Goal: Task Accomplishment & Management: Manage account settings

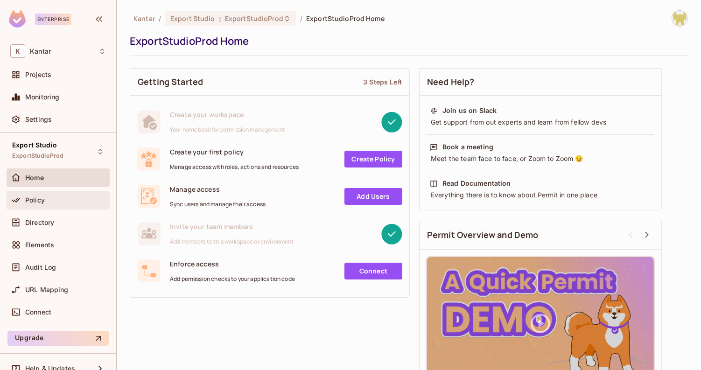
click at [63, 206] on div "Policy" at bounding box center [58, 200] width 103 height 19
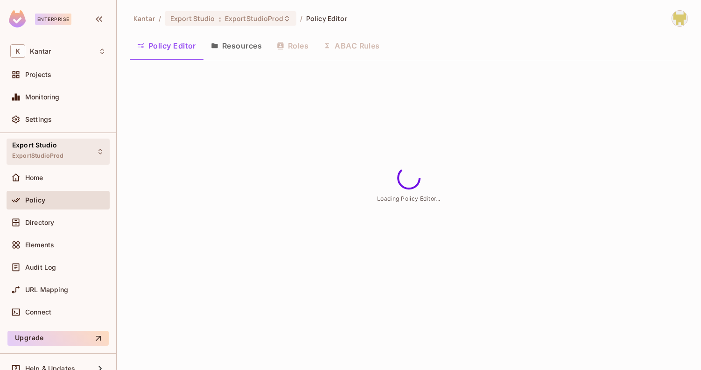
click at [90, 140] on div "Export Studio ExportStudioProd" at bounding box center [58, 152] width 103 height 26
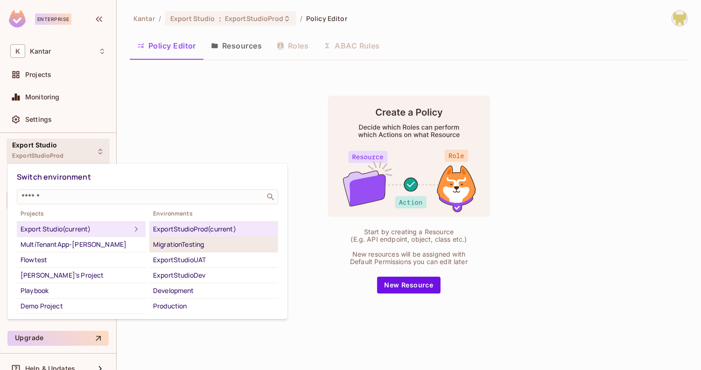
click at [169, 241] on div "MigrationTesting" at bounding box center [213, 244] width 121 height 11
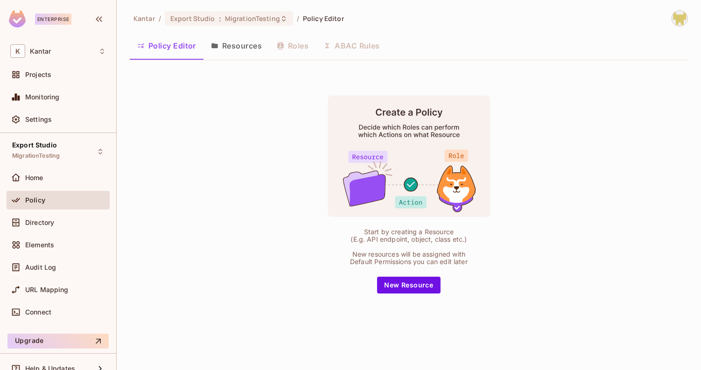
click at [238, 48] on button "Resources" at bounding box center [236, 45] width 66 height 23
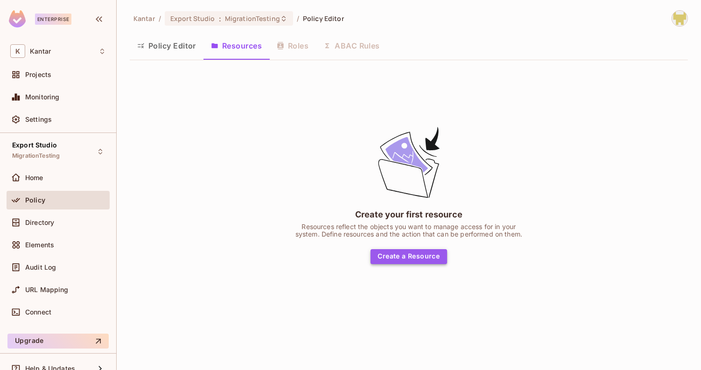
click at [425, 253] on button "Create a Resource" at bounding box center [408, 256] width 77 height 15
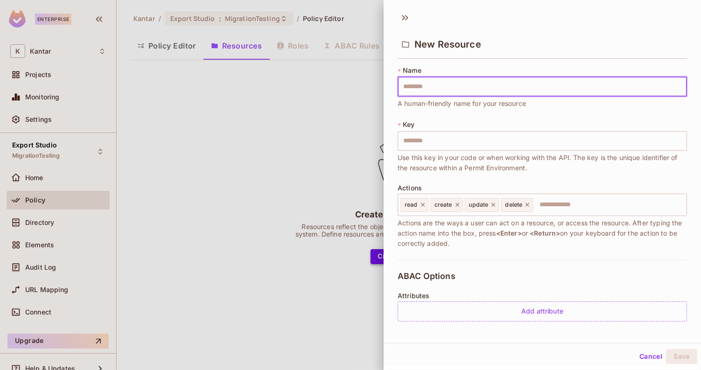
type input "**********"
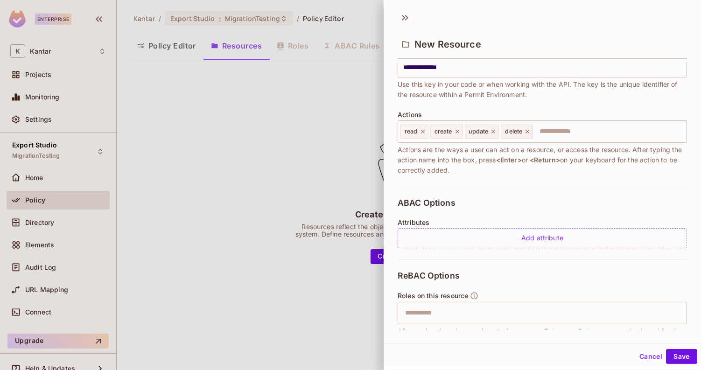
scroll to position [178, 0]
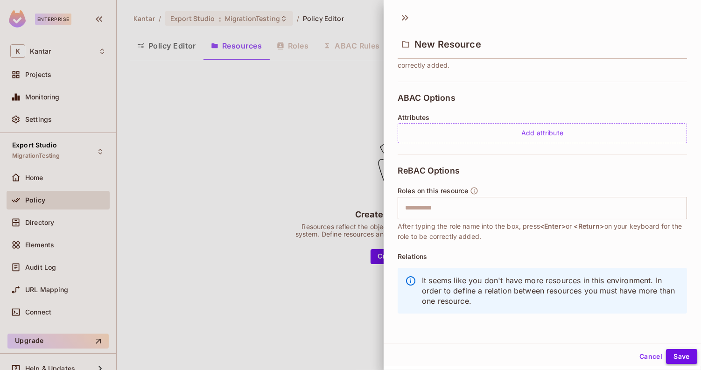
type input "**********"
click at [690, 353] on button "Save" at bounding box center [681, 356] width 31 height 15
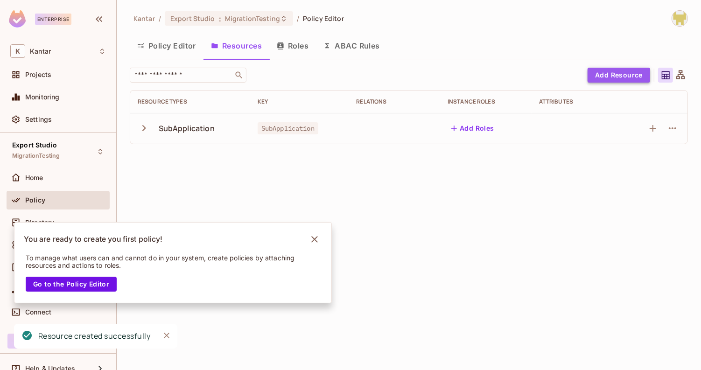
click at [606, 79] on button "Add Resource" at bounding box center [618, 75] width 63 height 15
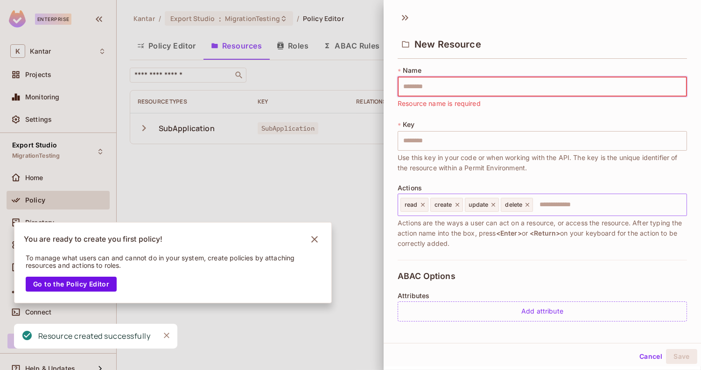
paste input "**********"
type input "**********"
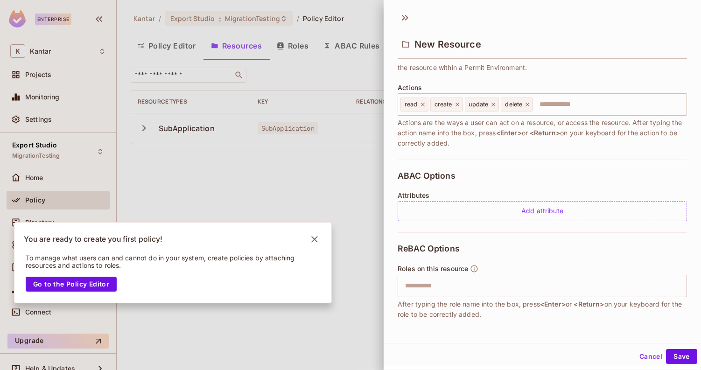
scroll to position [142, 0]
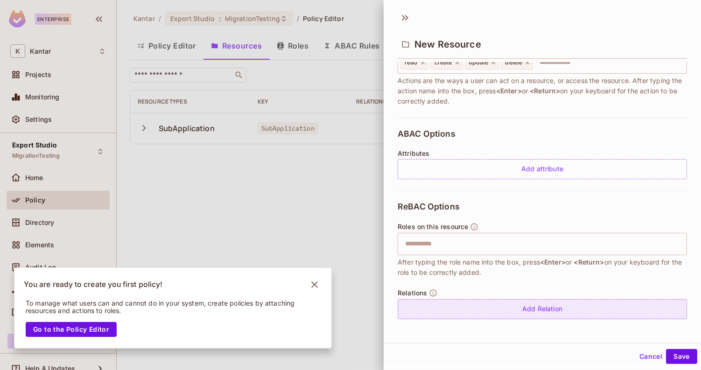
type input "**********"
click at [532, 302] on div "Add Relation" at bounding box center [541, 309] width 289 height 20
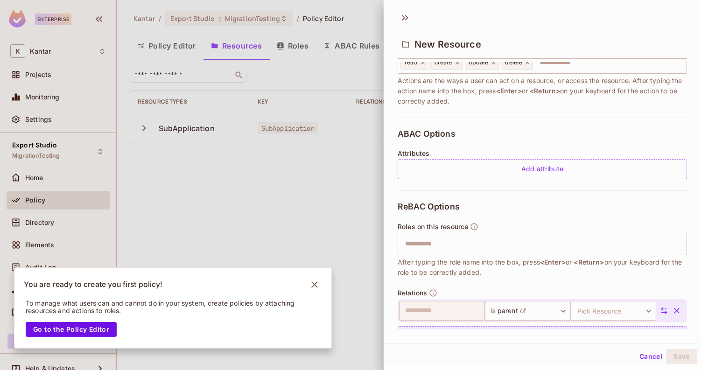
scroll to position [169, 0]
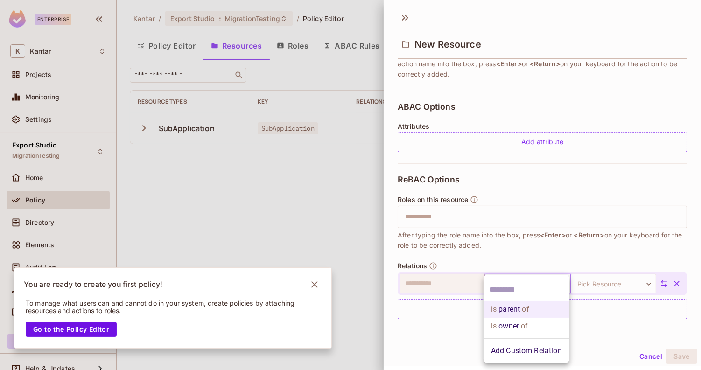
click at [522, 283] on body "**********" at bounding box center [350, 185] width 701 height 370
click at [516, 312] on li "is parent of" at bounding box center [526, 309] width 86 height 17
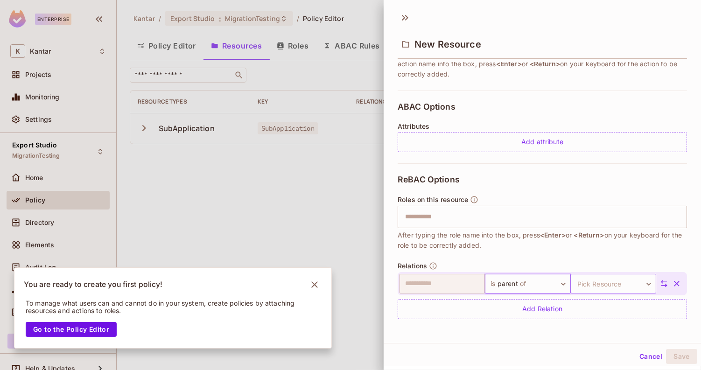
click at [606, 281] on body "**********" at bounding box center [350, 185] width 701 height 370
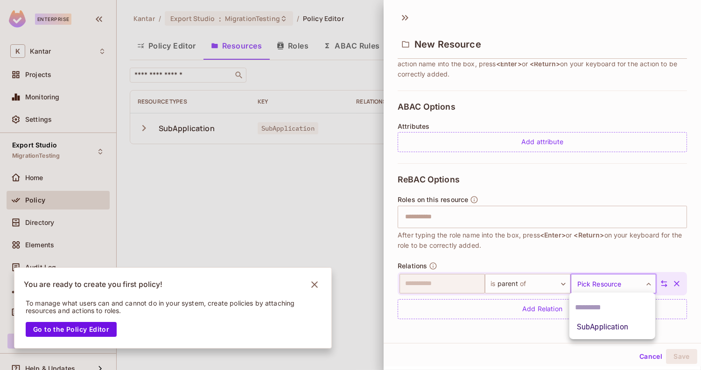
click at [597, 330] on li "SubApplication" at bounding box center [612, 327] width 86 height 17
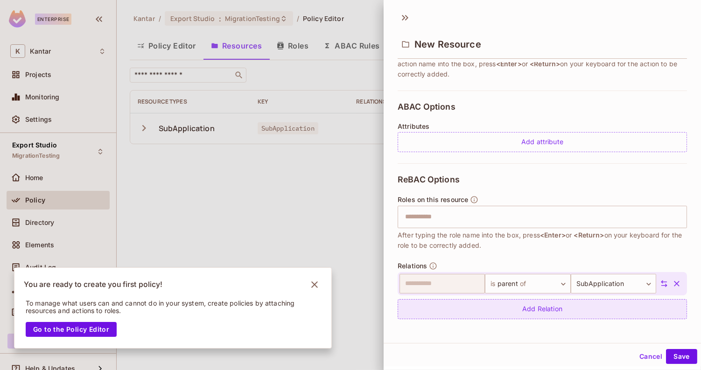
click at [557, 311] on div "Add Relation" at bounding box center [541, 309] width 289 height 20
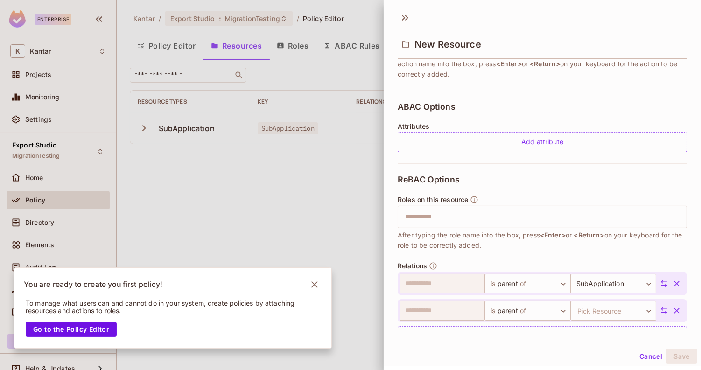
click at [676, 309] on icon "button" at bounding box center [676, 310] width 9 height 9
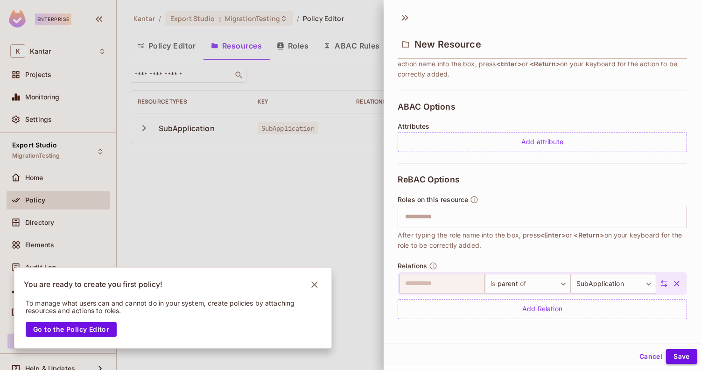
click at [676, 361] on button "Save" at bounding box center [681, 356] width 31 height 15
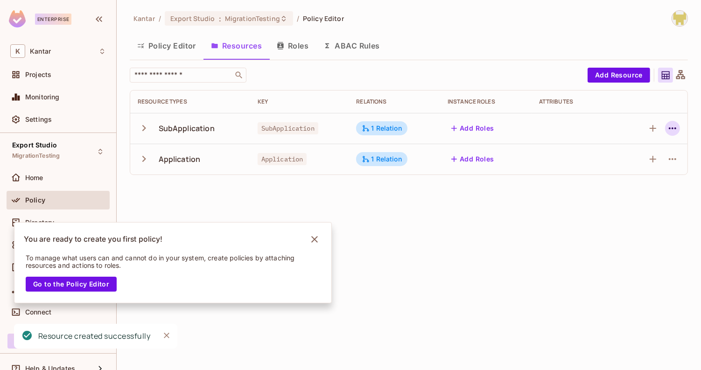
click at [673, 131] on icon "button" at bounding box center [672, 128] width 11 height 11
click at [649, 163] on div "Edit Resource" at bounding box center [632, 164] width 44 height 9
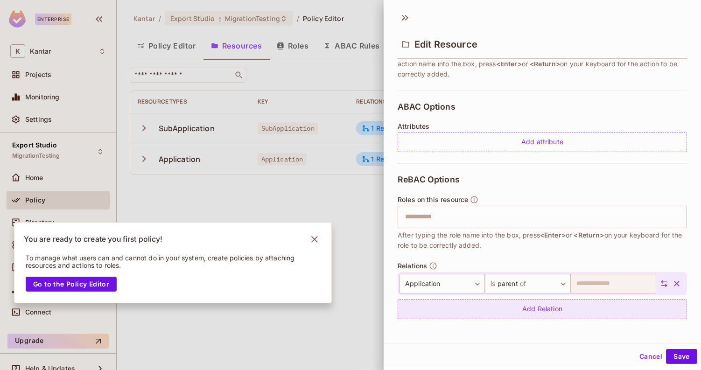
click at [540, 300] on div "Add Relation" at bounding box center [541, 309] width 289 height 20
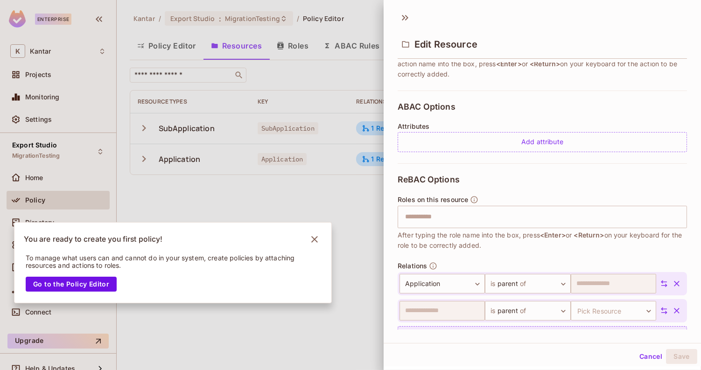
scroll to position [196, 0]
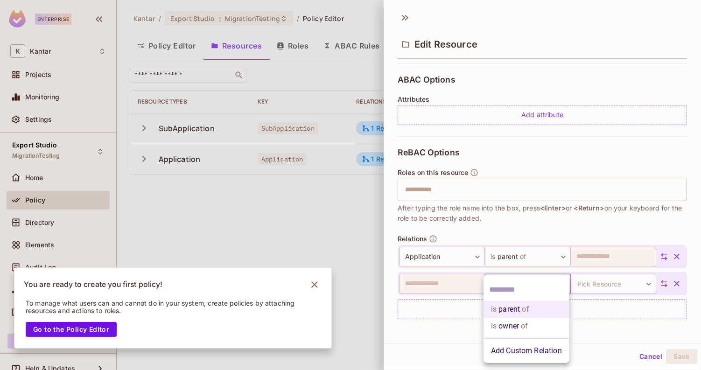
click at [537, 287] on body "**********" at bounding box center [350, 185] width 701 height 370
click at [524, 357] on li "Add Custom Relation" at bounding box center [526, 350] width 86 height 17
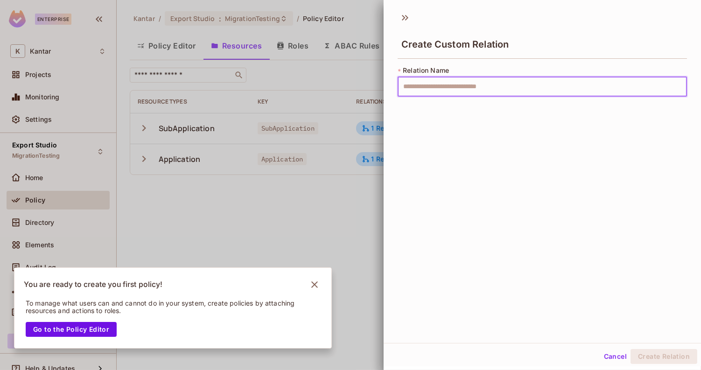
click at [450, 92] on input "text" at bounding box center [541, 87] width 289 height 20
type input "*****"
click at [410, 126] on div "Create Custom Relation * Relation Name ***** ​" at bounding box center [541, 175] width 317 height 336
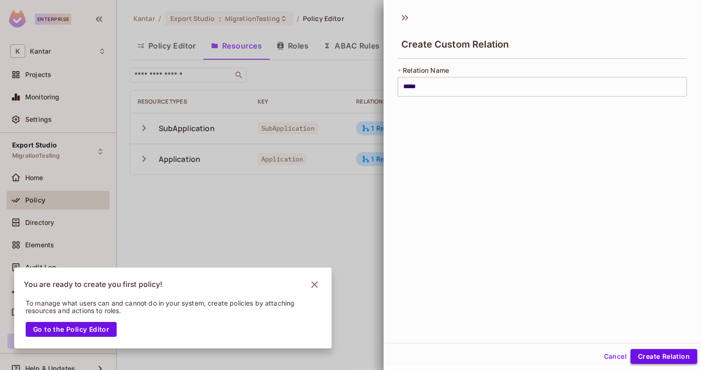
click at [654, 351] on button "Create Relation" at bounding box center [663, 356] width 67 height 15
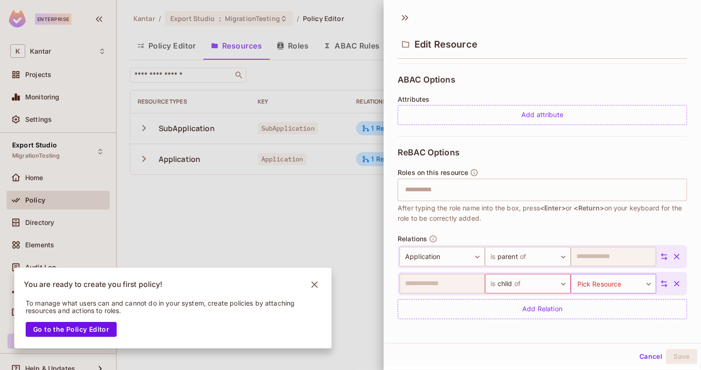
click at [602, 286] on body "**********" at bounding box center [350, 185] width 701 height 370
click at [593, 341] on li "Application" at bounding box center [612, 343] width 86 height 17
click at [678, 357] on button "Save" at bounding box center [681, 356] width 31 height 15
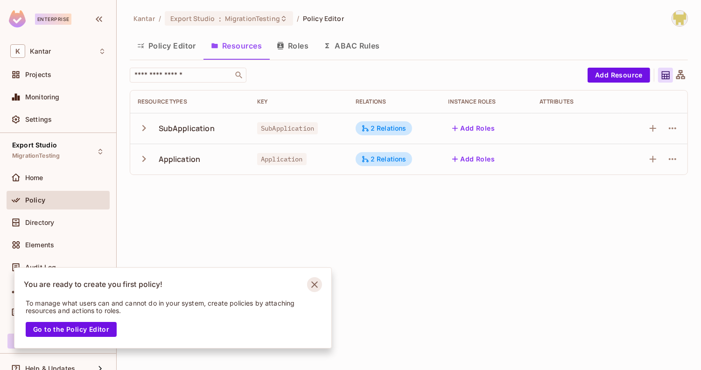
click at [312, 283] on icon "Notifications Alt+T" at bounding box center [314, 284] width 7 height 7
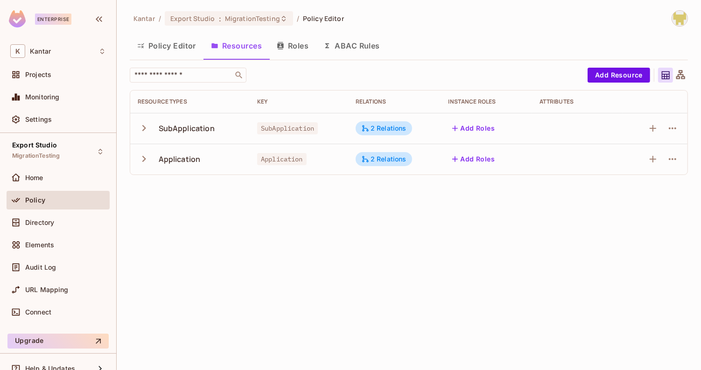
click at [172, 37] on button "Policy Editor" at bounding box center [167, 45] width 74 height 23
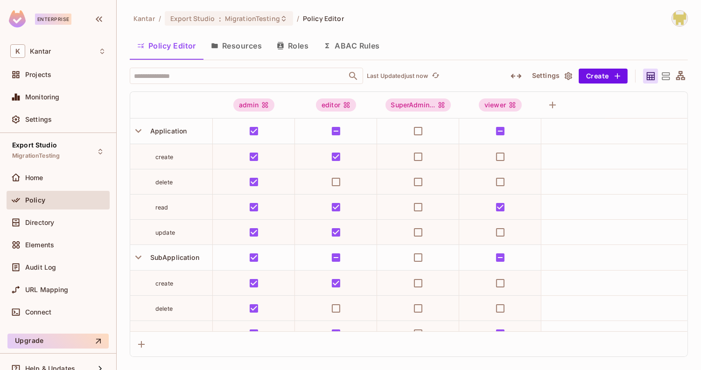
click at [293, 47] on button "Roles" at bounding box center [292, 45] width 47 height 23
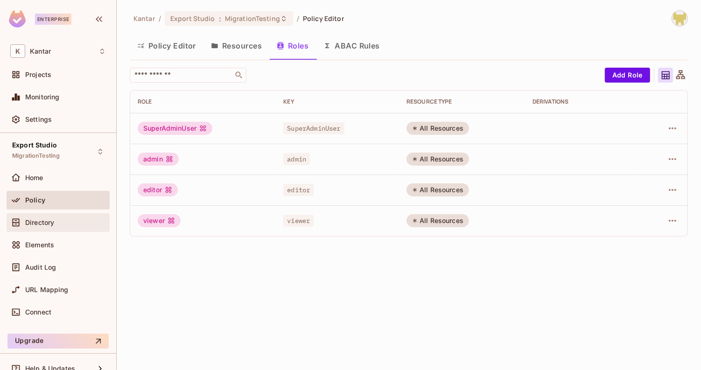
click at [50, 221] on span "Directory" at bounding box center [39, 222] width 29 height 7
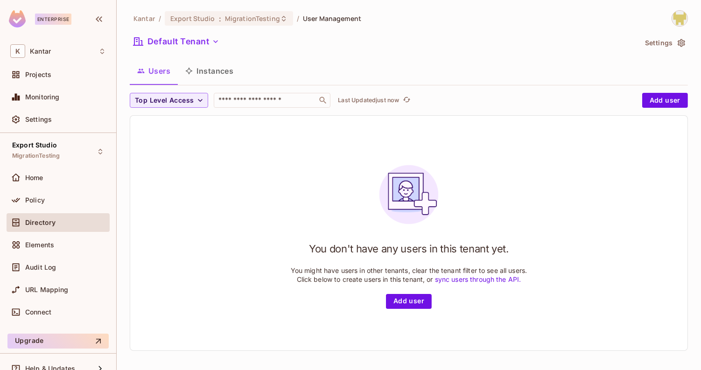
click at [204, 73] on button "Instances" at bounding box center [209, 70] width 63 height 23
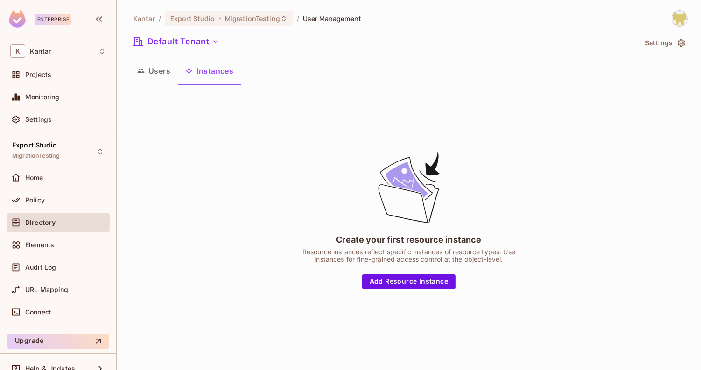
click at [154, 77] on button "Users" at bounding box center [154, 70] width 48 height 23
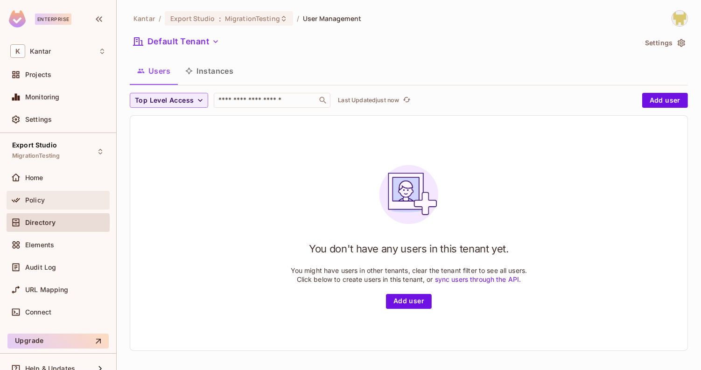
click at [87, 202] on div "Policy" at bounding box center [65, 199] width 81 height 7
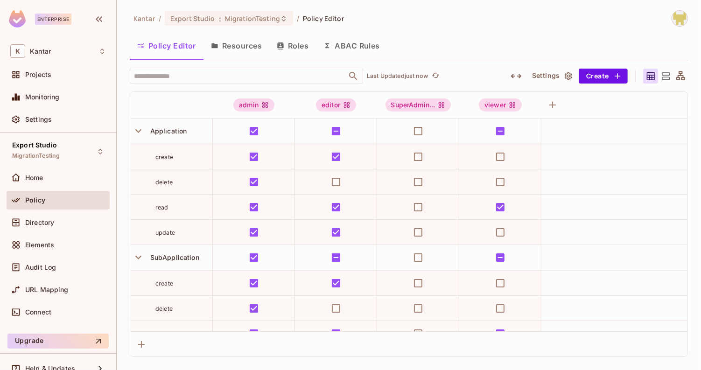
click at [296, 56] on button "Roles" at bounding box center [292, 45] width 47 height 23
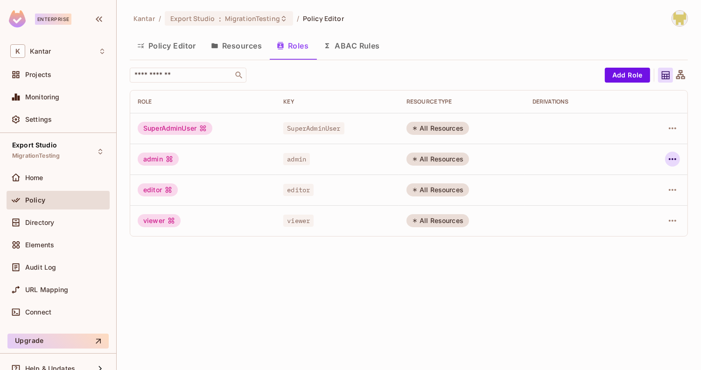
click at [673, 164] on icon "button" at bounding box center [672, 158] width 11 height 11
click at [634, 221] on div "Delete Role" at bounding box center [635, 220] width 36 height 9
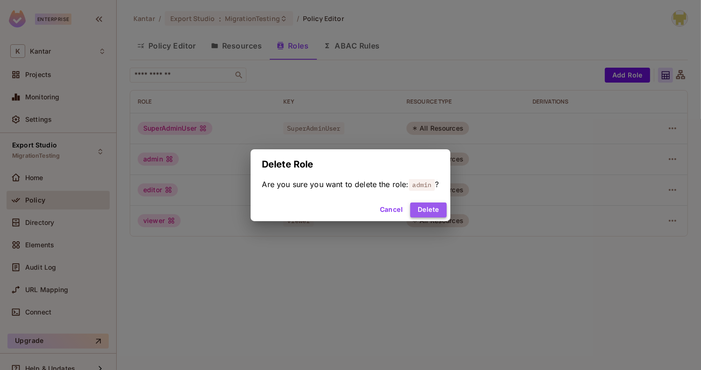
click at [423, 213] on button "Delete" at bounding box center [428, 209] width 36 height 15
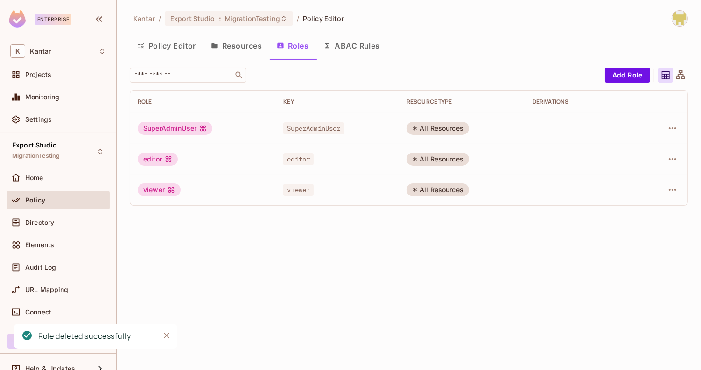
click at [666, 153] on div at bounding box center [663, 159] width 34 height 15
click at [666, 155] on button "button" at bounding box center [672, 159] width 15 height 15
click at [629, 225] on div "Delete Role" at bounding box center [635, 220] width 36 height 9
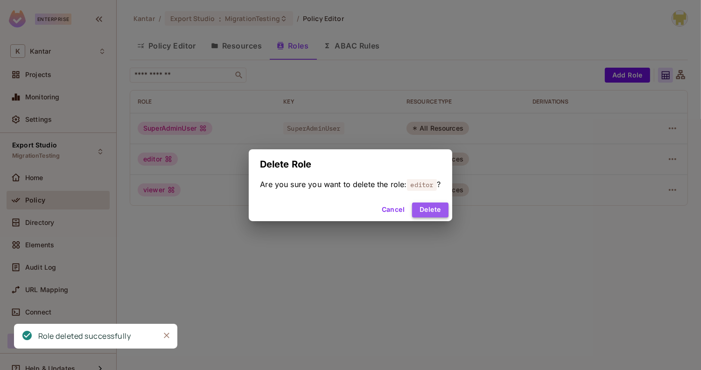
click at [446, 216] on button "Delete" at bounding box center [430, 209] width 36 height 15
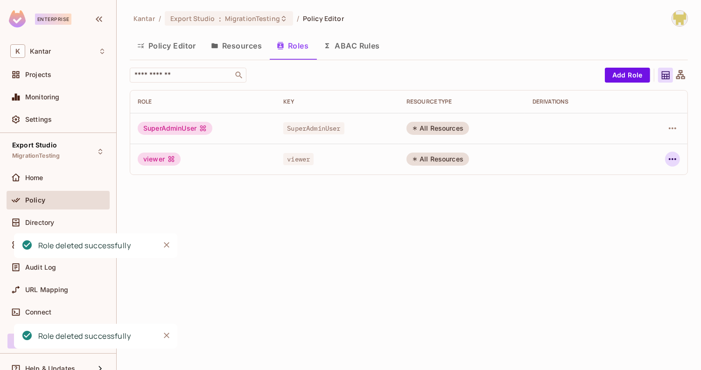
click at [672, 159] on icon "button" at bounding box center [672, 159] width 7 height 2
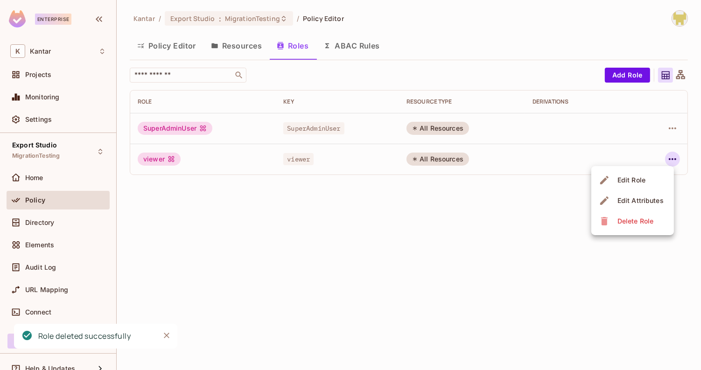
click at [627, 223] on div "Delete Role" at bounding box center [635, 220] width 36 height 9
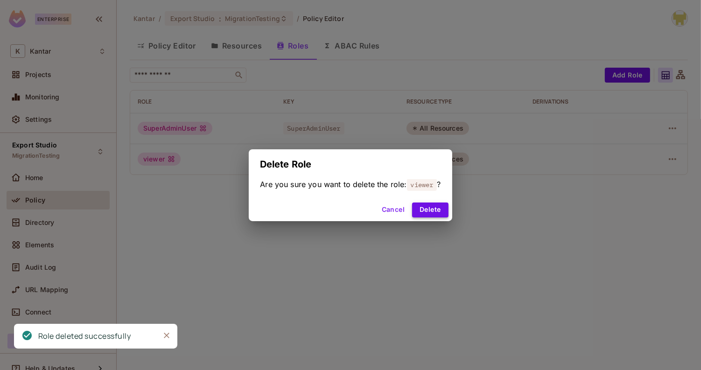
click at [432, 214] on button "Delete" at bounding box center [430, 209] width 36 height 15
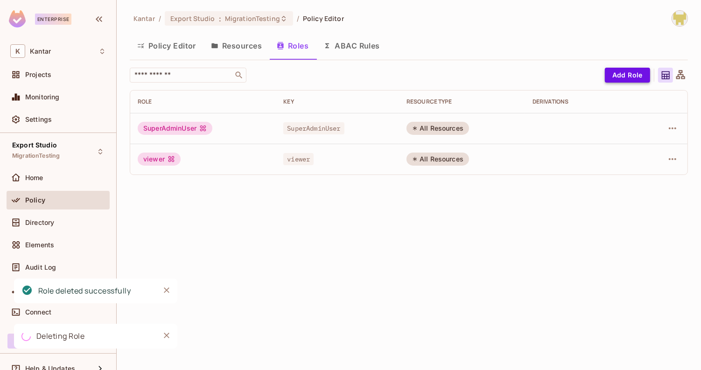
click at [620, 70] on button "Add Role" at bounding box center [627, 75] width 45 height 15
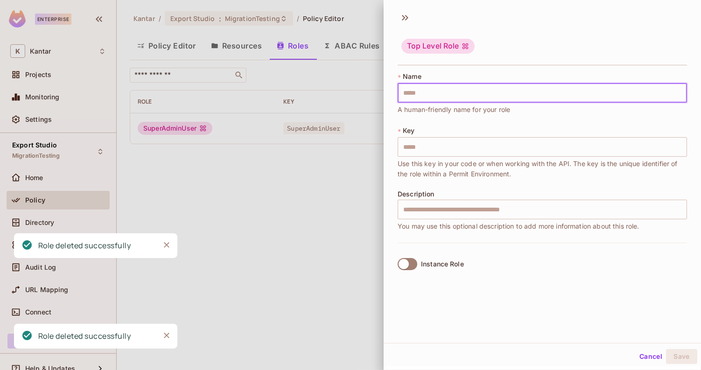
click at [554, 98] on input "text" at bounding box center [541, 93] width 289 height 20
paste input "*********"
type input "*********"
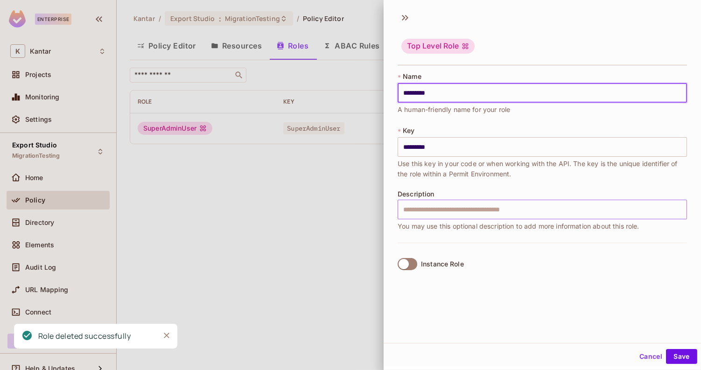
scroll to position [1, 0]
type input "*********"
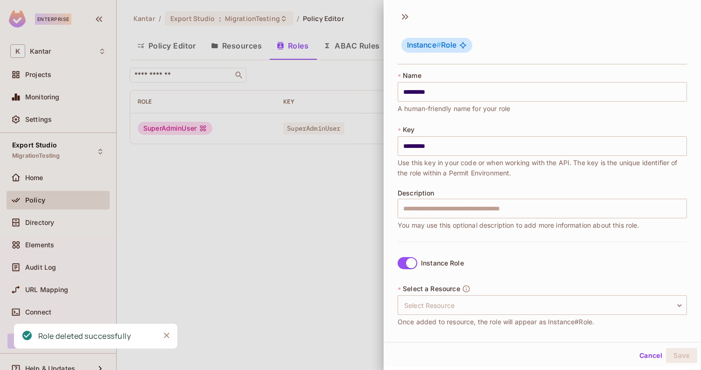
scroll to position [82, 0]
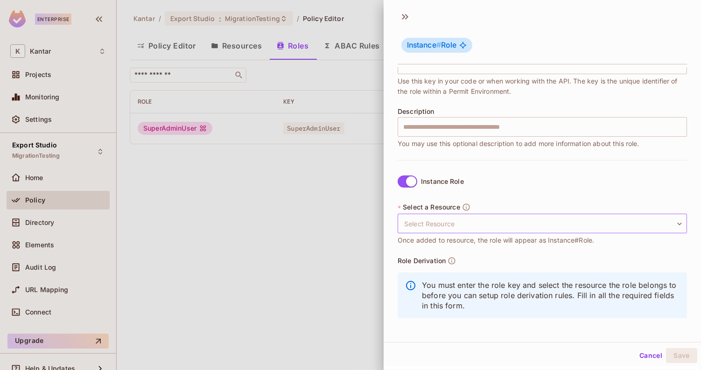
click at [535, 230] on body "Enterprise K Kantar Projects Monitoring Settings Export Studio MigrationTesting…" at bounding box center [350, 185] width 701 height 370
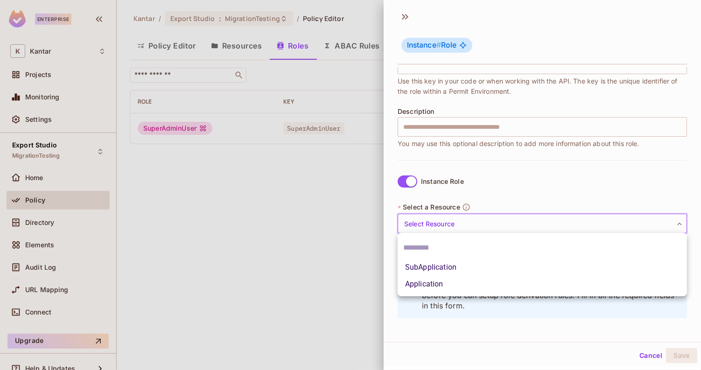
click at [496, 282] on li "Application" at bounding box center [541, 284] width 289 height 17
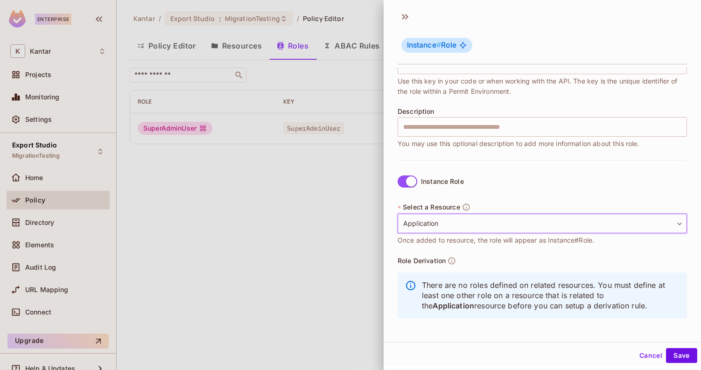
scroll to position [0, 0]
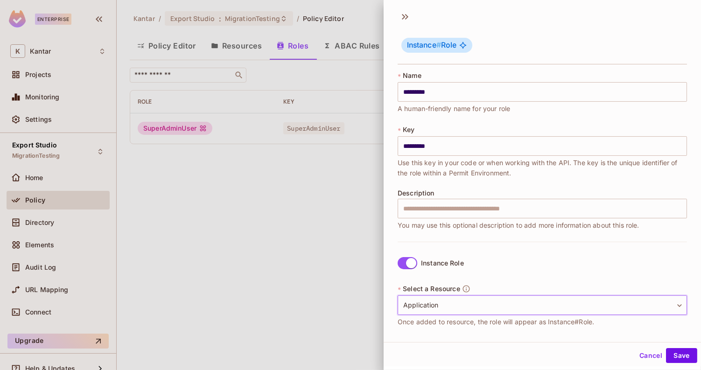
click at [463, 305] on body "**********" at bounding box center [350, 185] width 701 height 370
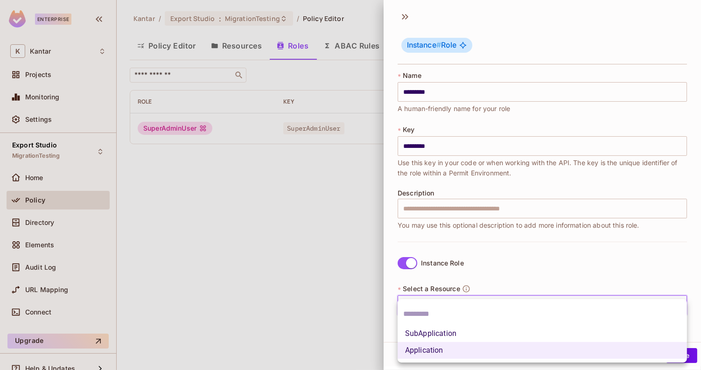
click at [455, 330] on li "SubApplication" at bounding box center [541, 333] width 289 height 17
type input "**********"
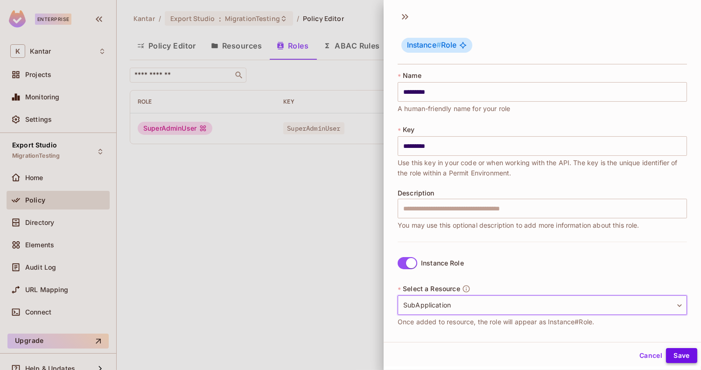
click at [691, 359] on button "Save" at bounding box center [681, 355] width 31 height 15
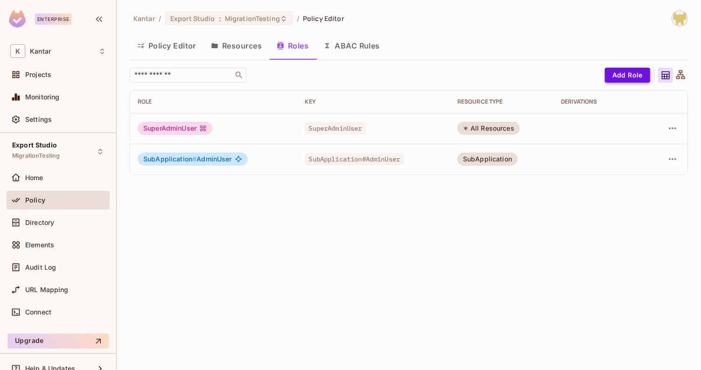
click at [612, 71] on button "Add Role" at bounding box center [627, 75] width 45 height 15
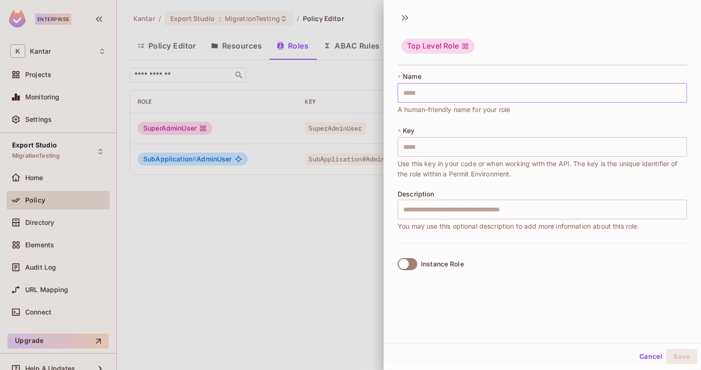
click at [465, 96] on input "text" at bounding box center [541, 93] width 289 height 20
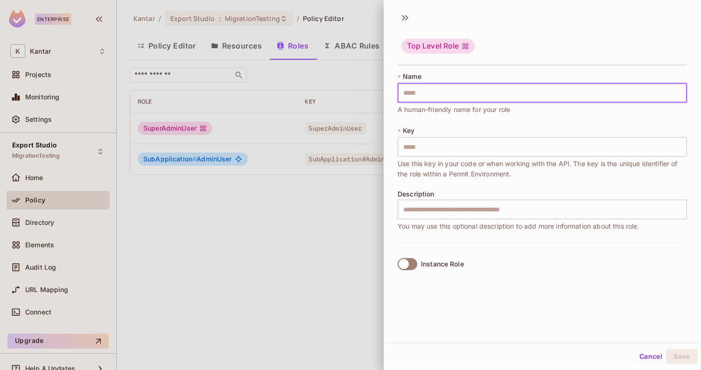
paste input "**********"
type input "**********"
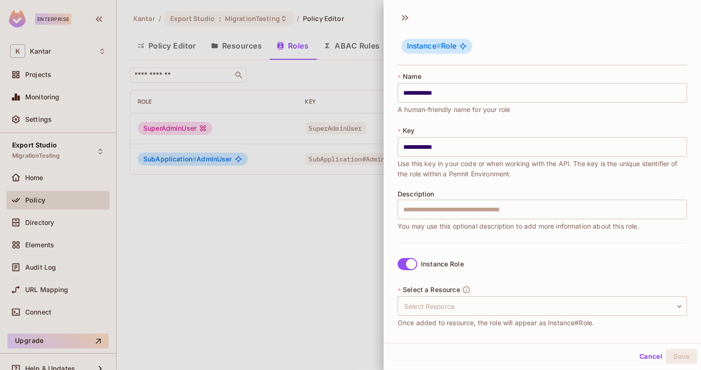
scroll to position [82, 0]
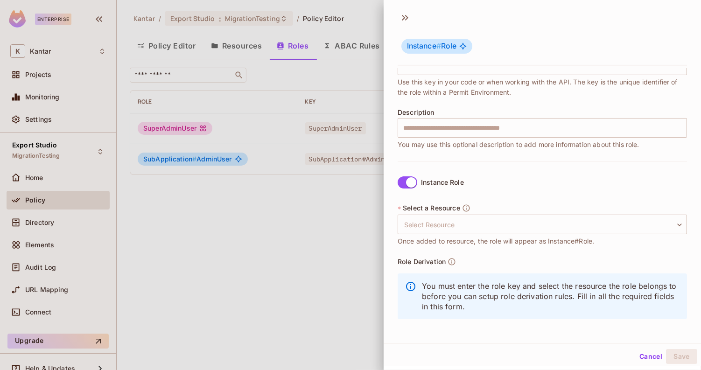
click at [477, 212] on div "* Select a Resource Select Resource ​ Select Resource Once added to resource, t…" at bounding box center [541, 224] width 289 height 43
click at [473, 221] on body "**********" at bounding box center [350, 185] width 701 height 370
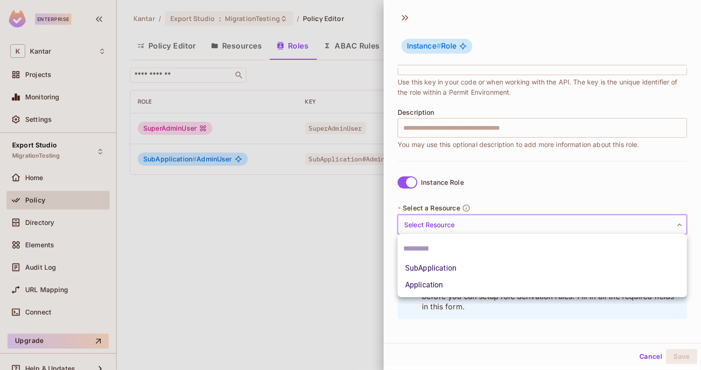
click at [451, 269] on li "SubApplication" at bounding box center [541, 268] width 289 height 17
type input "**********"
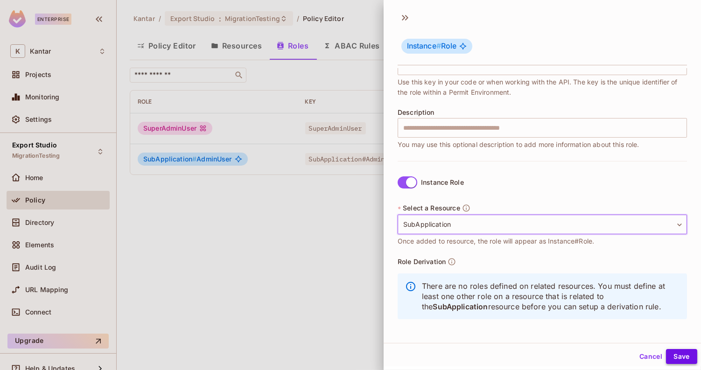
click at [673, 358] on button "Save" at bounding box center [681, 356] width 31 height 15
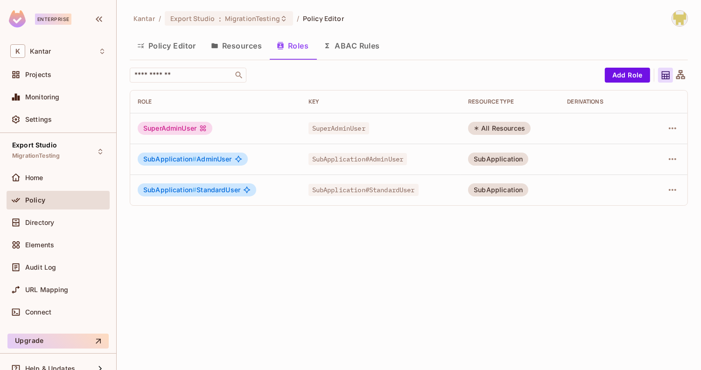
click at [615, 63] on div "Kantar / Export Studio : MigrationTesting / Policy Editor Policy Editor Resourc…" at bounding box center [409, 111] width 558 height 203
click at [617, 74] on button "Add Role" at bounding box center [627, 75] width 45 height 15
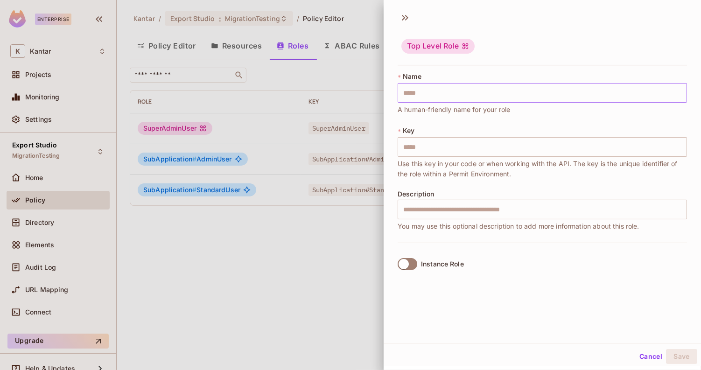
click at [527, 100] on input "text" at bounding box center [541, 93] width 289 height 20
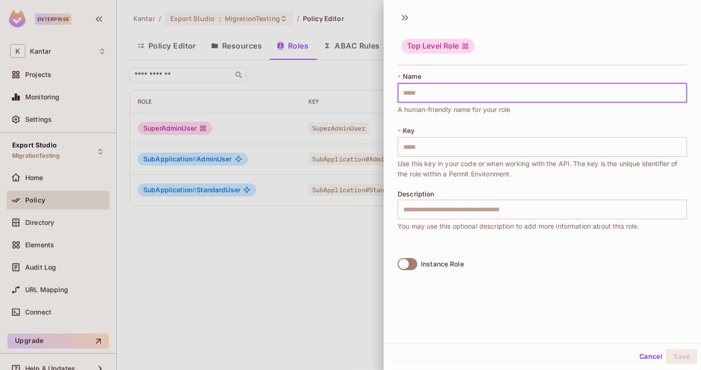
paste input "*********"
type input "*********"
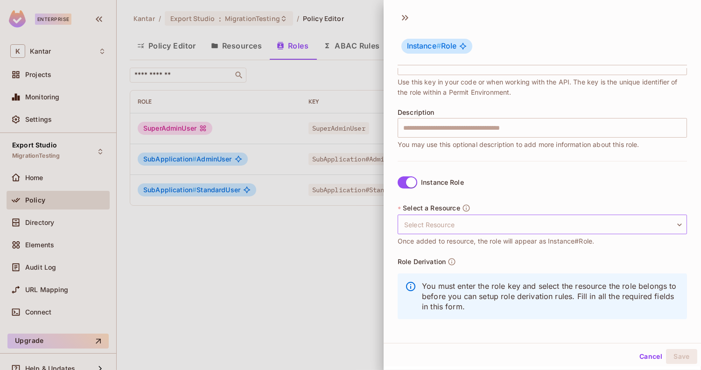
click at [475, 219] on body "Enterprise K Kantar Projects Monitoring Settings Export Studio MigrationTesting…" at bounding box center [350, 185] width 701 height 370
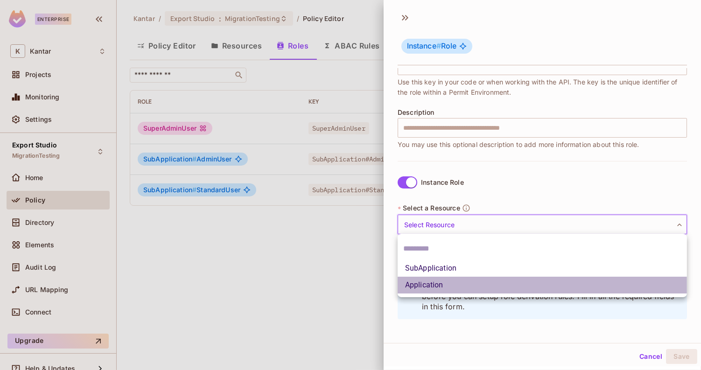
click at [450, 286] on li "Application" at bounding box center [541, 285] width 289 height 17
type input "**********"
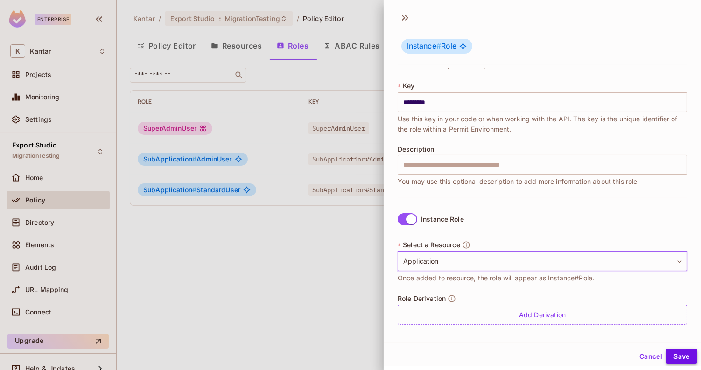
click at [672, 353] on button "Save" at bounding box center [681, 356] width 31 height 15
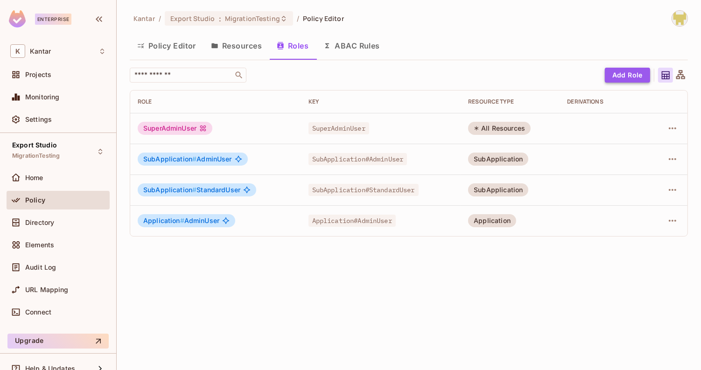
click at [620, 79] on button "Add Role" at bounding box center [627, 75] width 45 height 15
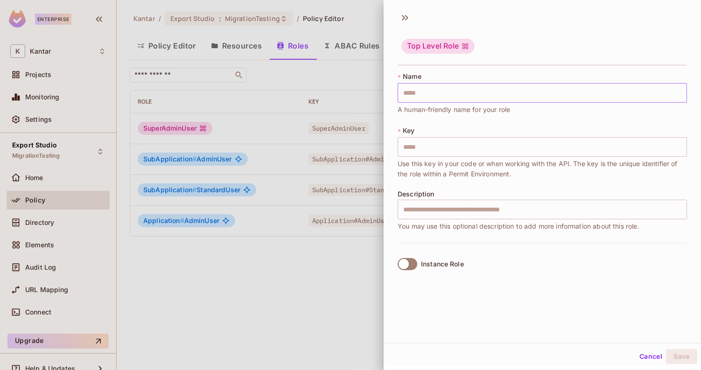
click at [460, 83] on input "text" at bounding box center [541, 93] width 289 height 20
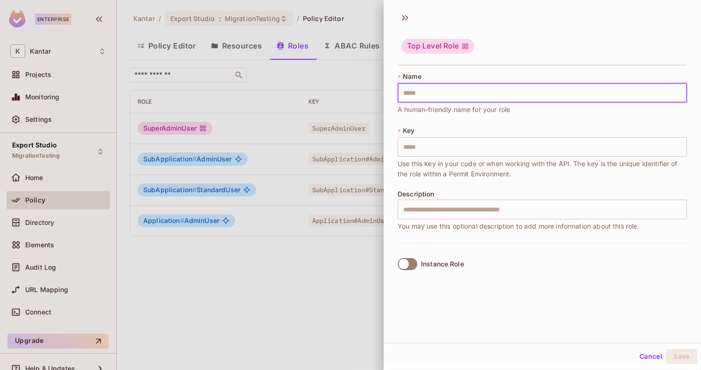
paste input "**********"
type input "**********"
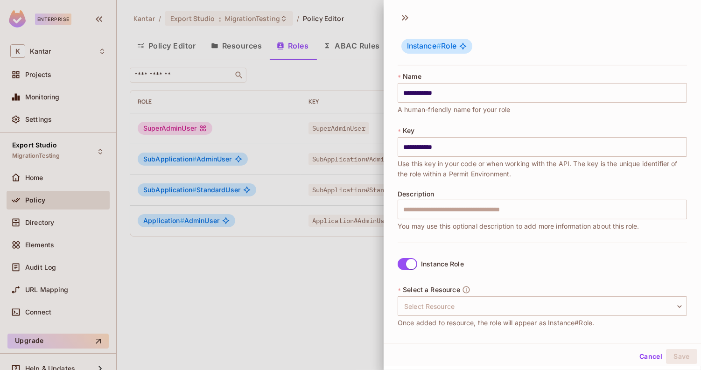
scroll to position [82, 0]
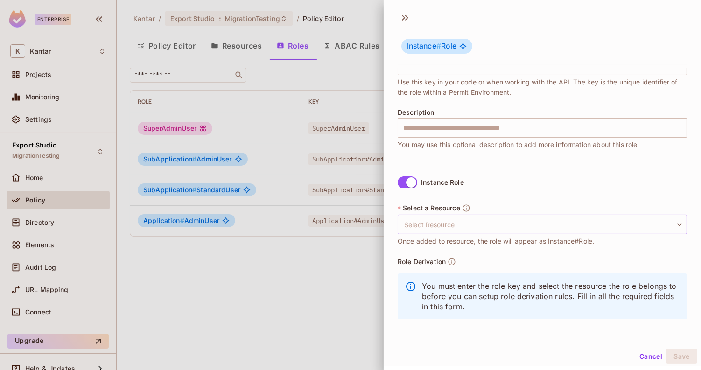
click at [438, 217] on body "**********" at bounding box center [350, 185] width 701 height 370
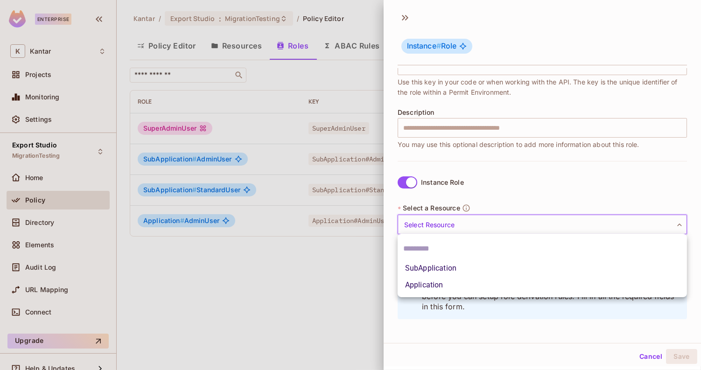
click at [444, 289] on li "Application" at bounding box center [541, 285] width 289 height 17
type input "**********"
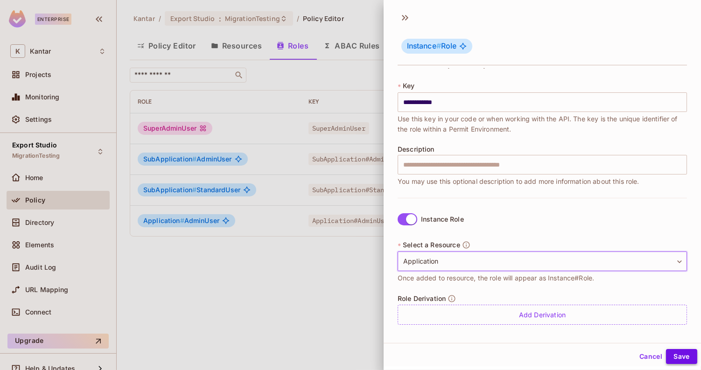
click at [676, 351] on button "Save" at bounding box center [681, 356] width 31 height 15
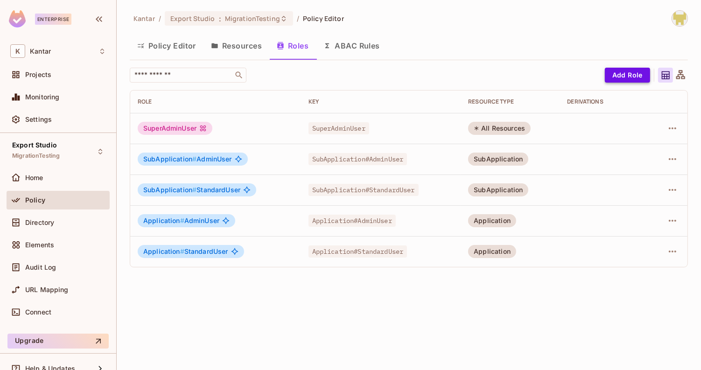
click at [627, 80] on button "Add Role" at bounding box center [627, 75] width 45 height 15
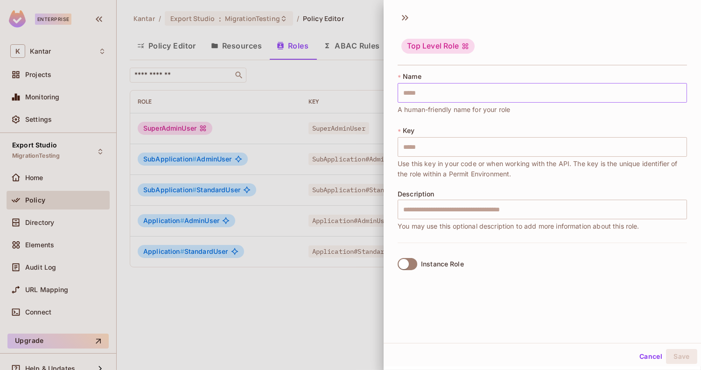
click at [442, 91] on input "text" at bounding box center [541, 93] width 289 height 20
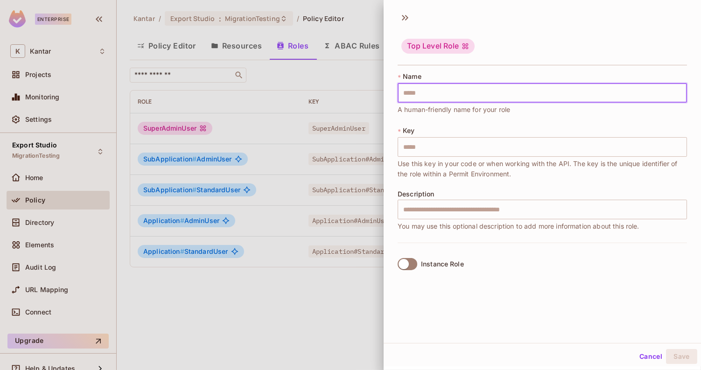
paste input "**********"
type input "**********"
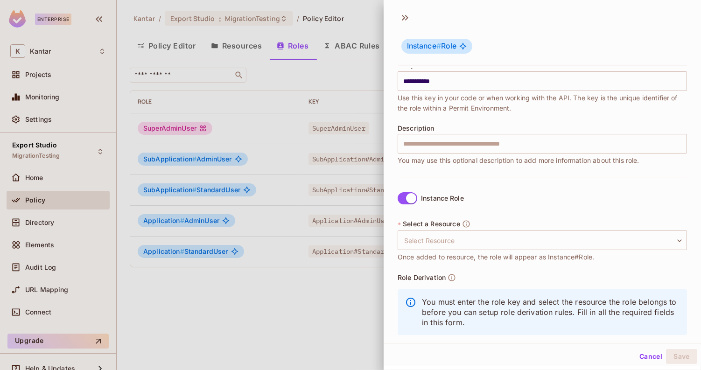
scroll to position [82, 0]
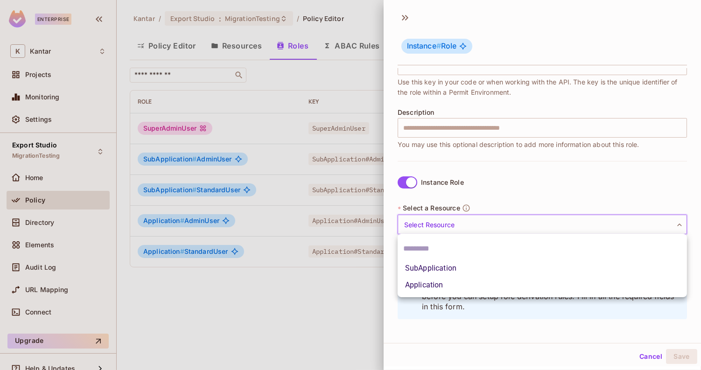
click at [487, 224] on body "**********" at bounding box center [350, 185] width 701 height 370
click at [451, 291] on li "Application" at bounding box center [541, 285] width 289 height 17
type input "**********"
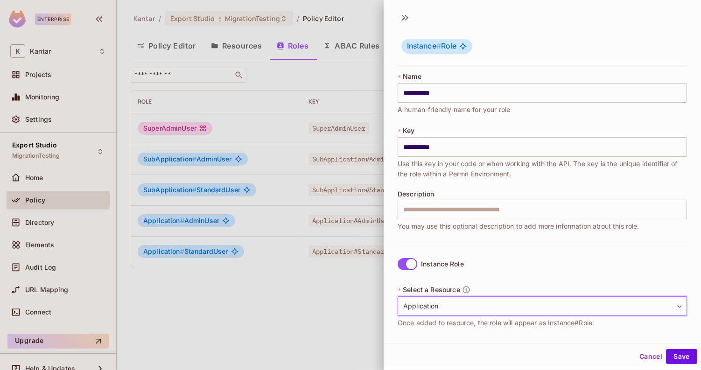
scroll to position [45, 0]
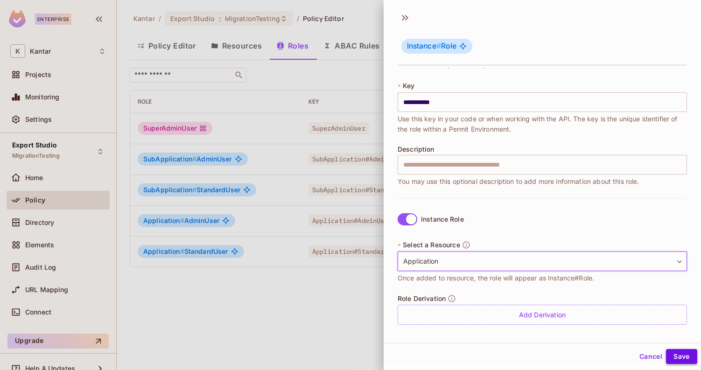
click at [677, 358] on button "Save" at bounding box center [681, 356] width 31 height 15
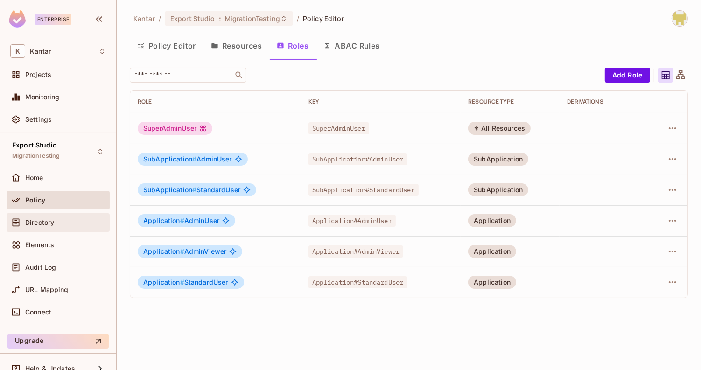
click at [64, 215] on div "Directory" at bounding box center [58, 222] width 103 height 19
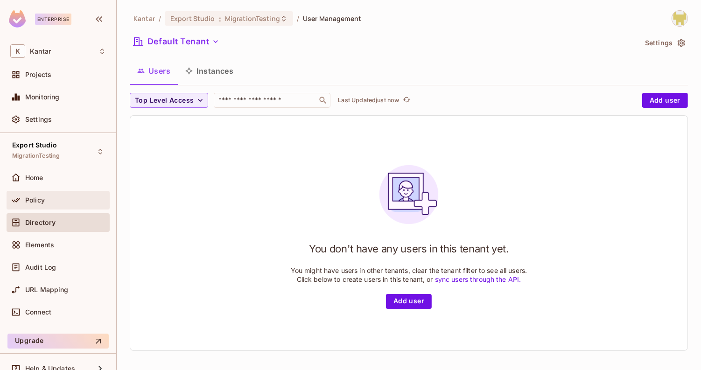
click at [74, 206] on div "Policy" at bounding box center [58, 200] width 103 height 19
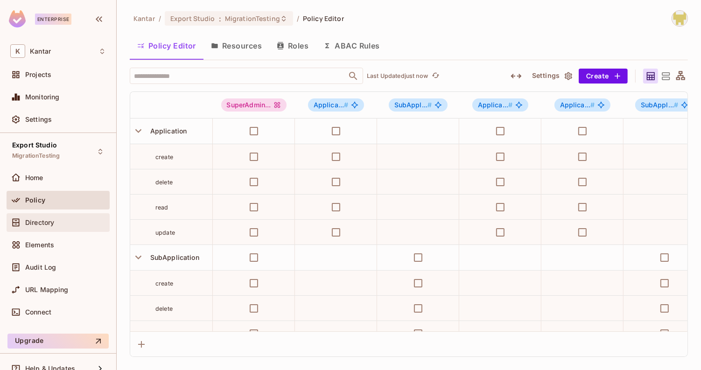
click at [77, 219] on div "Directory" at bounding box center [65, 222] width 81 height 7
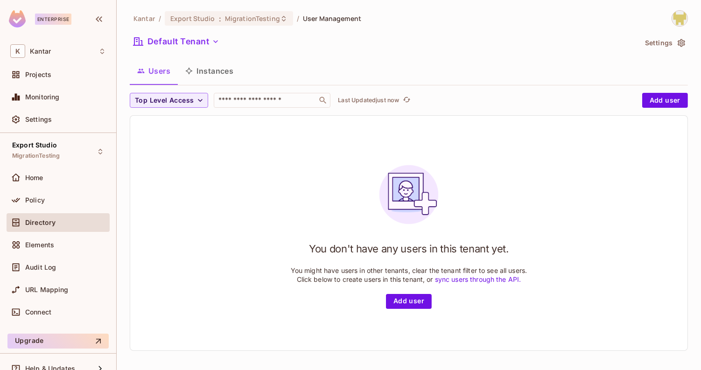
click at [217, 64] on button "Instances" at bounding box center [209, 70] width 63 height 23
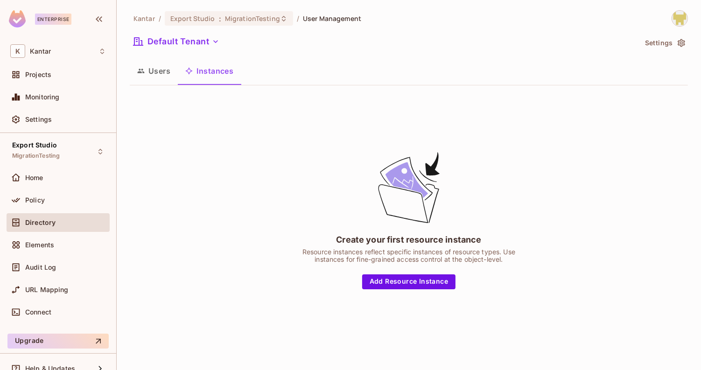
click at [149, 79] on button "Users" at bounding box center [154, 70] width 48 height 23
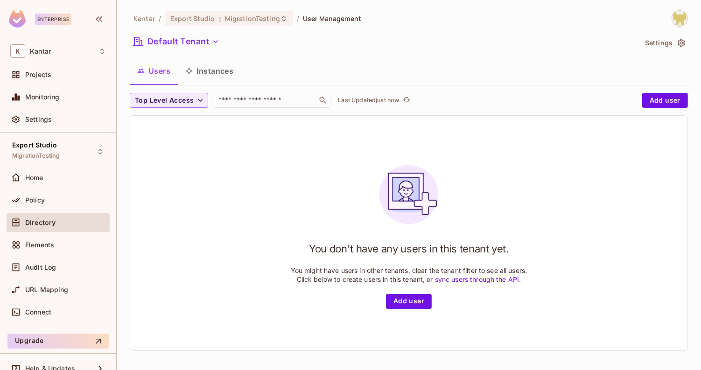
click at [197, 77] on button "Instances" at bounding box center [209, 70] width 63 height 23
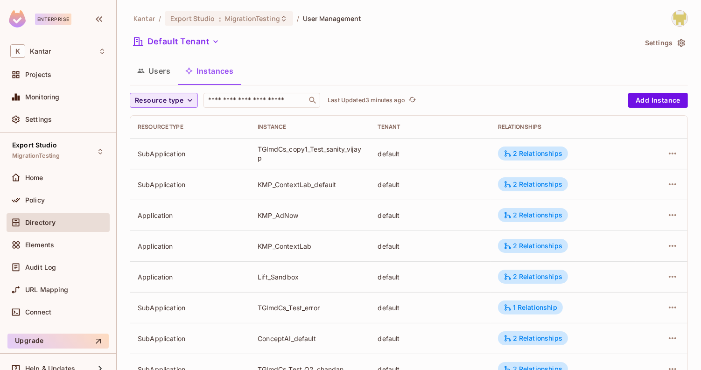
click at [161, 100] on span "Resource type" at bounding box center [159, 101] width 49 height 12
click at [156, 142] on span "Application" at bounding box center [161, 141] width 48 height 9
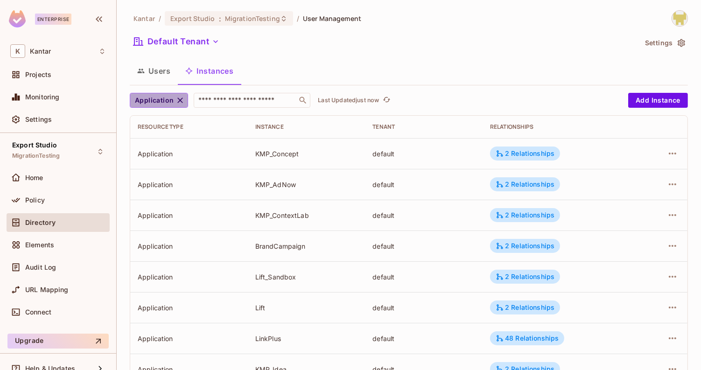
click at [157, 94] on button "Application" at bounding box center [159, 100] width 58 height 15
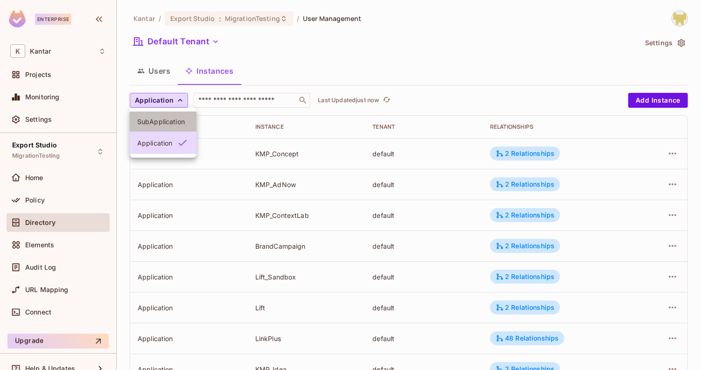
click at [149, 120] on span "SubApplication" at bounding box center [163, 121] width 52 height 9
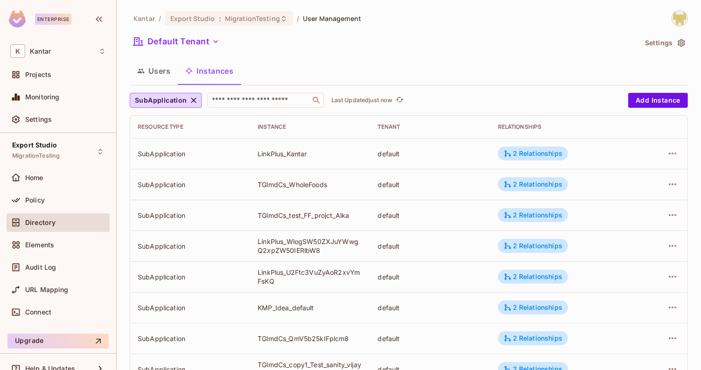
click at [158, 76] on button "Users" at bounding box center [154, 70] width 48 height 23
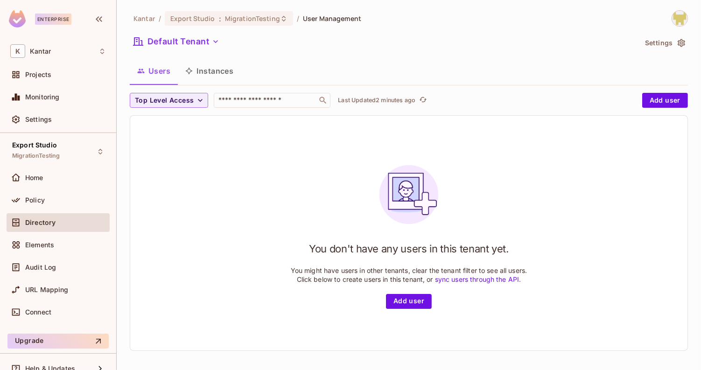
click at [162, 70] on button "Users" at bounding box center [154, 70] width 48 height 23
click at [209, 70] on button "Instances" at bounding box center [209, 70] width 63 height 23
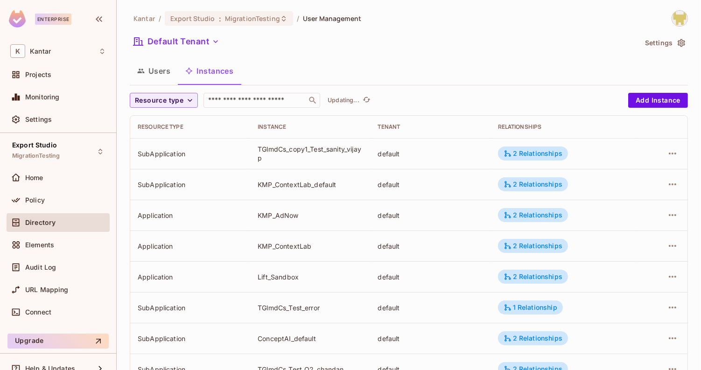
click at [158, 77] on button "Users" at bounding box center [154, 70] width 48 height 23
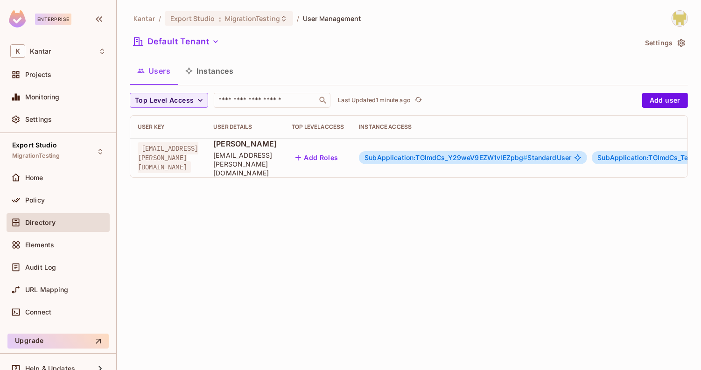
click at [211, 85] on div "Kantar / Export Studio : MigrationTesting / User Management Default Tenant Sett…" at bounding box center [409, 97] width 558 height 175
click at [201, 72] on button "Instances" at bounding box center [209, 70] width 63 height 23
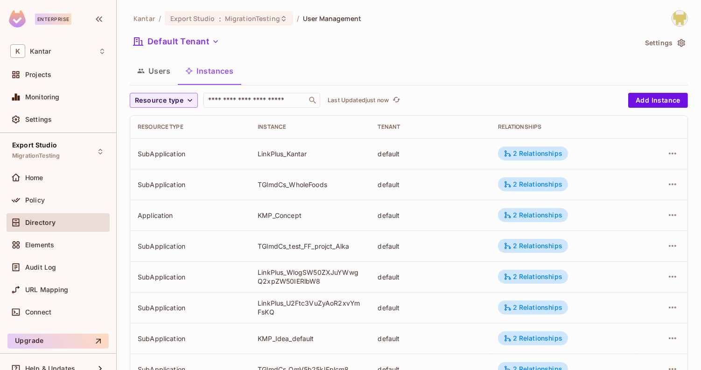
click at [167, 73] on button "Users" at bounding box center [154, 70] width 48 height 23
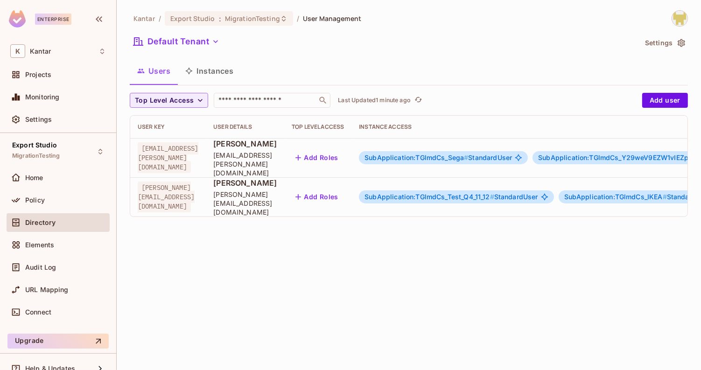
click at [225, 76] on button "Instances" at bounding box center [209, 70] width 63 height 23
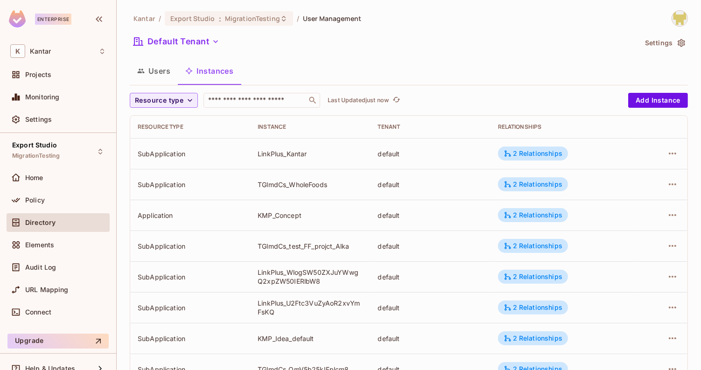
click at [154, 70] on button "Users" at bounding box center [154, 70] width 48 height 23
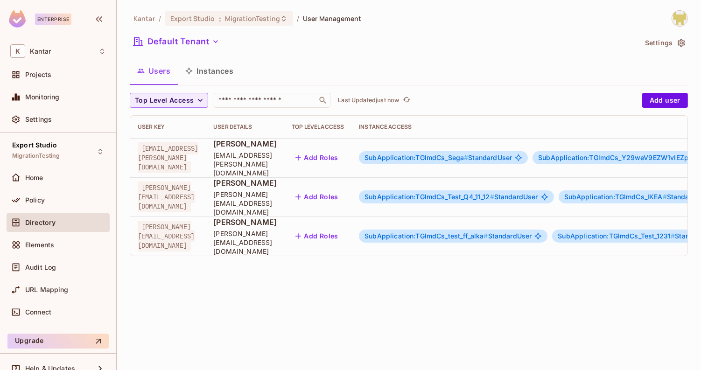
click at [316, 317] on div "Kantar / Export Studio : MigrationTesting / User Management Default Tenant Sett…" at bounding box center [409, 185] width 584 height 370
click at [226, 72] on button "Instances" at bounding box center [209, 70] width 63 height 23
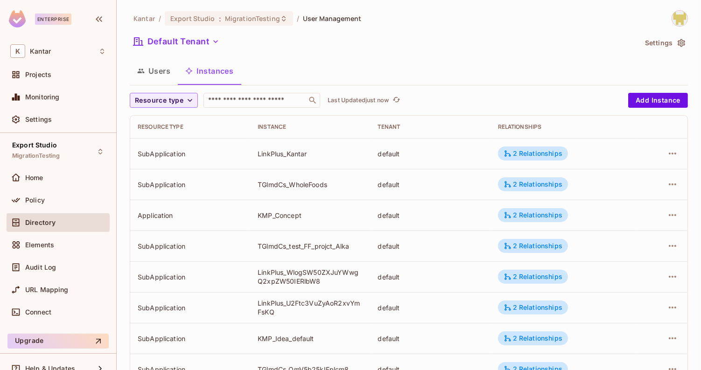
click at [159, 72] on button "Users" at bounding box center [154, 70] width 48 height 23
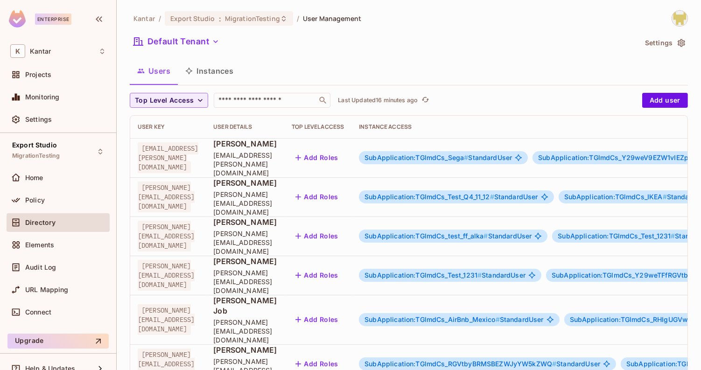
click at [228, 69] on button "Instances" at bounding box center [209, 70] width 63 height 23
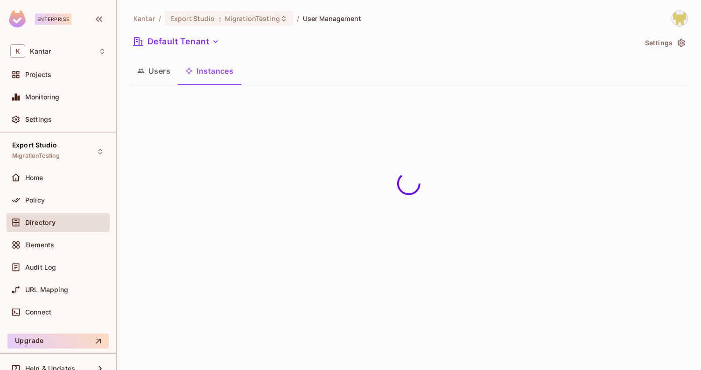
click at [342, 35] on div "Default Tenant" at bounding box center [383, 43] width 507 height 18
click at [338, 82] on div "Users Instances" at bounding box center [409, 70] width 558 height 23
click at [163, 76] on button "Users" at bounding box center [154, 70] width 48 height 23
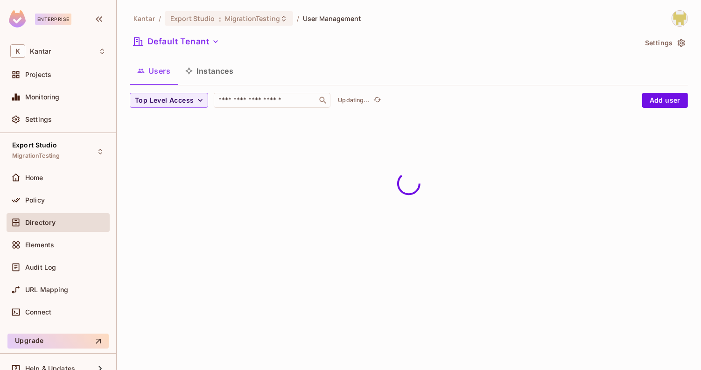
click at [223, 71] on button "Instances" at bounding box center [209, 70] width 63 height 23
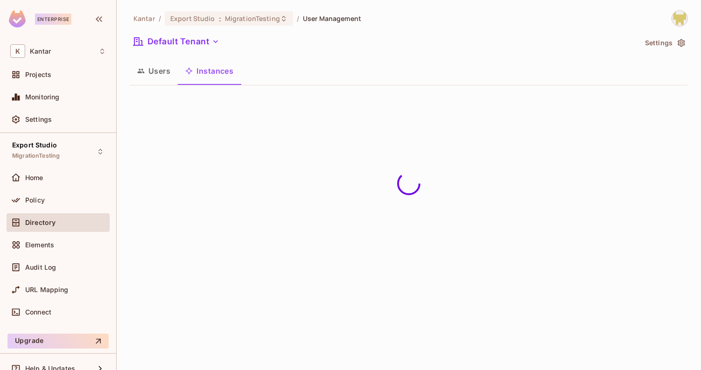
click at [157, 57] on div "Kantar / Export Studio : MigrationTesting / User Management Default Tenant Sett…" at bounding box center [409, 51] width 558 height 83
click at [161, 65] on button "Users" at bounding box center [154, 70] width 48 height 23
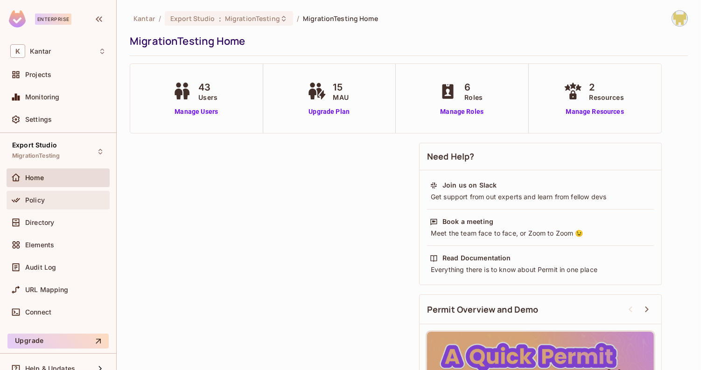
click at [76, 205] on div "Policy" at bounding box center [58, 200] width 103 height 19
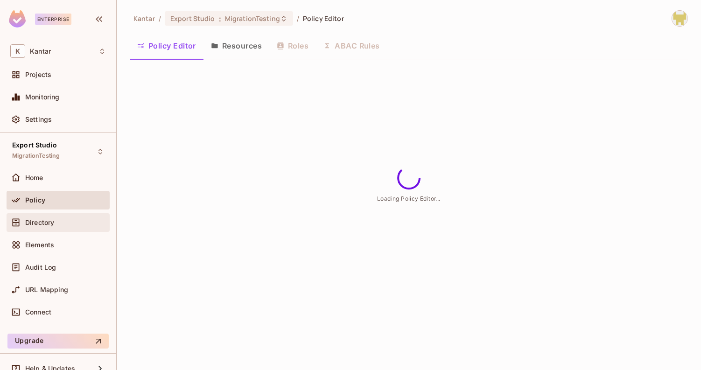
click at [76, 226] on div "Directory" at bounding box center [58, 222] width 96 height 11
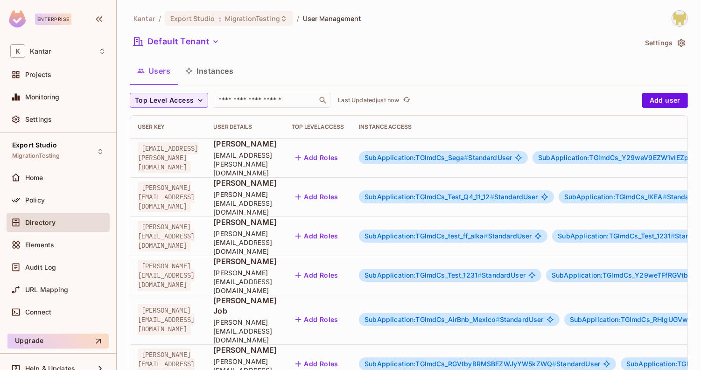
click at [225, 71] on button "Instances" at bounding box center [209, 70] width 63 height 23
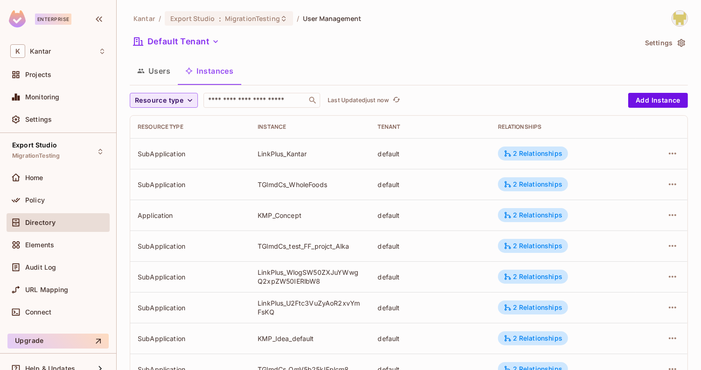
click at [167, 99] on span "Resource type" at bounding box center [159, 101] width 49 height 12
click at [171, 121] on span "SubApplication" at bounding box center [161, 121] width 48 height 9
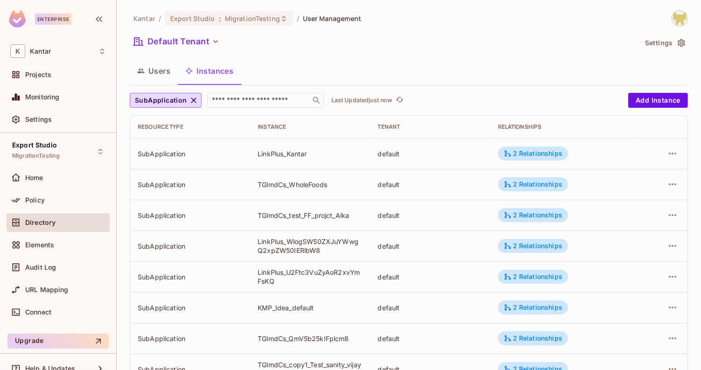
click at [154, 65] on button "Users" at bounding box center [154, 70] width 48 height 23
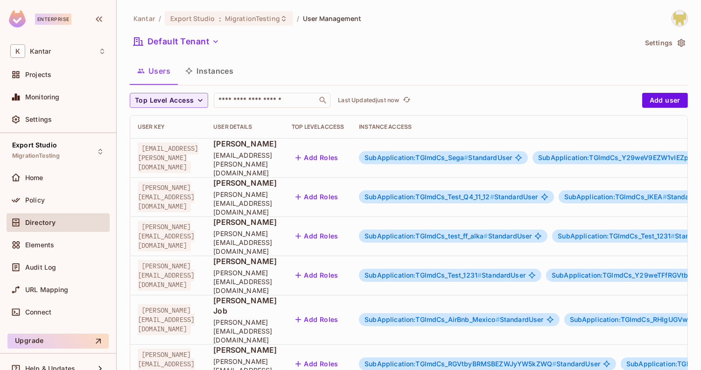
scroll to position [281, 0]
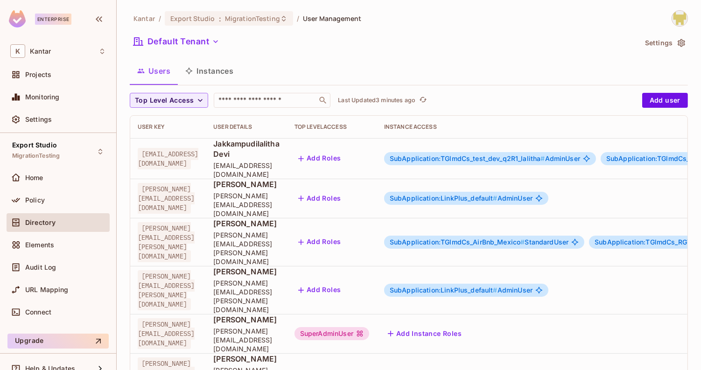
scroll to position [65, 0]
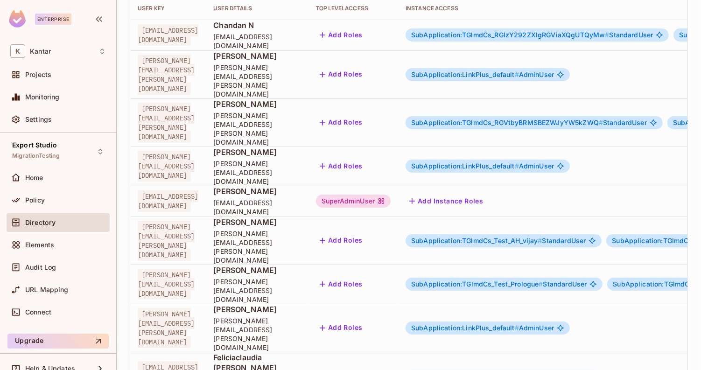
scroll to position [281, 0]
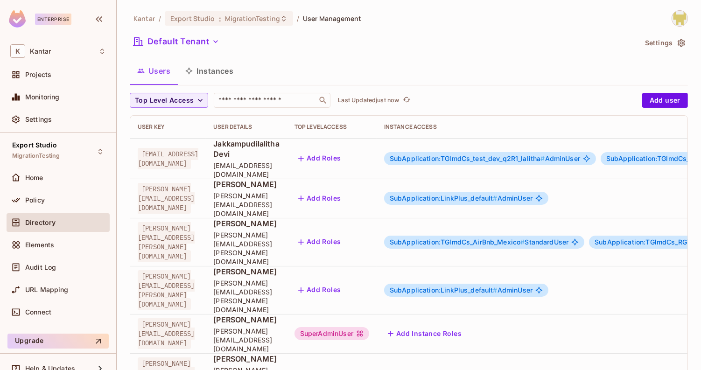
scroll to position [65, 0]
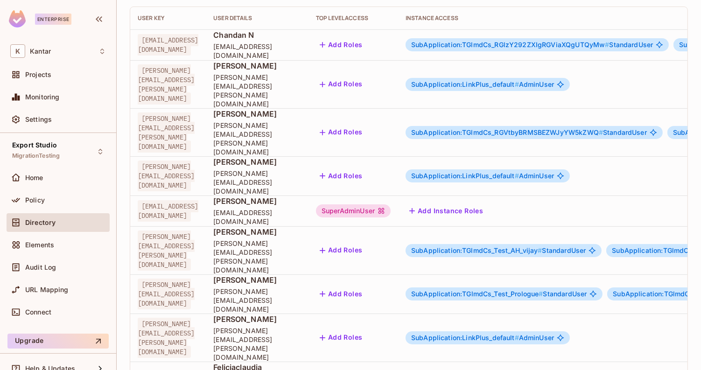
scroll to position [0, 0]
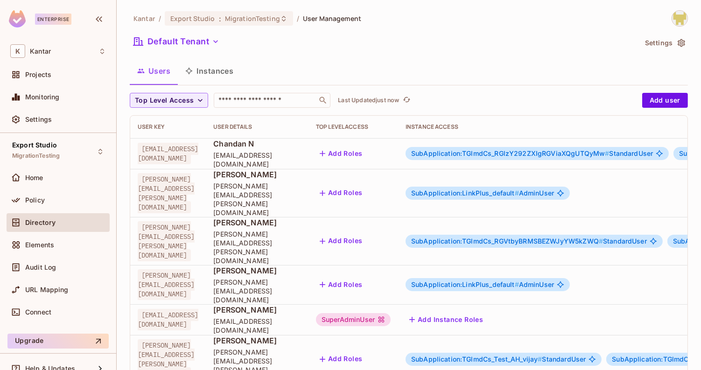
click at [678, 19] on img at bounding box center [679, 18] width 15 height 15
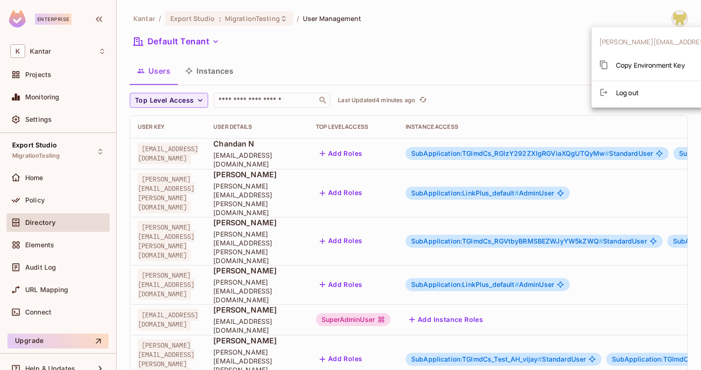
click at [641, 64] on span "Copy Environment Key" at bounding box center [650, 65] width 69 height 9
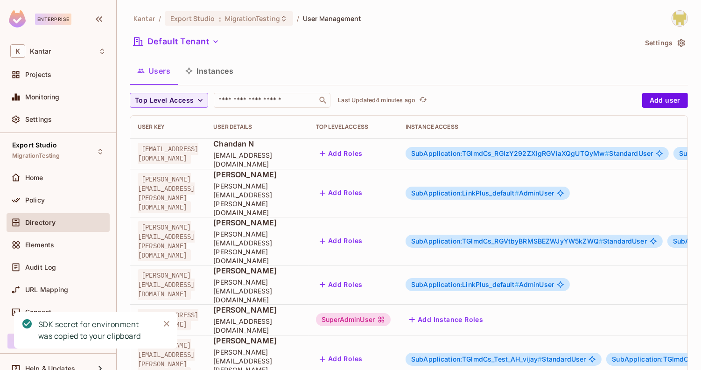
click at [512, 105] on div "Top Level Access ​ Last Updated 4 minutes ago" at bounding box center [384, 100] width 508 height 15
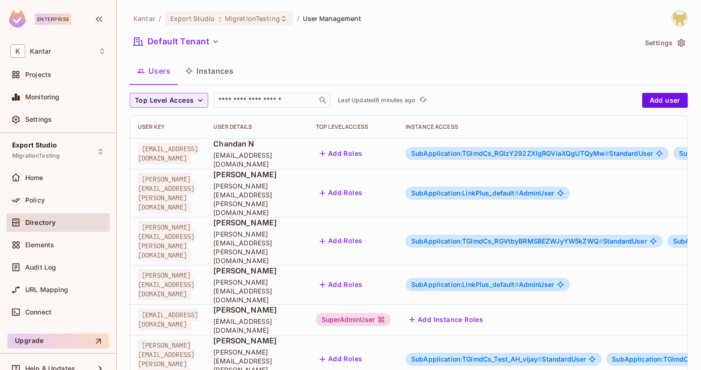
click at [224, 70] on button "Instances" at bounding box center [209, 70] width 63 height 23
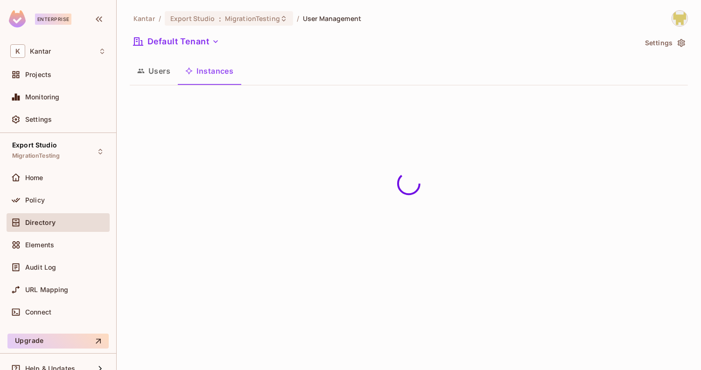
click at [154, 68] on button "Users" at bounding box center [154, 70] width 48 height 23
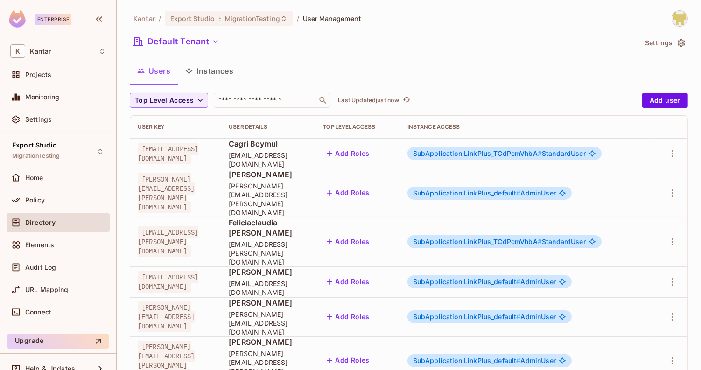
scroll to position [35, 0]
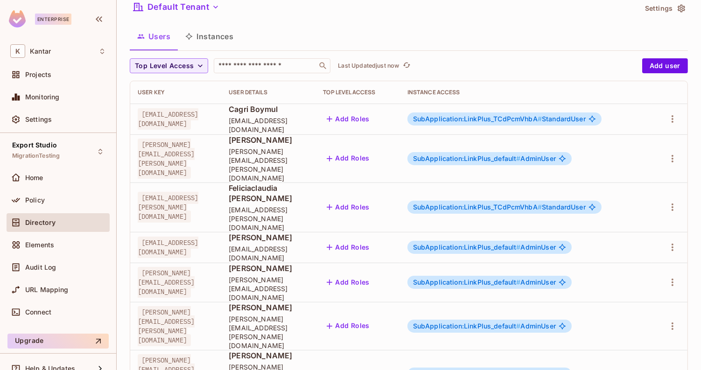
click at [220, 35] on button "Instances" at bounding box center [209, 36] width 63 height 23
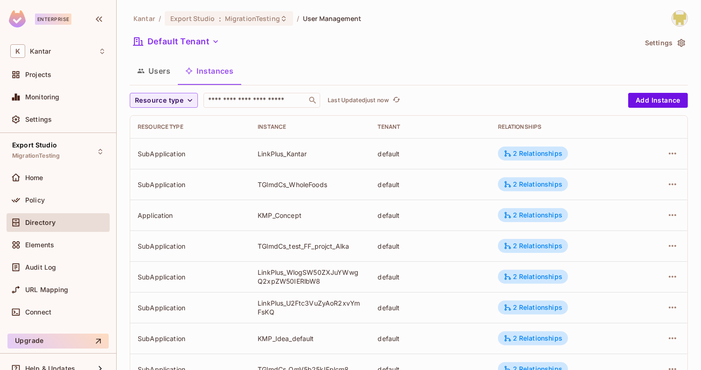
click at [152, 91] on div "Kantar / Export Studio : MigrationTesting / User Management Default Tenant Sett…" at bounding box center [409, 324] width 558 height 628
click at [159, 76] on button "Users" at bounding box center [154, 70] width 48 height 23
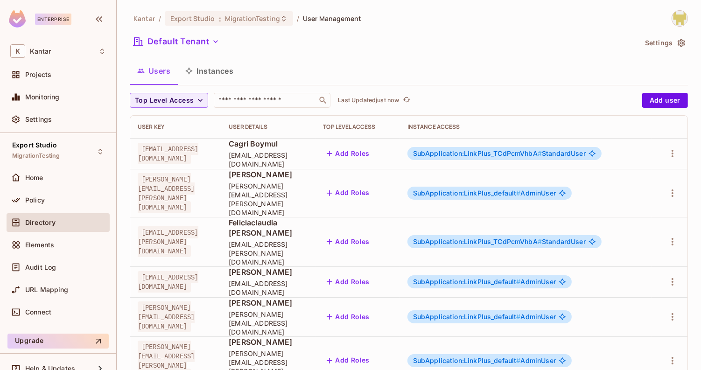
scroll to position [35, 0]
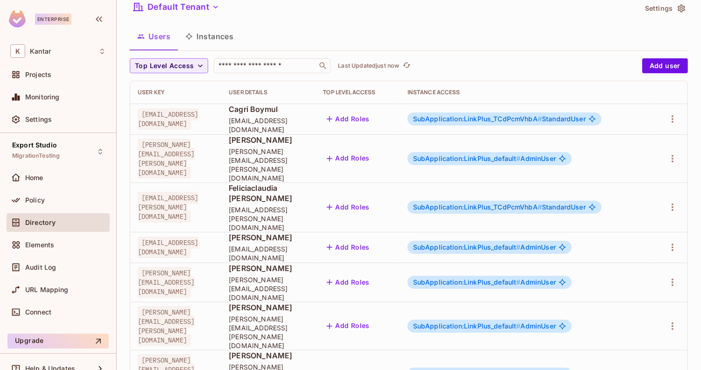
click at [181, 119] on span "cagri.boymul@kantar.com" at bounding box center [168, 118] width 61 height 21
copy span "cagri.boymul@kantar.com"
click at [221, 123] on td "cagri.boymul@kantar.com" at bounding box center [175, 119] width 91 height 31
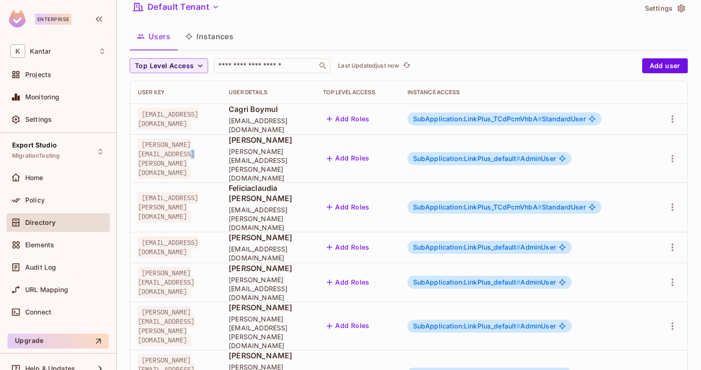
drag, startPoint x: 258, startPoint y: 149, endPoint x: 249, endPoint y: 150, distance: 8.9
click at [214, 150] on div "elaina.domagalski@kantar.com" at bounding box center [176, 158] width 76 height 37
drag, startPoint x: 247, startPoint y: 118, endPoint x: 242, endPoint y: 121, distance: 6.1
click at [214, 120] on div "cagri.boymul@kantar.com" at bounding box center [176, 119] width 76 height 19
drag, startPoint x: 242, startPoint y: 121, endPoint x: 220, endPoint y: 121, distance: 21.5
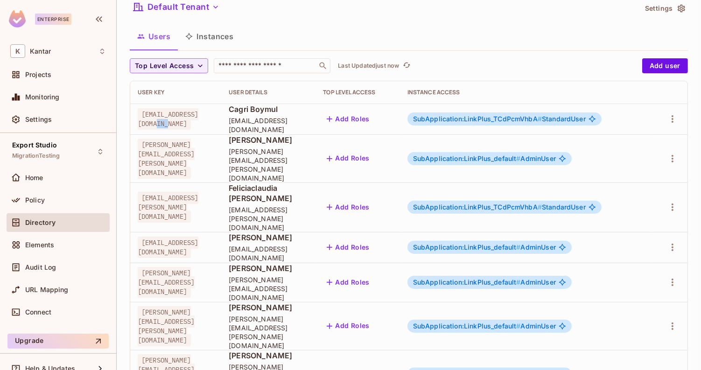
click at [214, 121] on div "cagri.boymul@kantar.com" at bounding box center [176, 119] width 76 height 19
click at [219, 30] on button "Instances" at bounding box center [209, 36] width 63 height 23
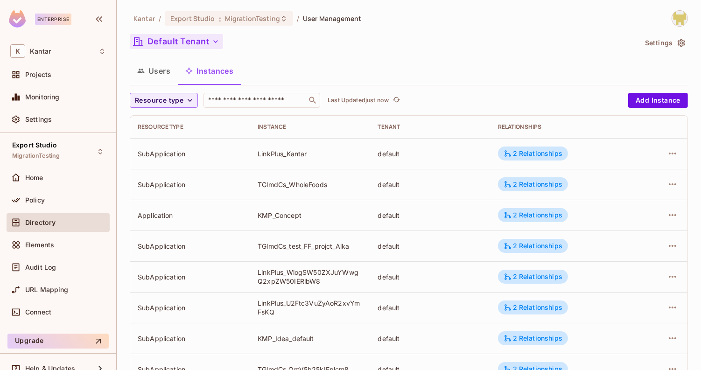
click at [160, 39] on button "Default Tenant" at bounding box center [176, 41] width 93 height 15
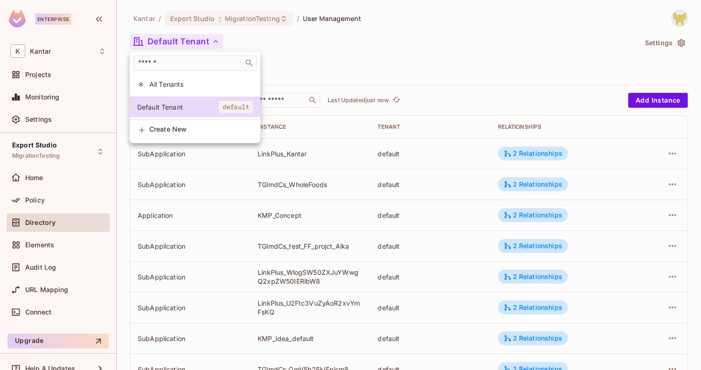
click at [349, 69] on div at bounding box center [350, 185] width 701 height 370
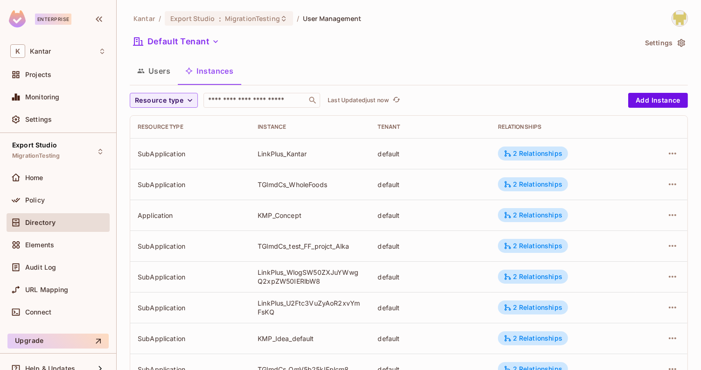
click at [175, 72] on button "Users" at bounding box center [154, 70] width 48 height 23
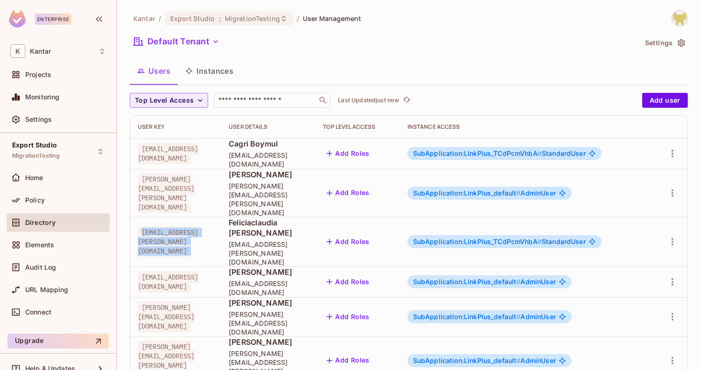
scroll to position [35, 0]
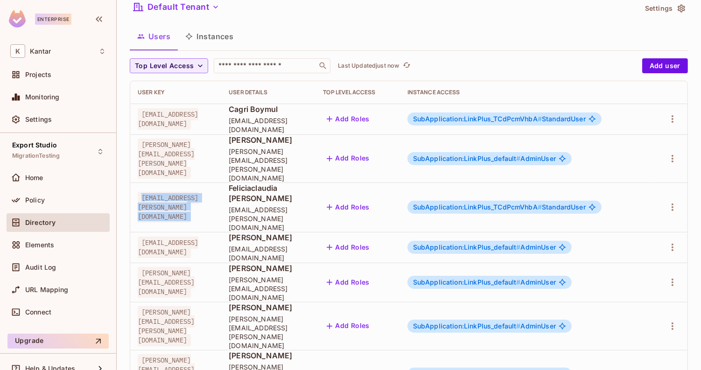
click at [198, 192] on span "[EMAIL_ADDRESS][PERSON_NAME][DOMAIN_NAME]" at bounding box center [168, 207] width 61 height 31
click at [198, 192] on span "feliciaclaudia.ritter@kantar.com" at bounding box center [168, 207] width 61 height 31
copy span "feliciaclaudia.ritter@kantar.com"
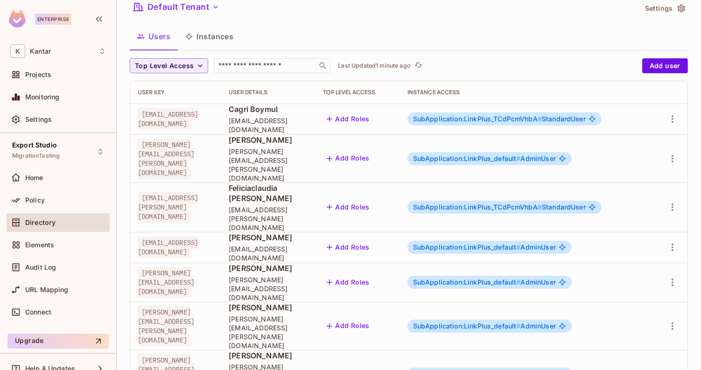
click at [284, 189] on td "Feliciaclaudia Ritter feliciaclaudia.ritter@kantar.com" at bounding box center [268, 206] width 94 height 49
click at [198, 237] on span "hema.peri@kantar.com" at bounding box center [168, 247] width 61 height 21
click at [678, 242] on icon "button" at bounding box center [672, 247] width 11 height 11
drag, startPoint x: 634, startPoint y: 251, endPoint x: 641, endPoint y: 230, distance: 21.9
click at [641, 230] on ul "Edit Edit Attributes Delete User" at bounding box center [645, 252] width 83 height 69
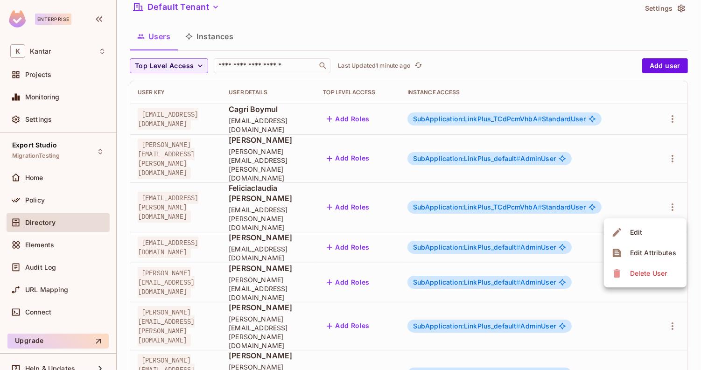
click at [641, 230] on div "Edit" at bounding box center [636, 232] width 13 height 9
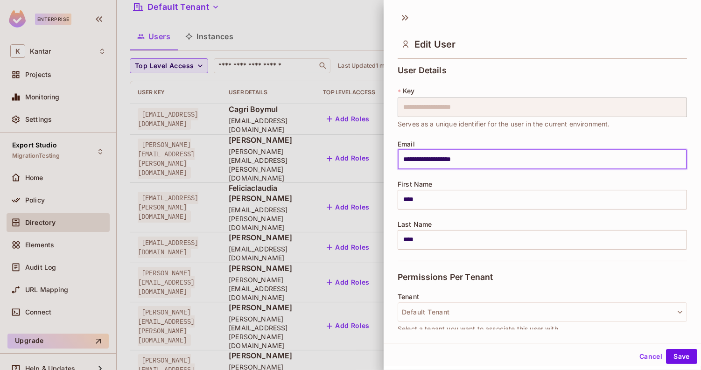
click at [507, 158] on input "**********" at bounding box center [541, 160] width 289 height 20
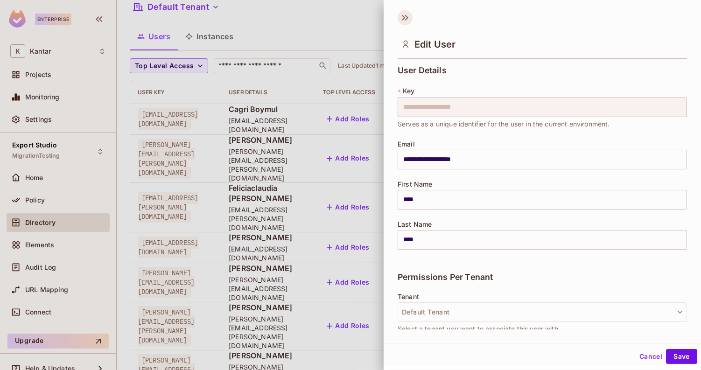
click at [399, 18] on icon at bounding box center [404, 17] width 15 height 15
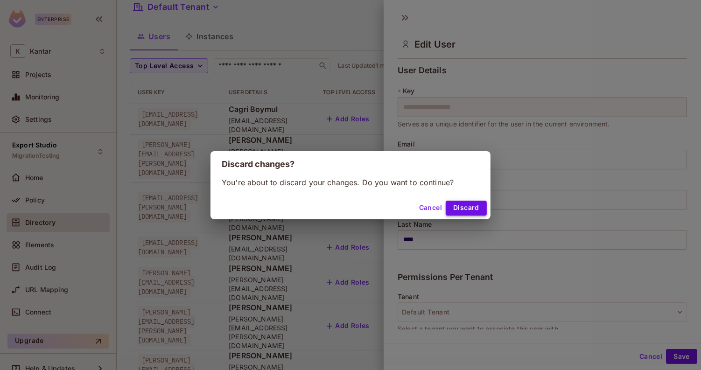
click at [465, 211] on button "Discard" at bounding box center [466, 208] width 41 height 15
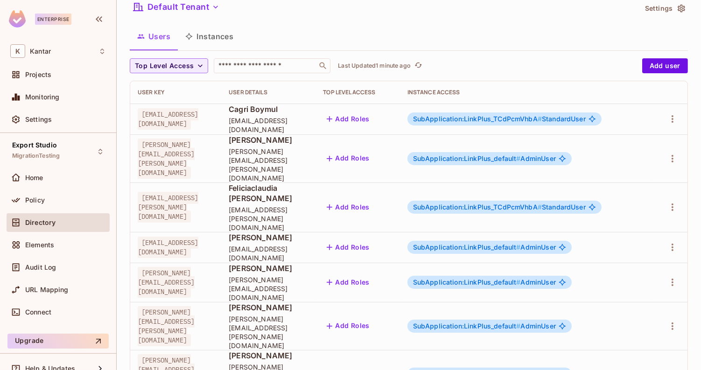
click at [195, 151] on span "elaina.domagalski@kantar.com" at bounding box center [166, 159] width 57 height 40
click at [214, 41] on button "Instances" at bounding box center [209, 36] width 63 height 23
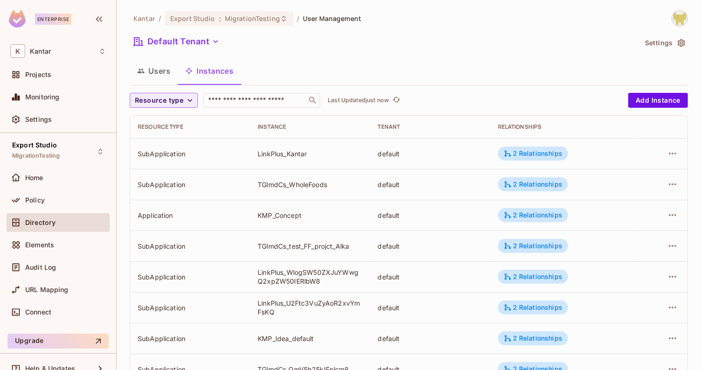
click at [164, 71] on button "Users" at bounding box center [154, 70] width 48 height 23
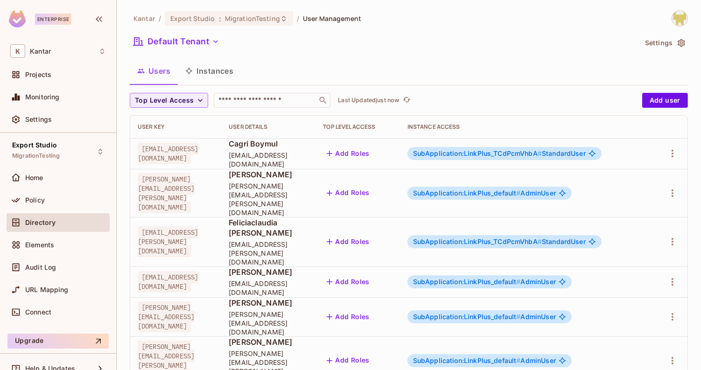
scroll to position [35, 0]
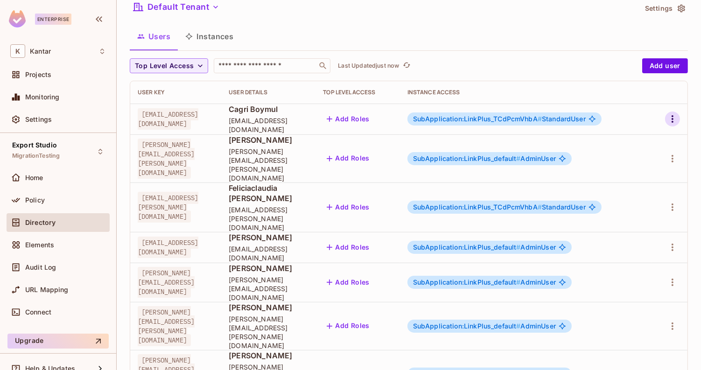
click at [671, 120] on icon "button" at bounding box center [672, 118] width 11 height 11
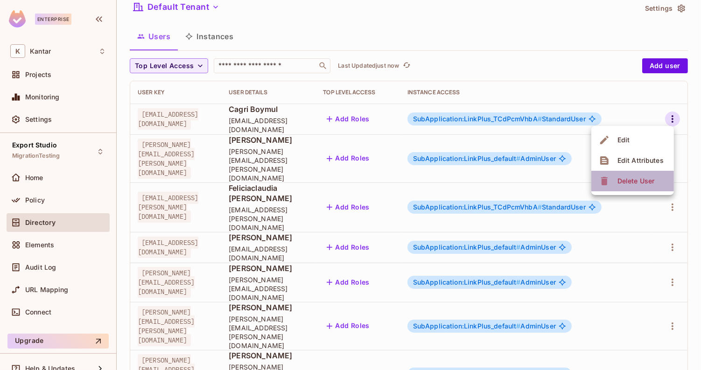
click at [634, 175] on span "Delete User" at bounding box center [635, 181] width 42 height 15
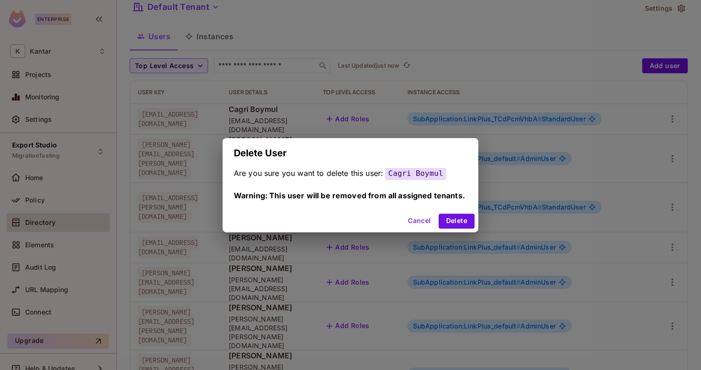
click at [448, 229] on div "Cancel Delete" at bounding box center [351, 221] width 256 height 22
click at [460, 219] on button "Delete" at bounding box center [457, 221] width 36 height 15
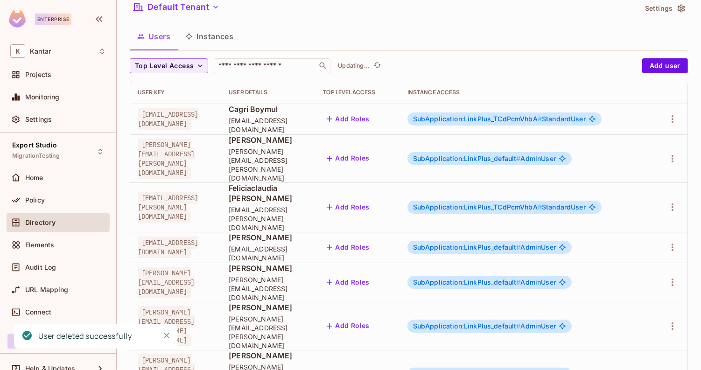
scroll to position [4, 0]
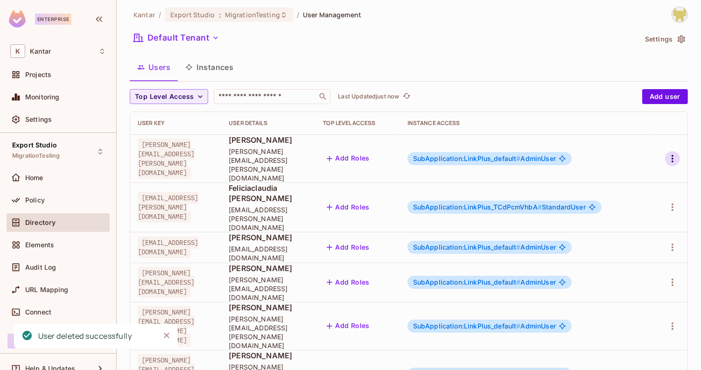
click at [671, 153] on icon "button" at bounding box center [672, 158] width 11 height 11
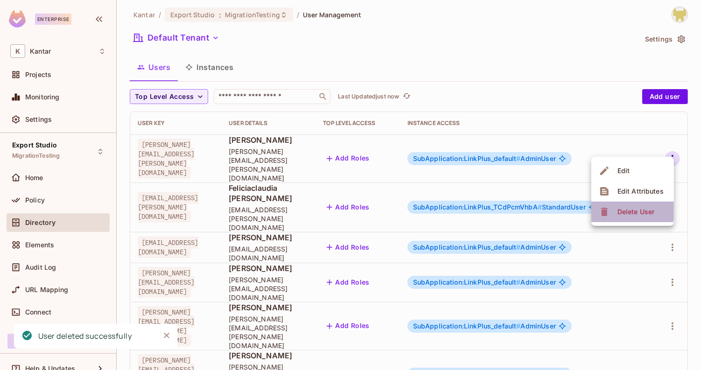
click at [621, 209] on div "Delete User" at bounding box center [635, 211] width 37 height 9
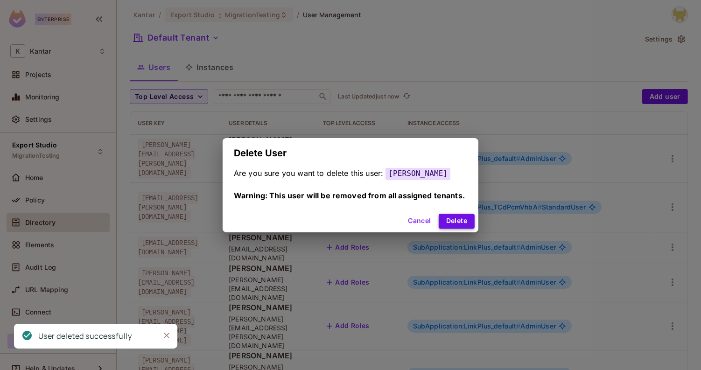
click at [445, 223] on button "Delete" at bounding box center [457, 221] width 36 height 15
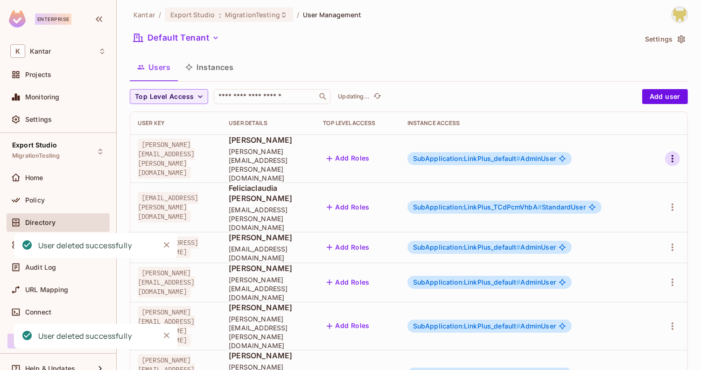
scroll to position [0, 0]
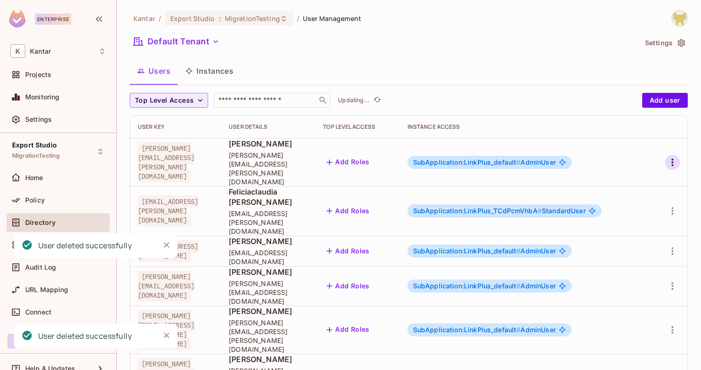
click at [675, 157] on icon "button" at bounding box center [672, 162] width 11 height 11
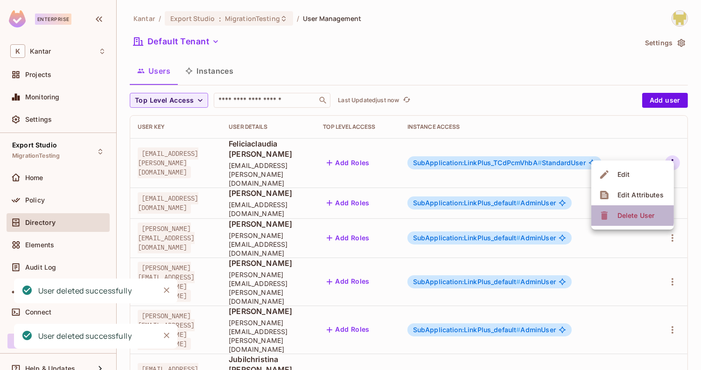
click at [613, 210] on div "Delete User" at bounding box center [628, 215] width 58 height 15
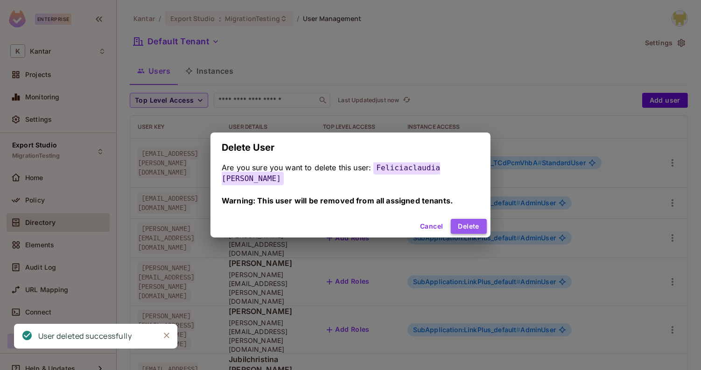
click at [465, 221] on button "Delete" at bounding box center [469, 226] width 36 height 15
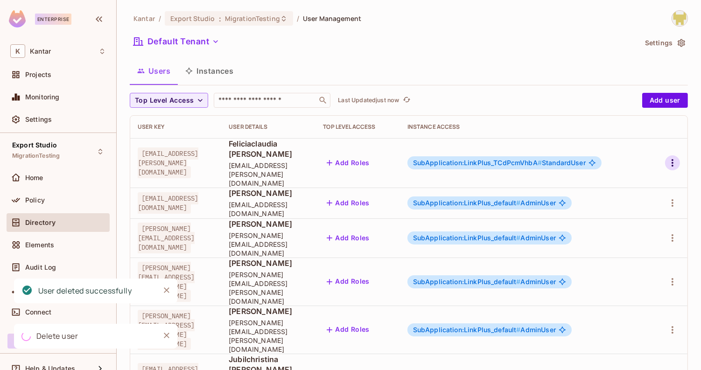
click at [673, 159] on button "button" at bounding box center [672, 162] width 15 height 15
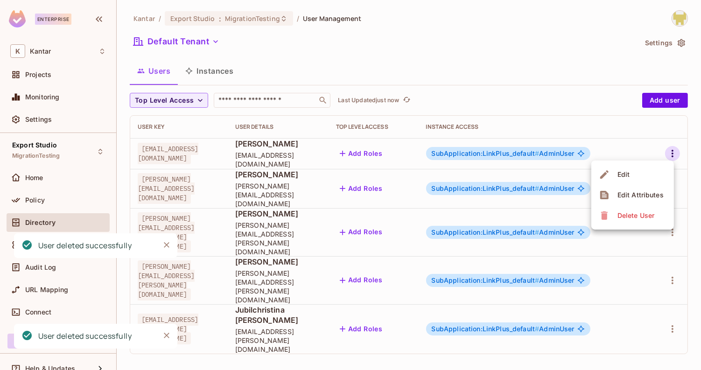
click at [619, 218] on div "Delete User" at bounding box center [635, 215] width 37 height 9
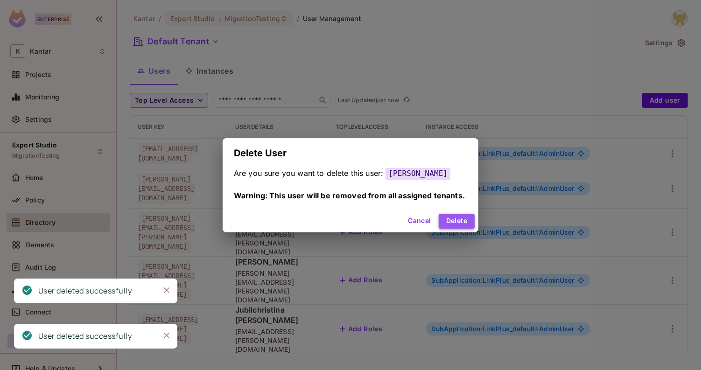
click at [456, 218] on button "Delete" at bounding box center [457, 221] width 36 height 15
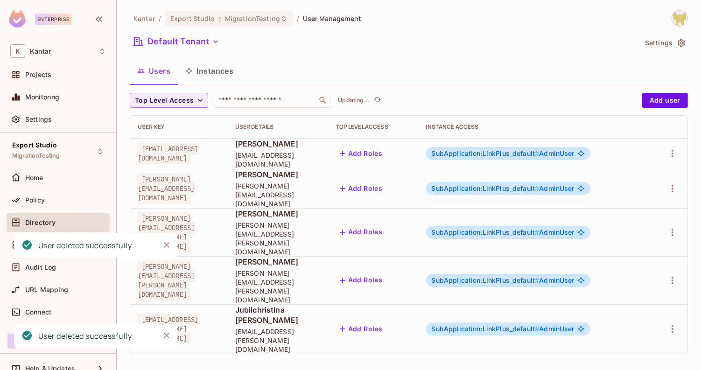
click at [681, 151] on td at bounding box center [668, 153] width 38 height 31
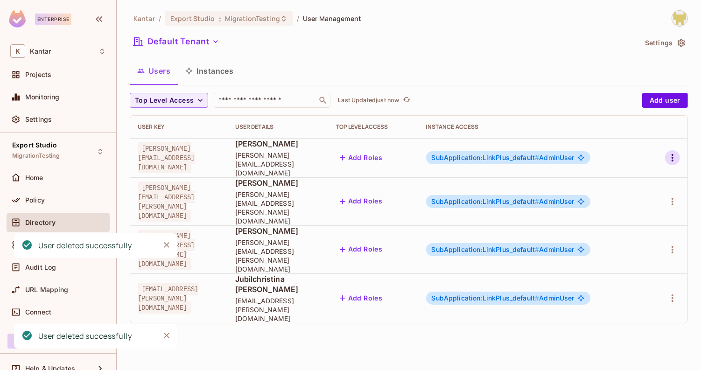
click at [676, 152] on icon "button" at bounding box center [672, 157] width 11 height 11
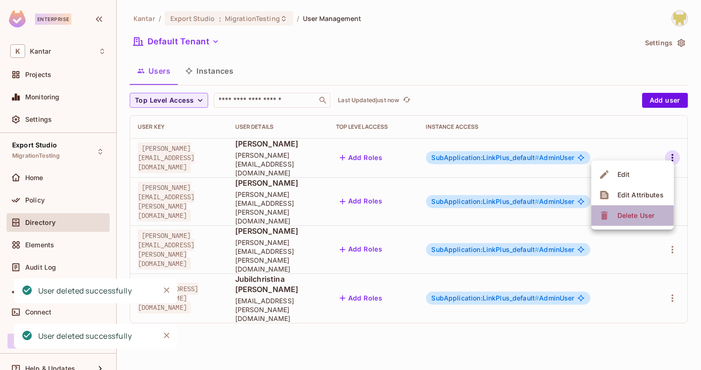
click at [623, 206] on li "Delete User" at bounding box center [632, 215] width 83 height 21
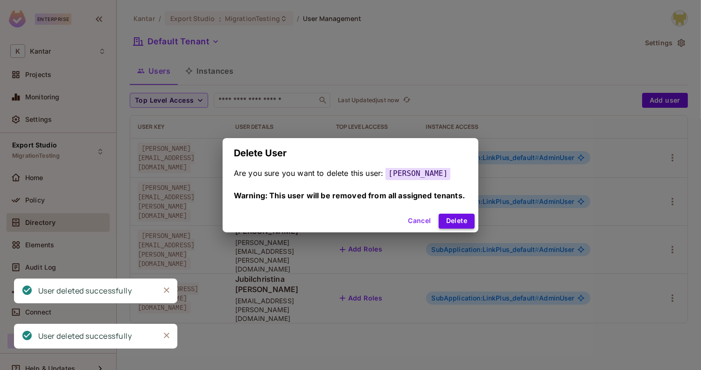
click at [442, 224] on button "Delete" at bounding box center [457, 221] width 36 height 15
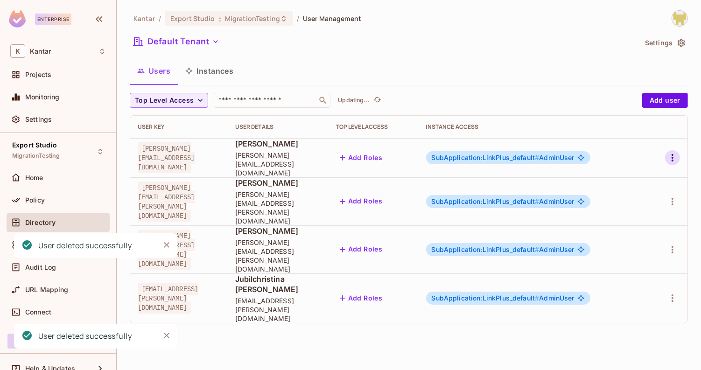
click at [671, 153] on icon "button" at bounding box center [672, 157] width 11 height 11
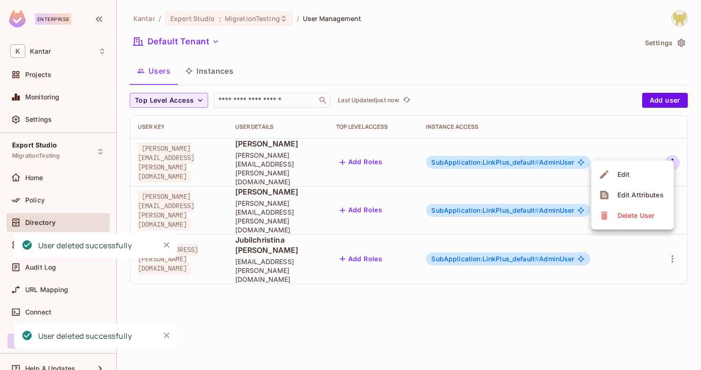
click at [616, 213] on span "Delete User" at bounding box center [635, 215] width 42 height 15
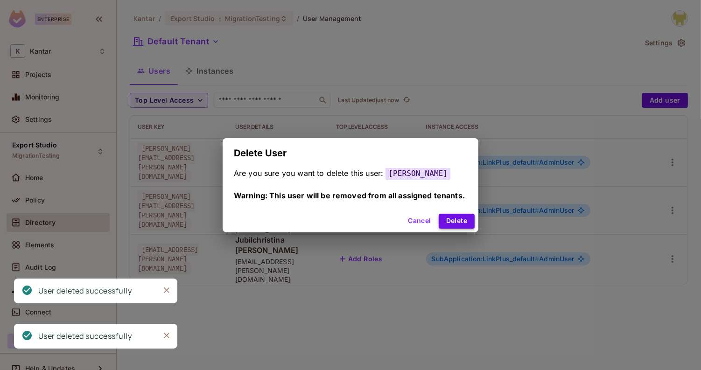
click at [456, 218] on button "Delete" at bounding box center [457, 221] width 36 height 15
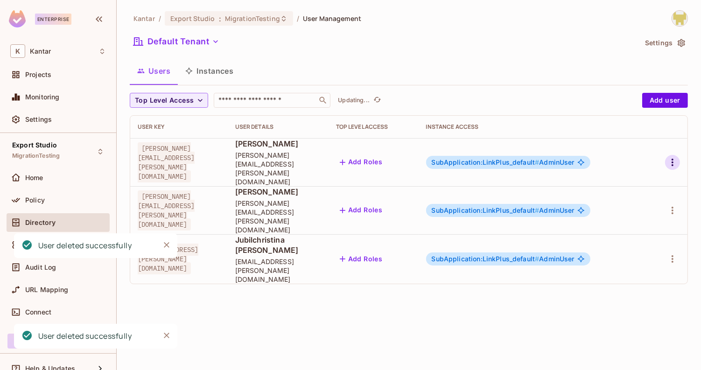
click at [670, 157] on icon "button" at bounding box center [672, 162] width 11 height 11
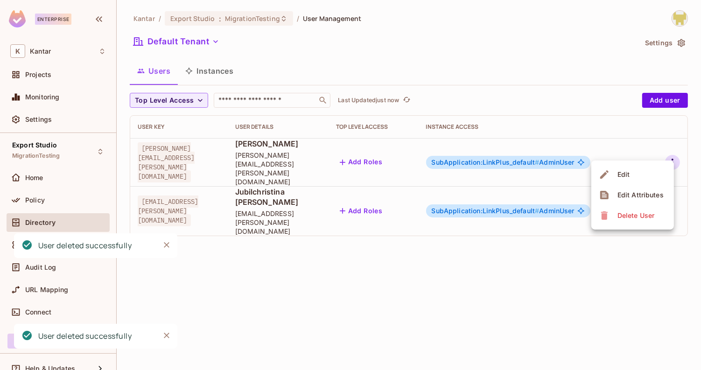
click at [626, 212] on div "Delete User" at bounding box center [635, 215] width 37 height 9
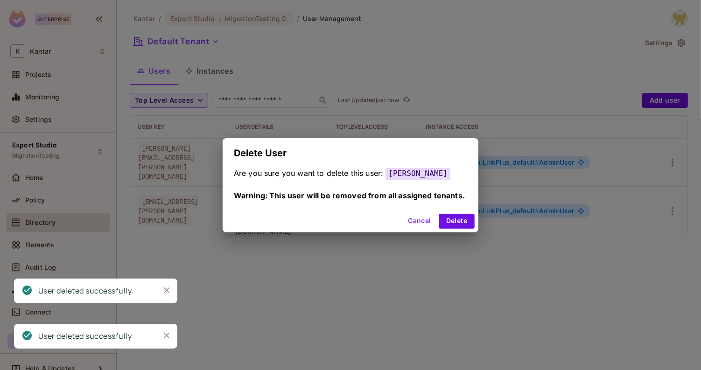
click at [422, 222] on button "Cancel" at bounding box center [419, 221] width 30 height 15
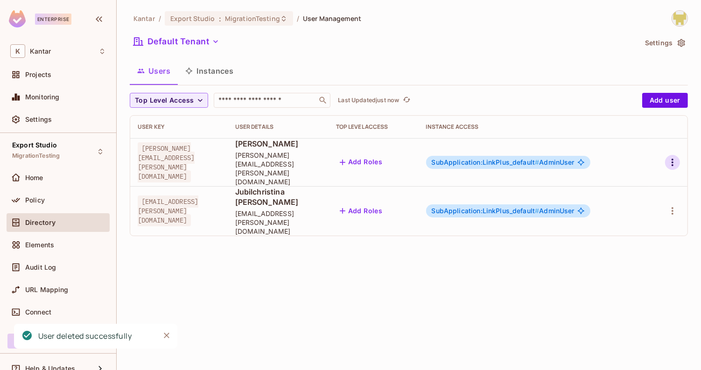
click at [676, 157] on icon "button" at bounding box center [672, 162] width 11 height 11
drag, startPoint x: 619, startPoint y: 203, endPoint x: 615, endPoint y: 220, distance: 17.8
click at [615, 221] on ul "Edit Edit Attributes Delete User" at bounding box center [632, 194] width 83 height 69
click at [615, 220] on span "Delete User" at bounding box center [635, 215] width 42 height 15
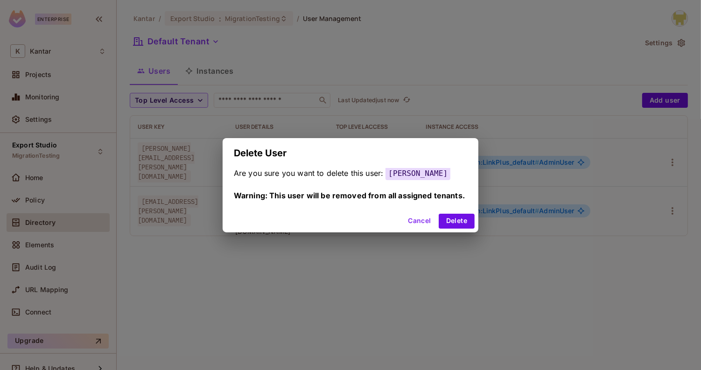
click at [452, 230] on div "Cancel Delete" at bounding box center [351, 221] width 256 height 22
click at [456, 222] on button "Delete" at bounding box center [457, 221] width 36 height 15
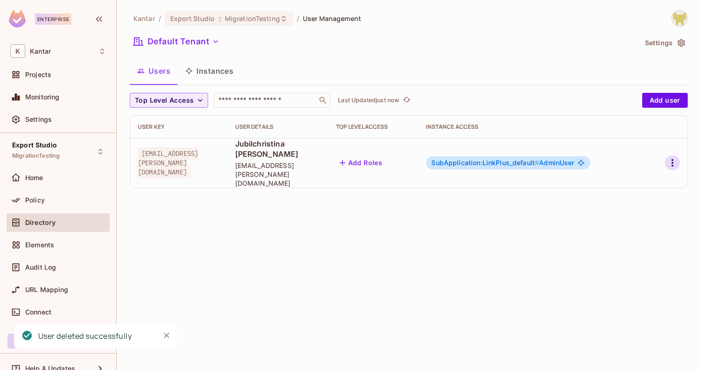
click at [669, 157] on icon "button" at bounding box center [672, 162] width 11 height 11
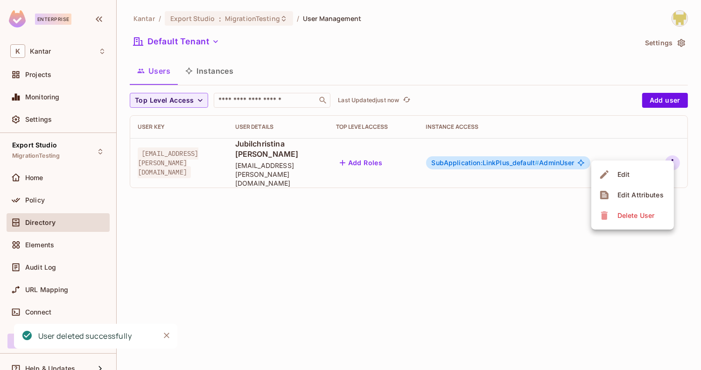
click at [609, 223] on li "Delete User" at bounding box center [632, 215] width 83 height 21
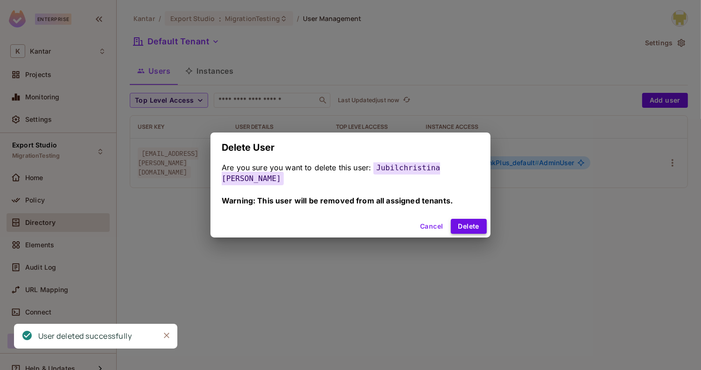
click at [473, 222] on button "Delete" at bounding box center [469, 226] width 36 height 15
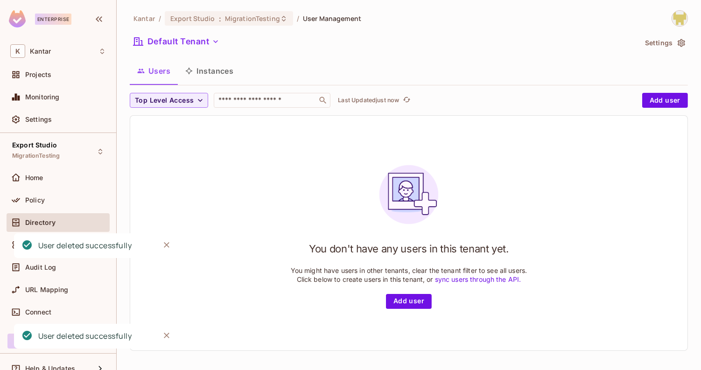
click at [213, 71] on button "Instances" at bounding box center [209, 70] width 63 height 23
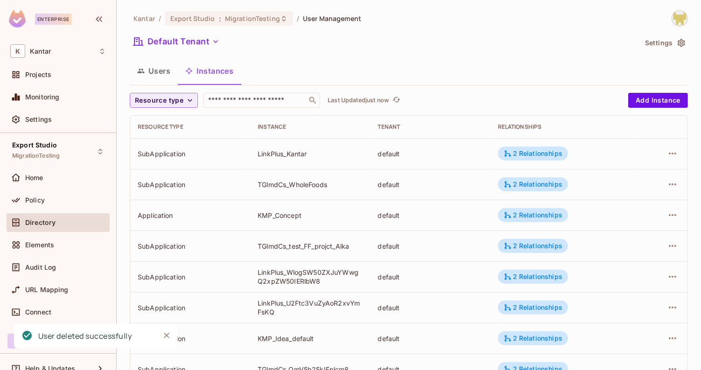
click at [160, 70] on button "Users" at bounding box center [154, 70] width 48 height 23
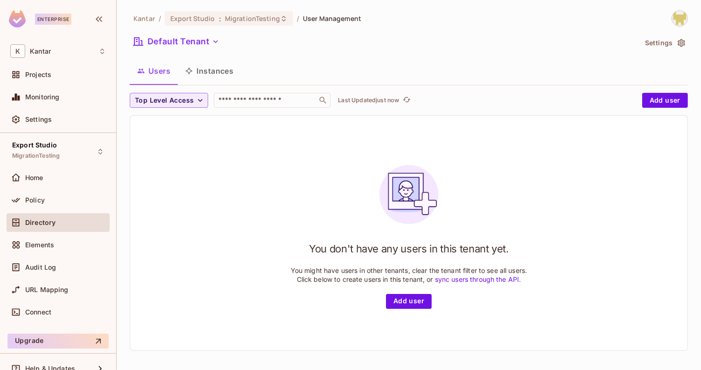
click at [437, 160] on img at bounding box center [409, 195] width 74 height 74
click at [215, 79] on button "Instances" at bounding box center [209, 70] width 63 height 23
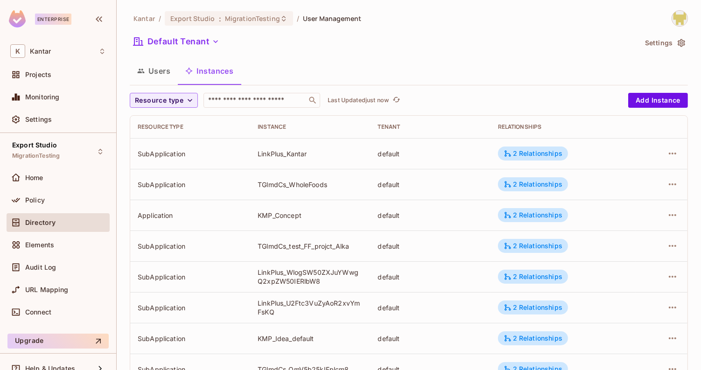
click at [169, 73] on button "Users" at bounding box center [154, 70] width 48 height 23
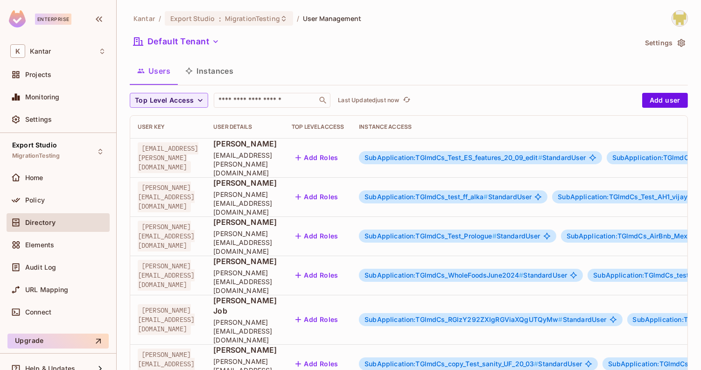
click at [216, 83] on div "Users Instances" at bounding box center [409, 72] width 558 height 26
click at [209, 76] on button "Instances" at bounding box center [209, 70] width 63 height 23
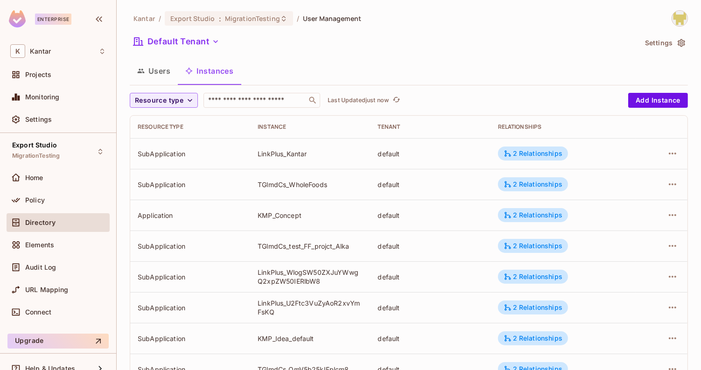
click at [177, 73] on button "Users" at bounding box center [154, 70] width 48 height 23
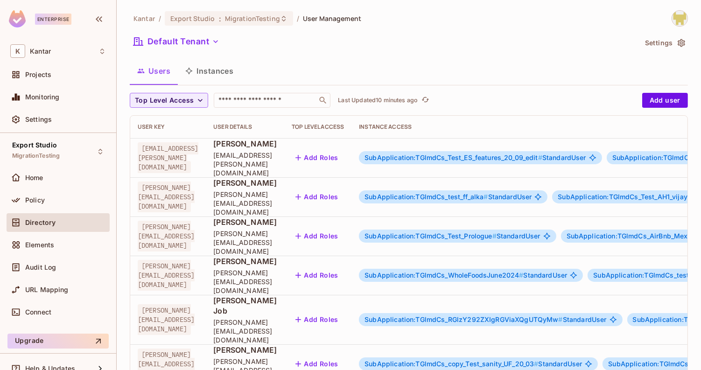
click at [207, 62] on button "Instances" at bounding box center [209, 70] width 63 height 23
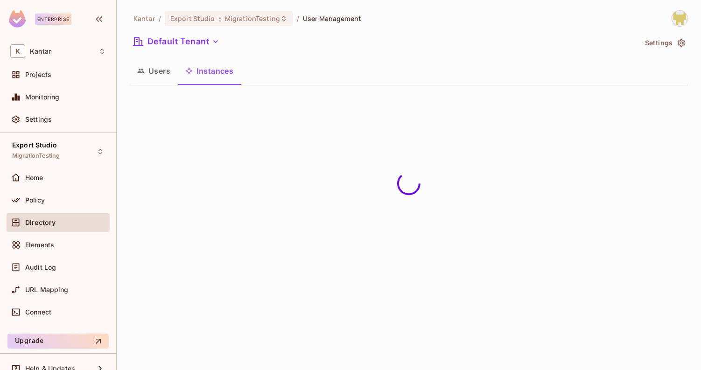
click at [169, 76] on button "Users" at bounding box center [154, 70] width 48 height 23
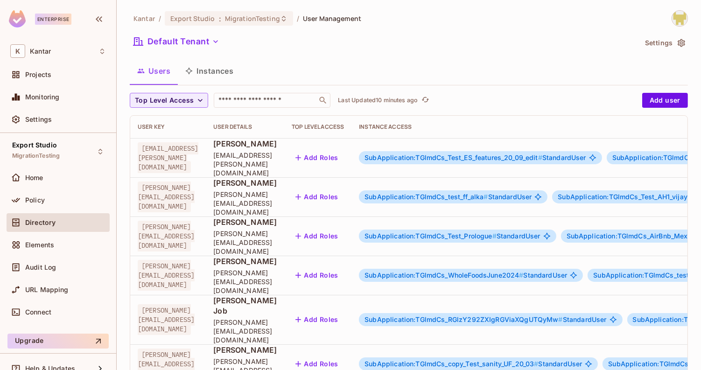
click at [210, 70] on button "Instances" at bounding box center [209, 70] width 63 height 23
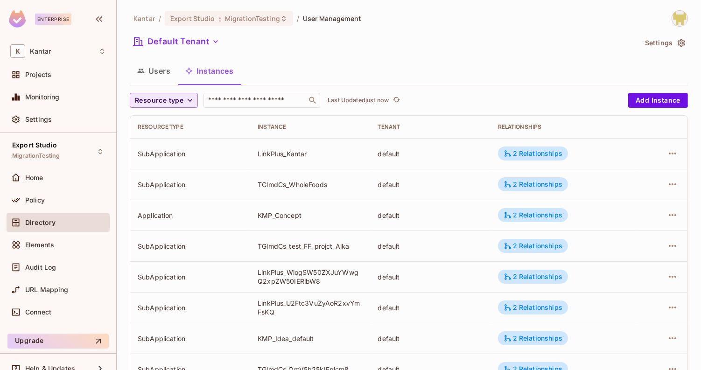
click at [179, 96] on span "Resource type" at bounding box center [159, 101] width 49 height 12
click at [170, 121] on span "SubApplication" at bounding box center [161, 121] width 48 height 9
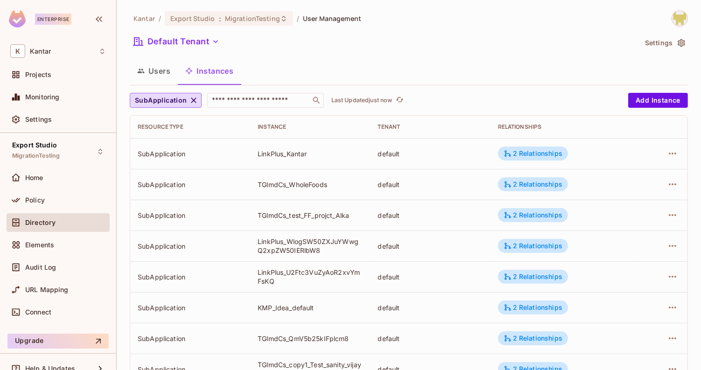
click at [166, 75] on button "Users" at bounding box center [154, 70] width 48 height 23
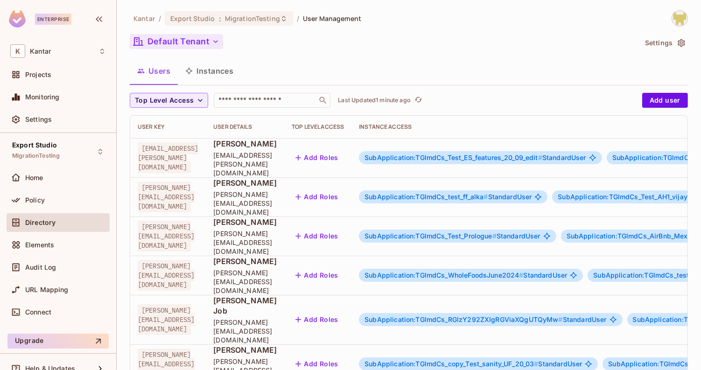
click at [182, 47] on button "Default Tenant" at bounding box center [176, 41] width 93 height 15
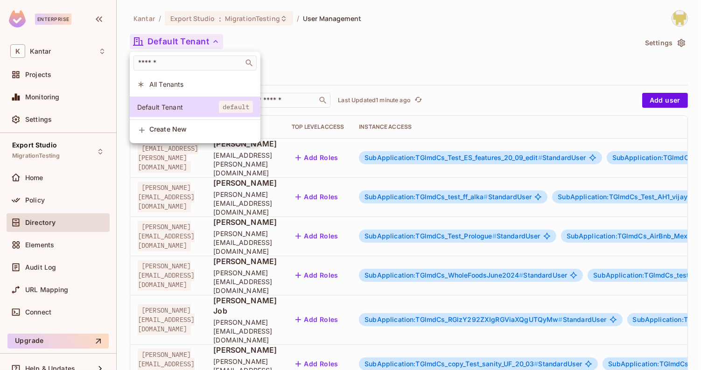
click at [189, 79] on li "All Tenants" at bounding box center [195, 84] width 131 height 20
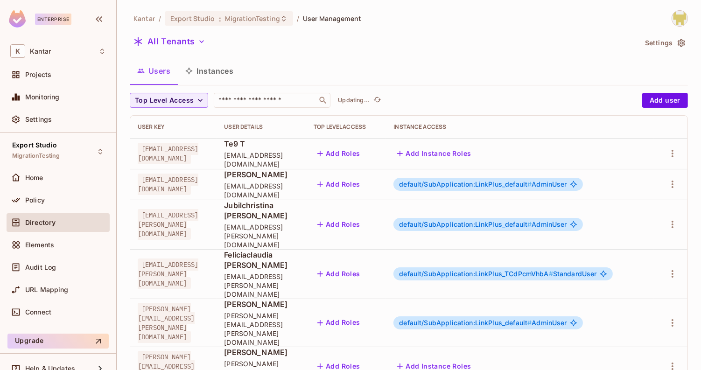
click at [195, 79] on button "Instances" at bounding box center [209, 70] width 63 height 23
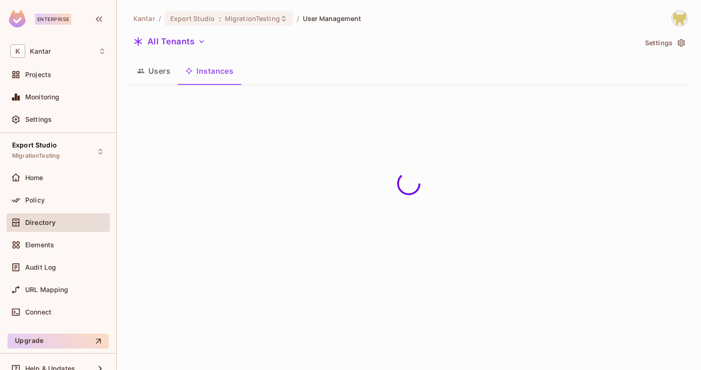
click at [150, 67] on button "Users" at bounding box center [154, 70] width 48 height 23
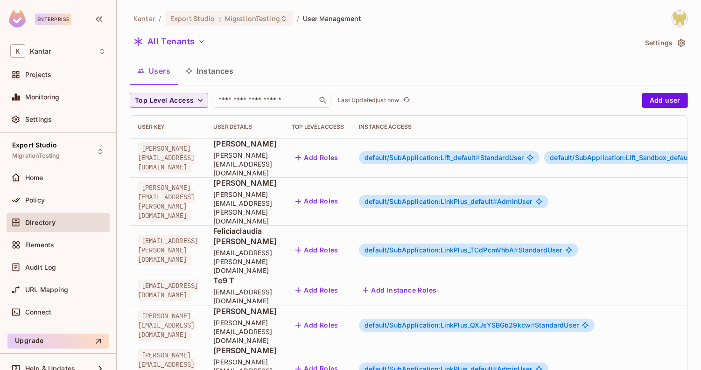
scroll to position [281, 0]
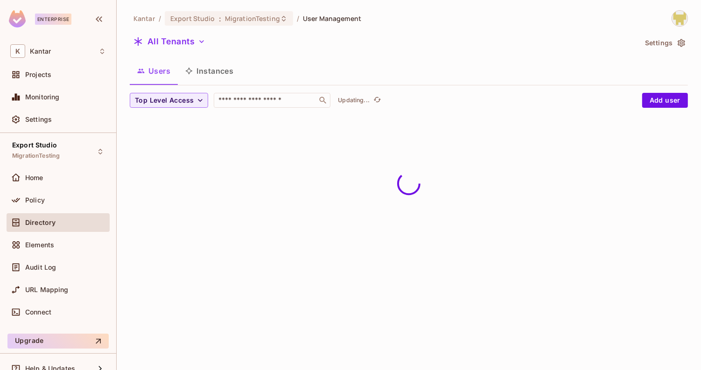
scroll to position [0, 0]
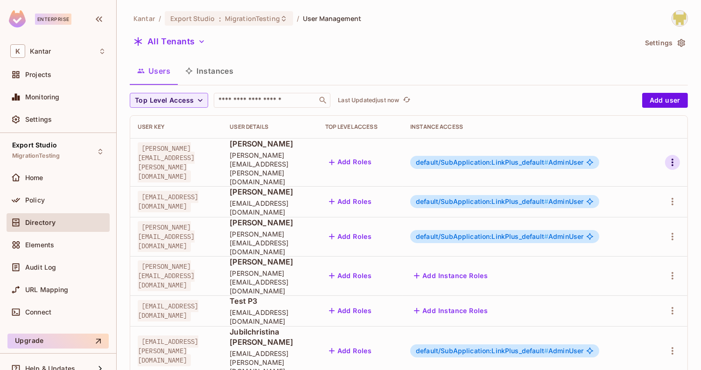
click at [669, 157] on icon "button" at bounding box center [672, 162] width 11 height 11
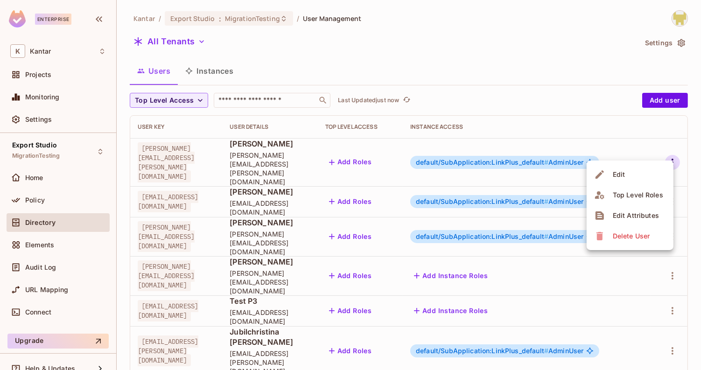
click at [636, 233] on div "Delete User" at bounding box center [631, 235] width 37 height 9
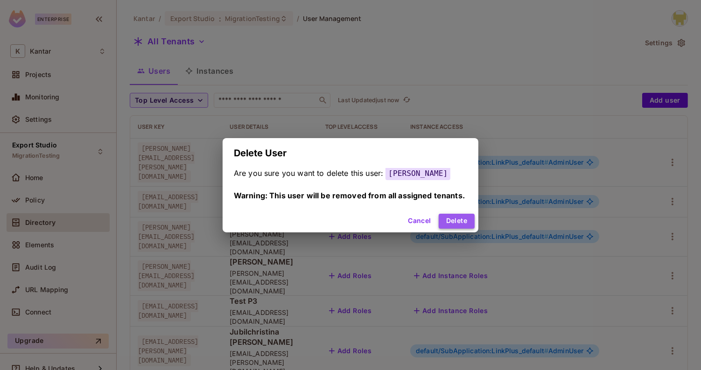
click at [463, 224] on button "Delete" at bounding box center [457, 221] width 36 height 15
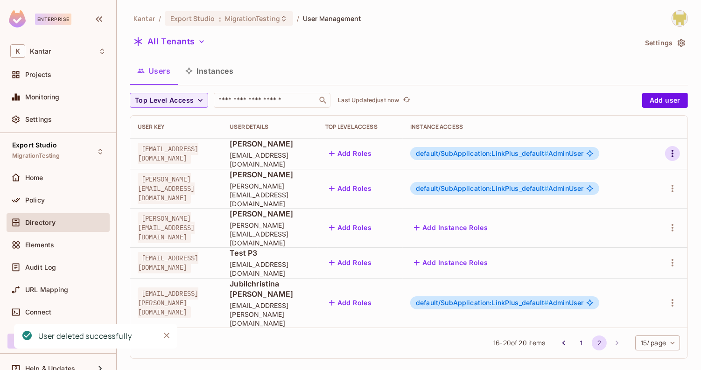
click at [665, 152] on button "button" at bounding box center [672, 153] width 15 height 15
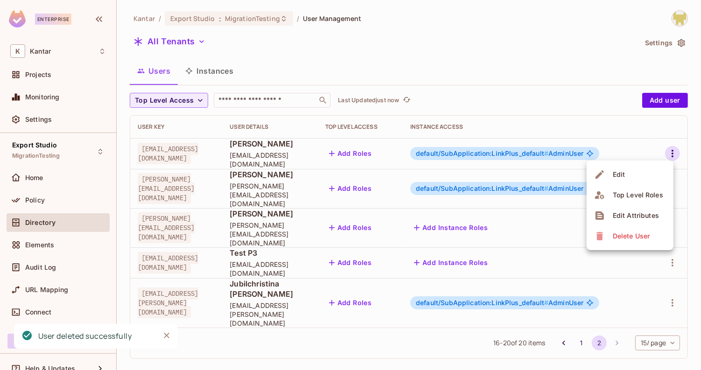
click at [627, 233] on div "Delete User" at bounding box center [631, 235] width 37 height 9
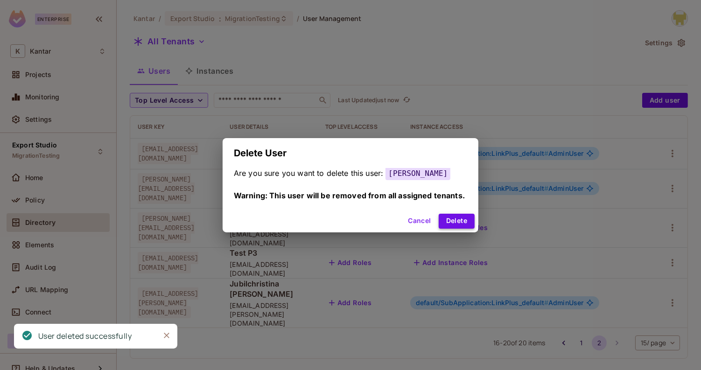
click at [449, 215] on button "Delete" at bounding box center [457, 221] width 36 height 15
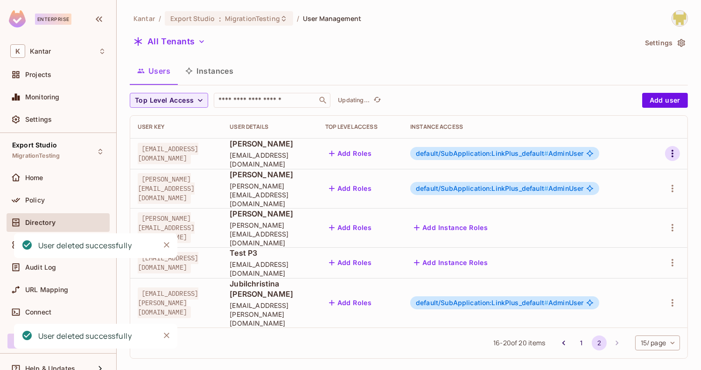
click at [672, 146] on button "button" at bounding box center [672, 153] width 15 height 15
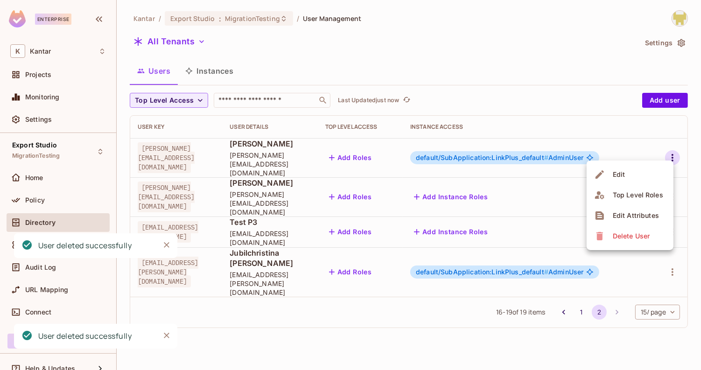
click at [623, 231] on div "Delete User" at bounding box center [631, 235] width 37 height 9
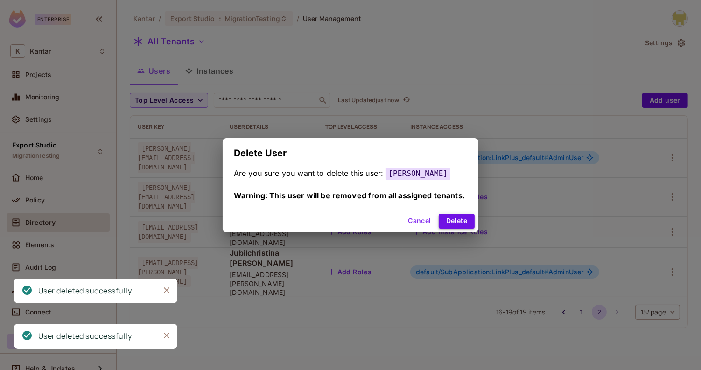
click at [460, 228] on button "Delete" at bounding box center [457, 221] width 36 height 15
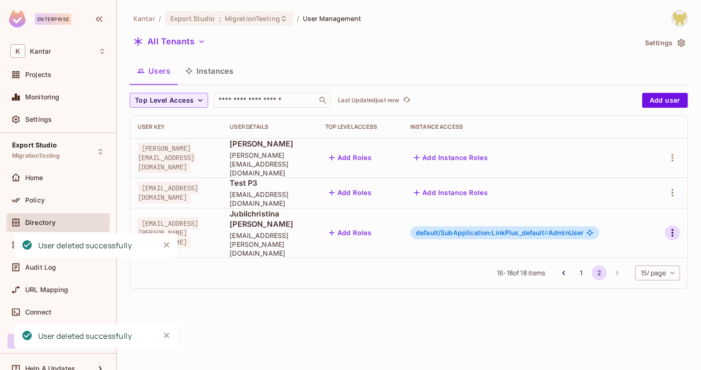
click at [676, 227] on icon "button" at bounding box center [672, 232] width 11 height 11
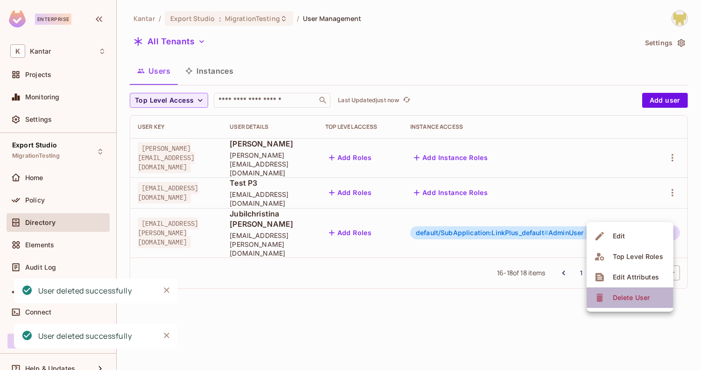
click at [632, 301] on div "Delete User" at bounding box center [631, 297] width 37 height 9
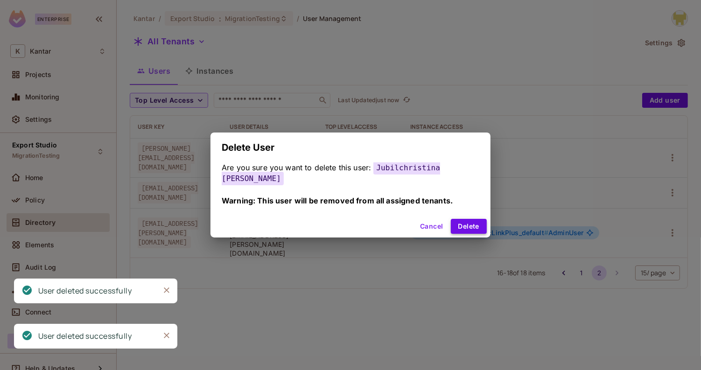
click at [451, 226] on button "Delete" at bounding box center [469, 226] width 36 height 15
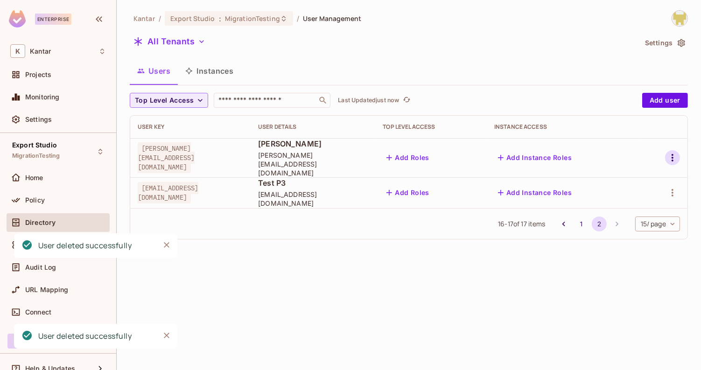
click at [675, 156] on icon "button" at bounding box center [672, 157] width 11 height 11
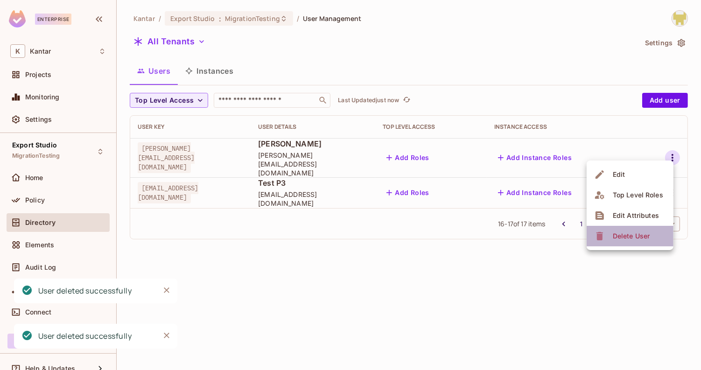
click at [628, 236] on div "Delete User" at bounding box center [631, 235] width 37 height 9
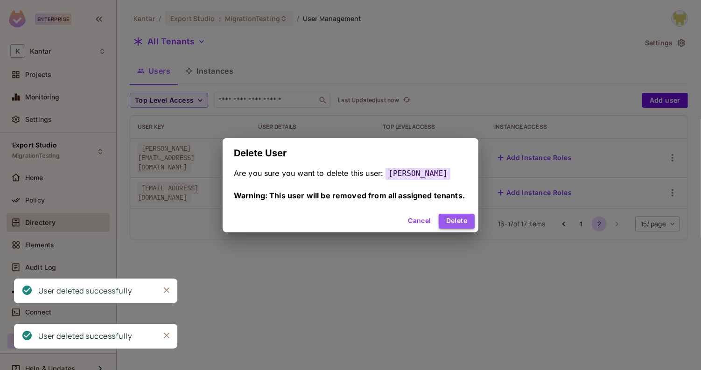
click at [446, 224] on button "Delete" at bounding box center [457, 221] width 36 height 15
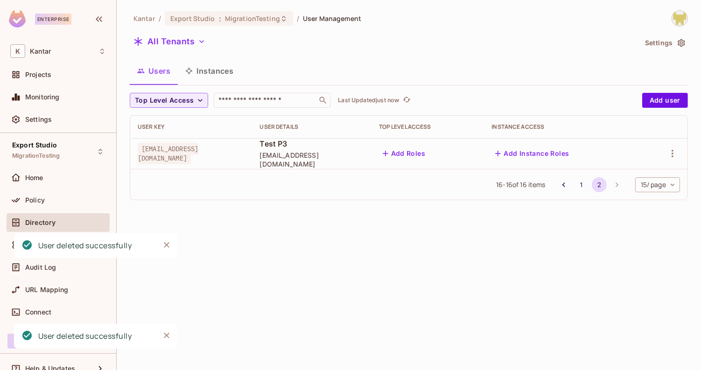
click at [675, 181] on body "Enterprise K Kantar Projects Monitoring Settings Export Studio MigrationTesting…" at bounding box center [350, 185] width 701 height 370
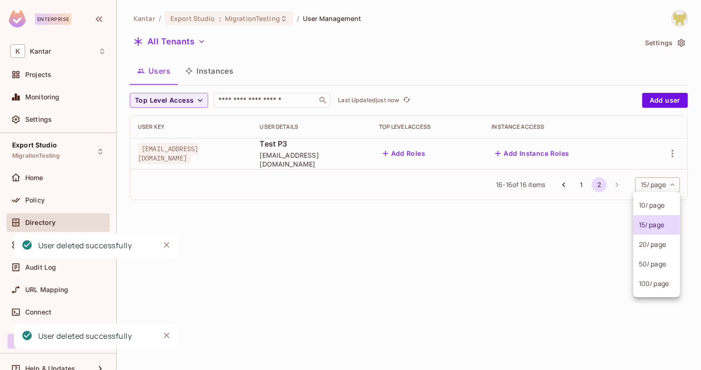
click at [668, 143] on div at bounding box center [350, 185] width 701 height 370
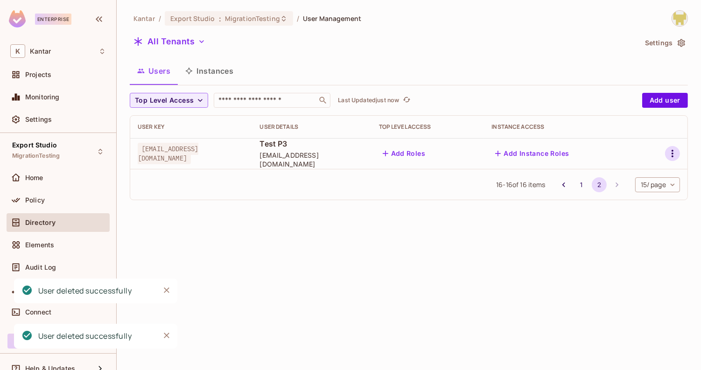
click at [673, 153] on icon "button" at bounding box center [672, 153] width 2 height 7
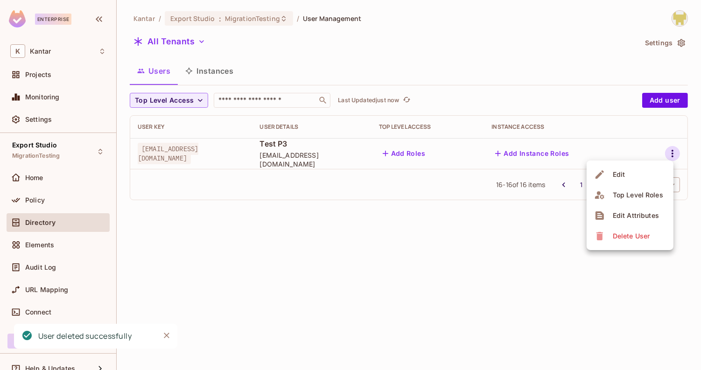
click at [621, 233] on div "Delete User" at bounding box center [631, 235] width 37 height 9
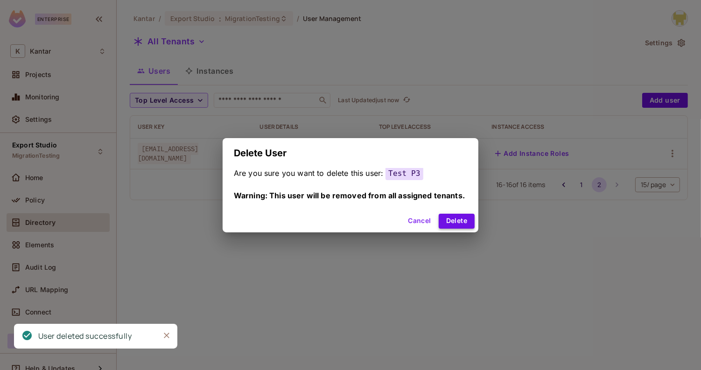
click at [473, 219] on button "Delete" at bounding box center [457, 221] width 36 height 15
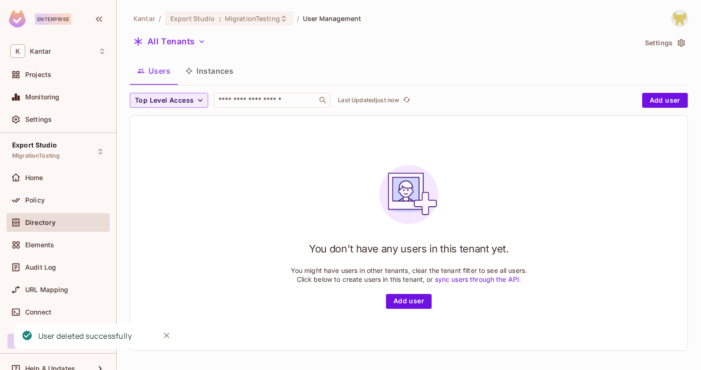
click at [227, 78] on button "Instances" at bounding box center [209, 70] width 63 height 23
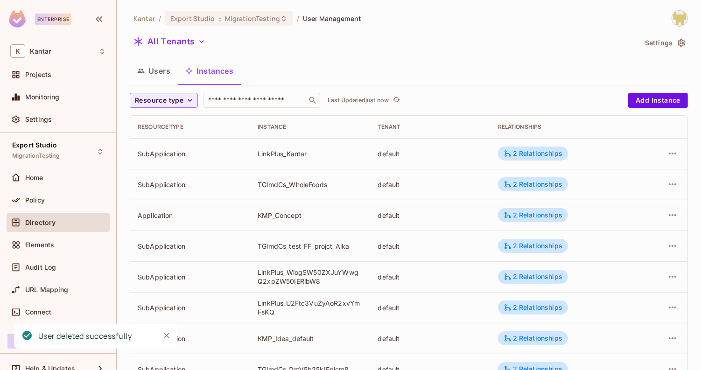
click at [164, 71] on button "Users" at bounding box center [154, 70] width 48 height 23
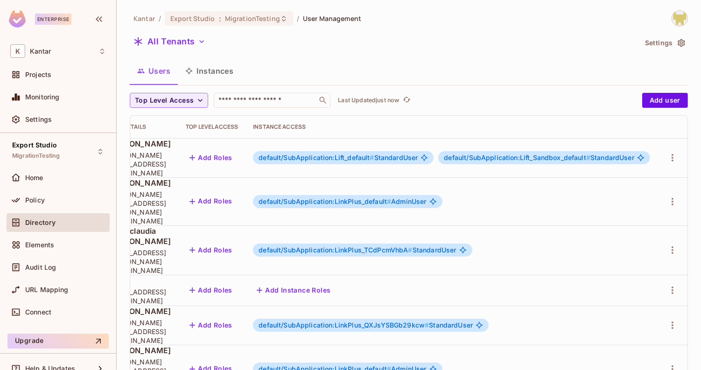
scroll to position [0, 216]
click at [669, 158] on icon "button" at bounding box center [672, 157] width 11 height 11
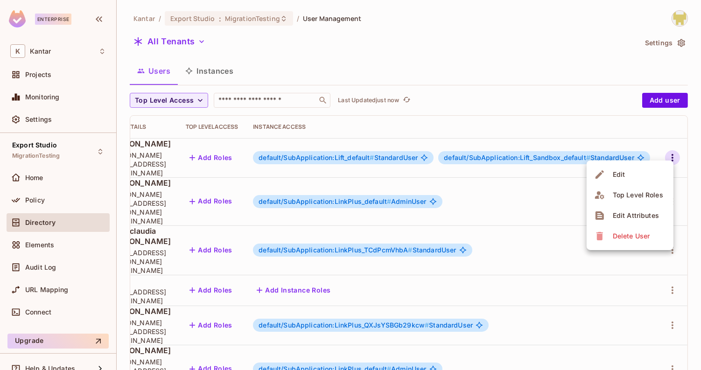
click at [640, 231] on div "Delete User" at bounding box center [631, 235] width 37 height 9
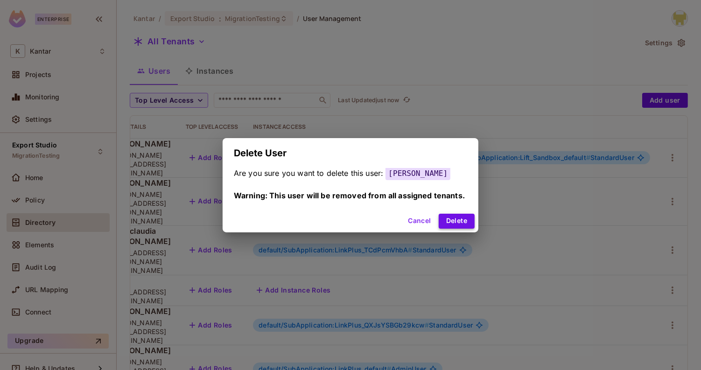
click at [468, 224] on button "Delete" at bounding box center [457, 221] width 36 height 15
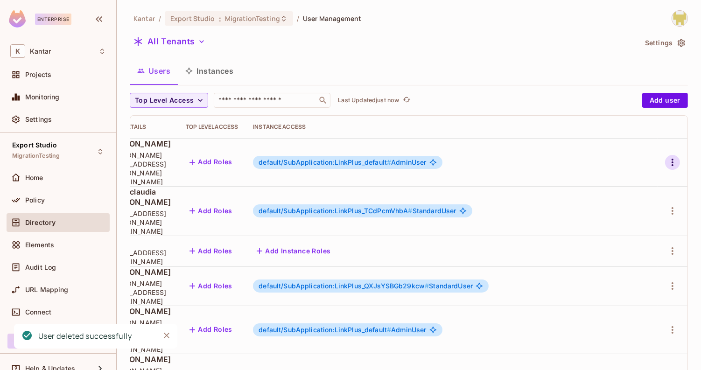
click at [665, 155] on button "button" at bounding box center [672, 162] width 15 height 15
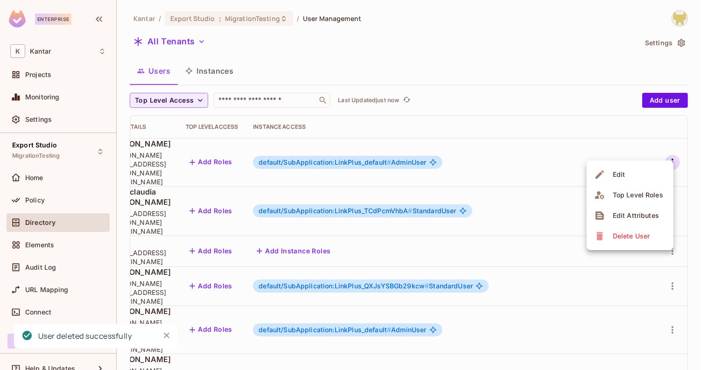
click at [608, 244] on li "Delete User" at bounding box center [629, 236] width 87 height 21
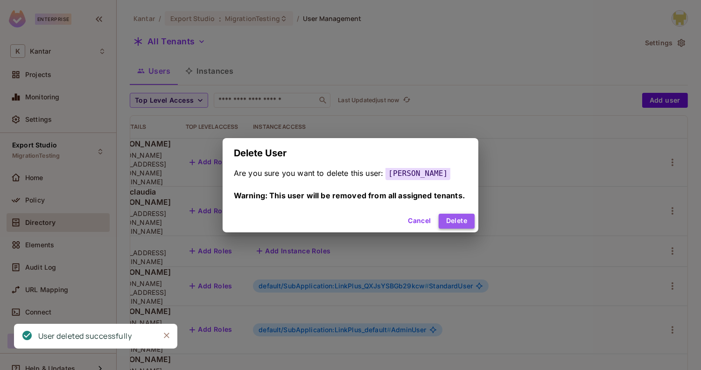
click at [458, 222] on button "Delete" at bounding box center [457, 221] width 36 height 15
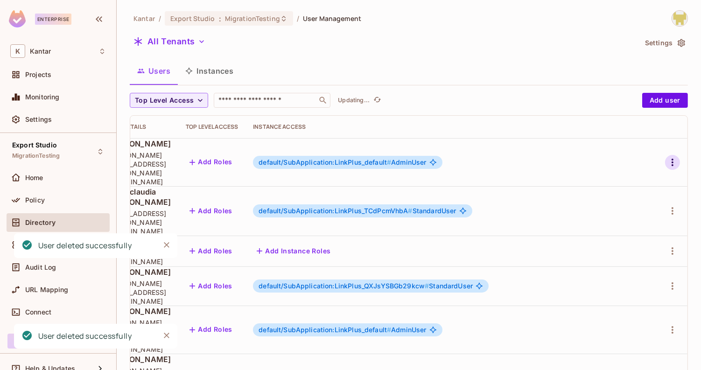
click at [667, 157] on icon "button" at bounding box center [672, 162] width 11 height 11
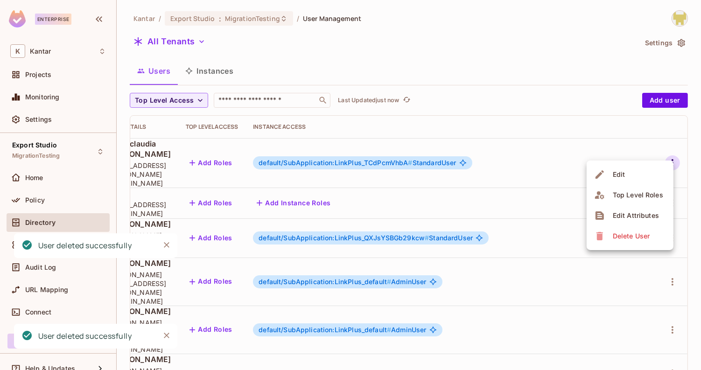
click at [602, 232] on icon at bounding box center [599, 236] width 7 height 8
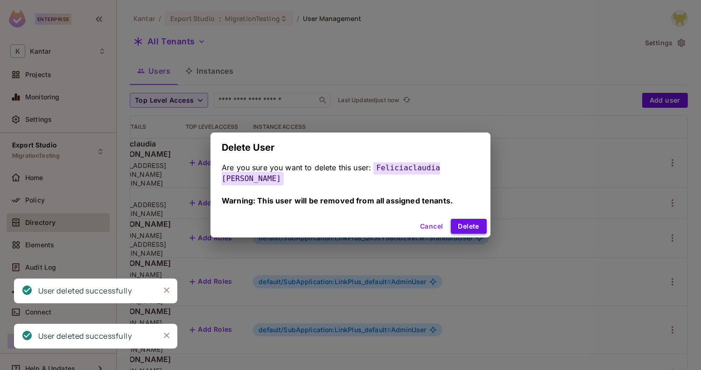
click at [476, 220] on button "Delete" at bounding box center [469, 226] width 36 height 15
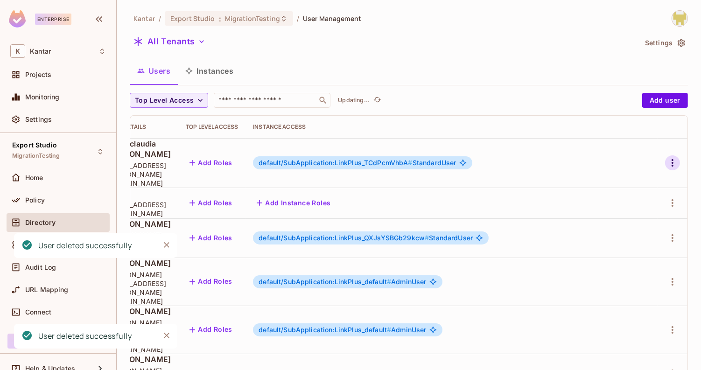
scroll to position [0, 208]
click at [670, 157] on icon "button" at bounding box center [672, 162] width 11 height 11
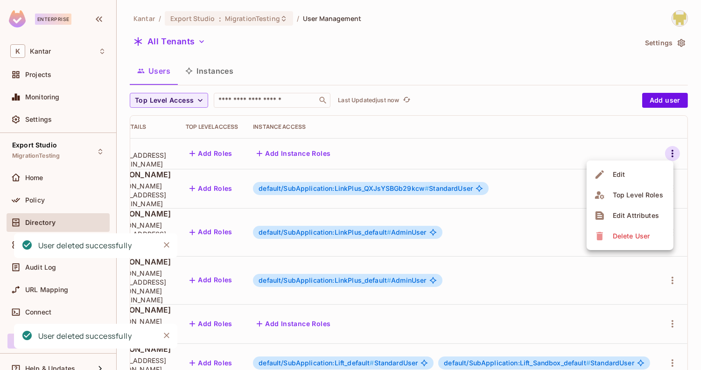
click at [606, 233] on div "Delete User" at bounding box center [623, 236] width 58 height 15
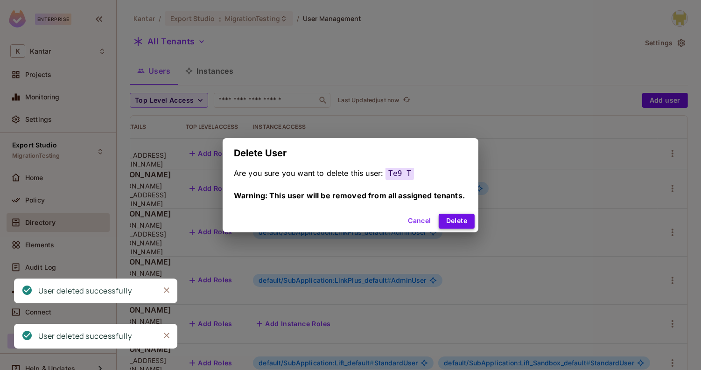
click at [451, 219] on button "Delete" at bounding box center [457, 221] width 36 height 15
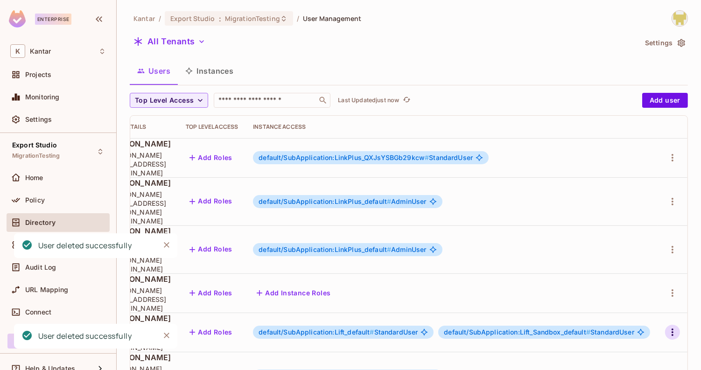
click at [669, 327] on icon "button" at bounding box center [672, 332] width 11 height 11
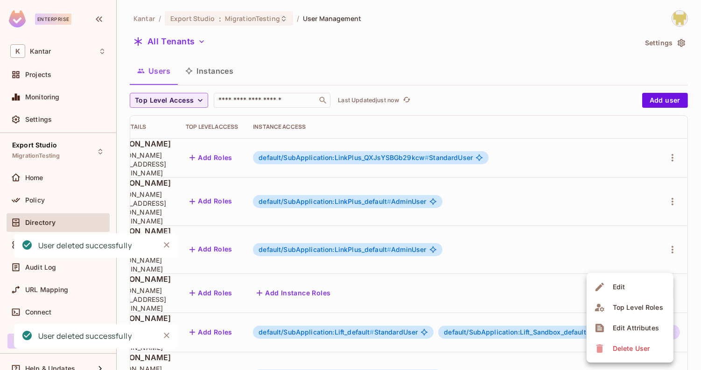
click at [620, 349] on div "Delete User" at bounding box center [631, 348] width 37 height 9
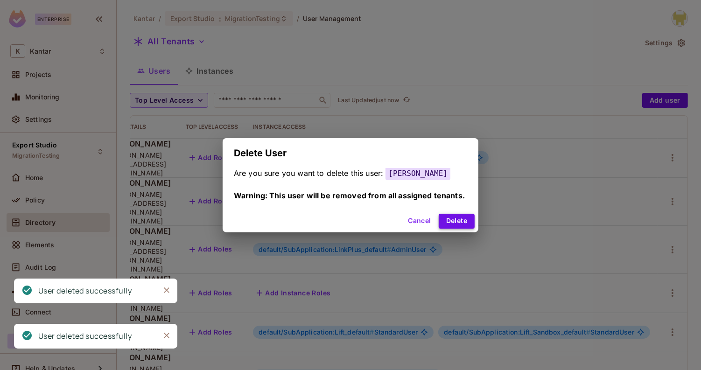
click at [467, 227] on button "Delete" at bounding box center [457, 221] width 36 height 15
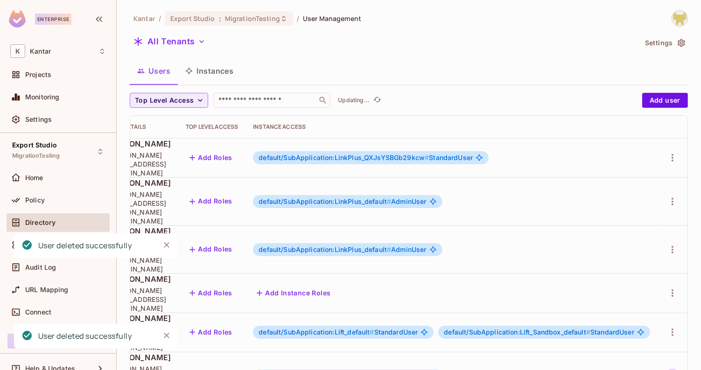
click at [670, 370] on icon "button" at bounding box center [672, 375] width 11 height 11
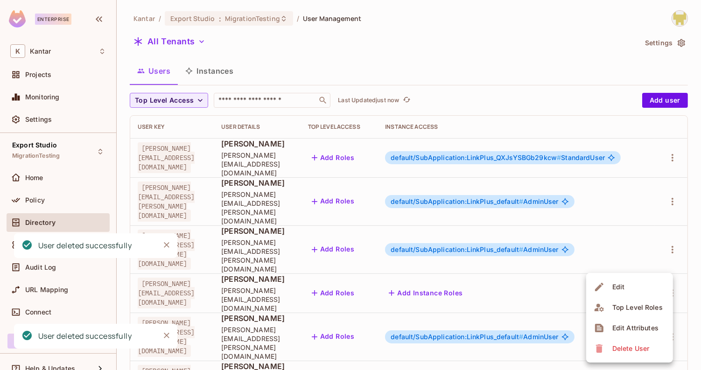
scroll to position [0, 47]
click at [631, 343] on span "Delete User" at bounding box center [630, 348] width 42 height 15
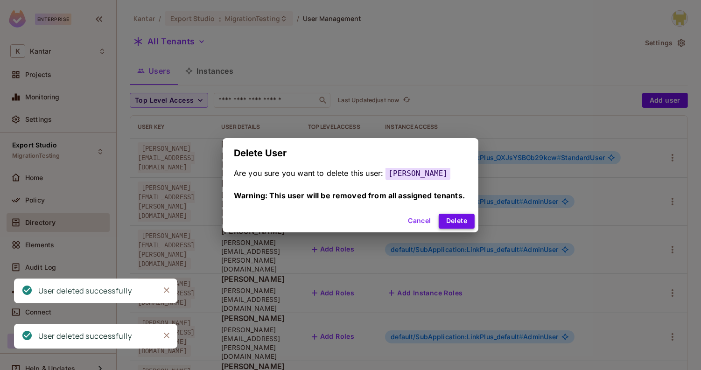
click at [468, 224] on button "Delete" at bounding box center [457, 221] width 36 height 15
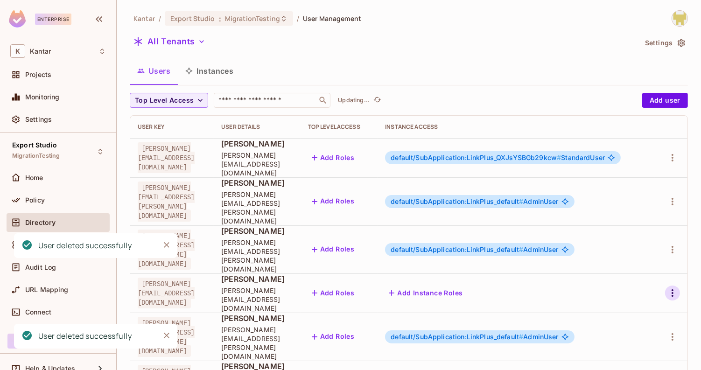
click at [670, 287] on icon "button" at bounding box center [672, 292] width 11 height 11
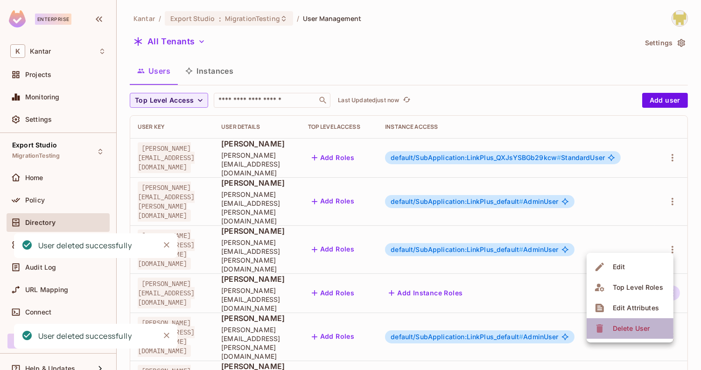
click at [633, 326] on div "Delete User" at bounding box center [631, 328] width 37 height 9
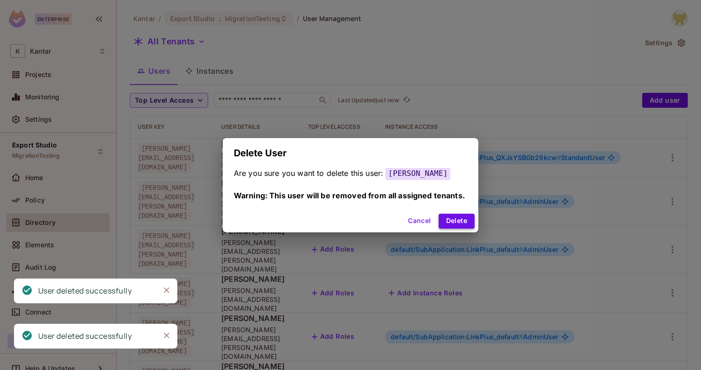
click at [465, 221] on button "Delete" at bounding box center [457, 221] width 36 height 15
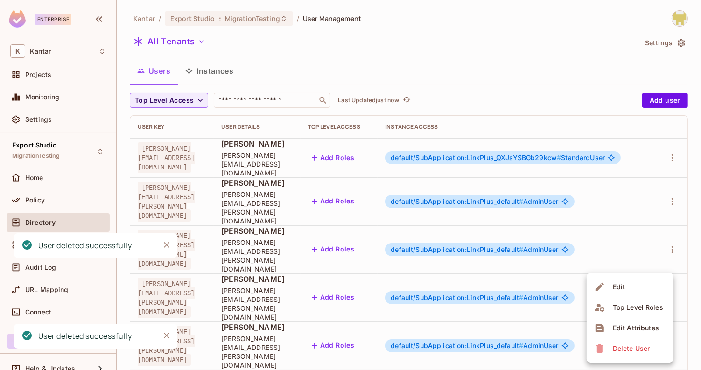
click at [627, 349] on div "Delete User" at bounding box center [631, 348] width 37 height 9
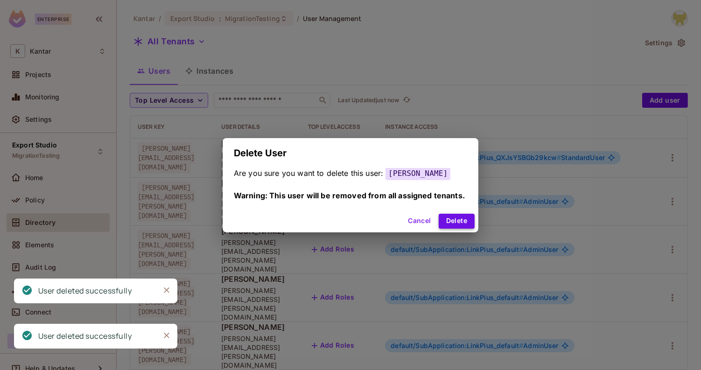
click at [453, 225] on button "Delete" at bounding box center [457, 221] width 36 height 15
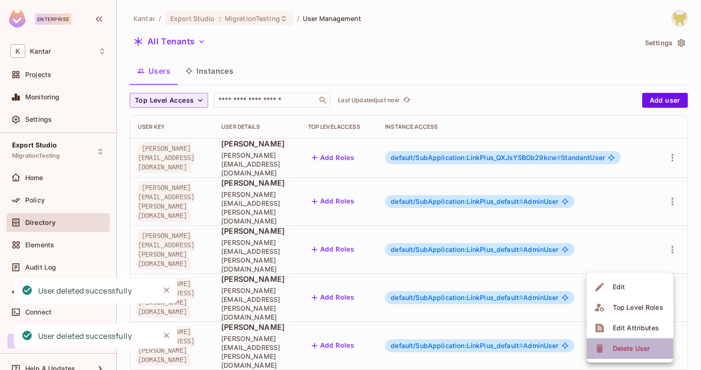
click at [617, 351] on div "Delete User" at bounding box center [631, 348] width 37 height 9
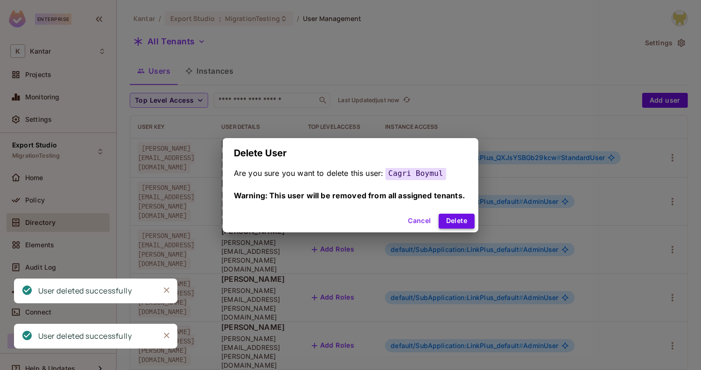
click at [451, 221] on button "Delete" at bounding box center [457, 221] width 36 height 15
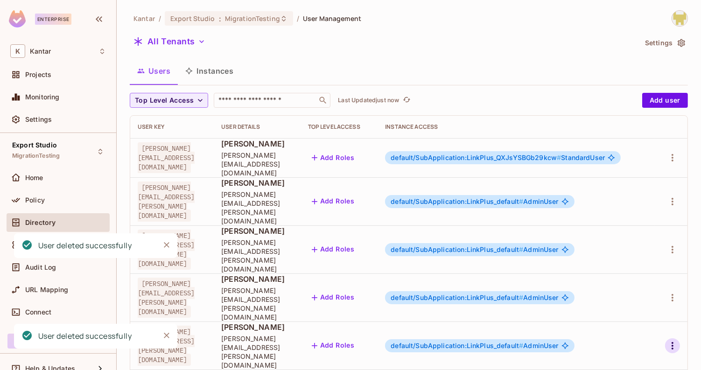
click at [669, 340] on icon "button" at bounding box center [672, 345] width 11 height 11
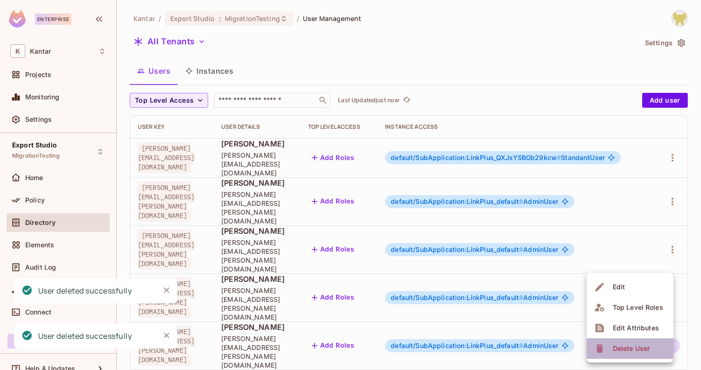
click at [610, 356] on li "Delete User" at bounding box center [629, 348] width 87 height 21
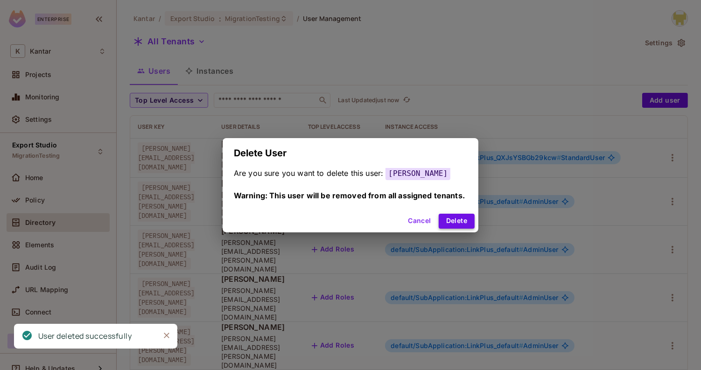
click at [449, 220] on button "Delete" at bounding box center [457, 221] width 36 height 15
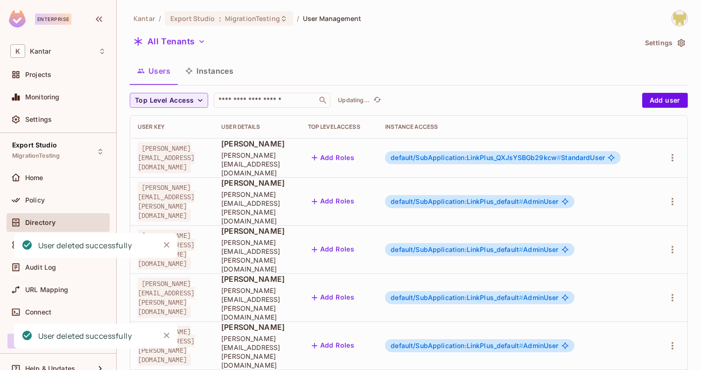
click at [668, 225] on td at bounding box center [670, 249] width 33 height 48
click at [670, 242] on button "button" at bounding box center [672, 249] width 15 height 15
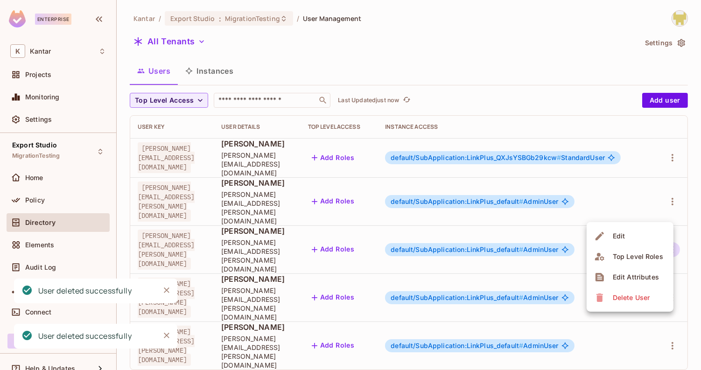
click at [620, 295] on div "Delete User" at bounding box center [631, 297] width 37 height 9
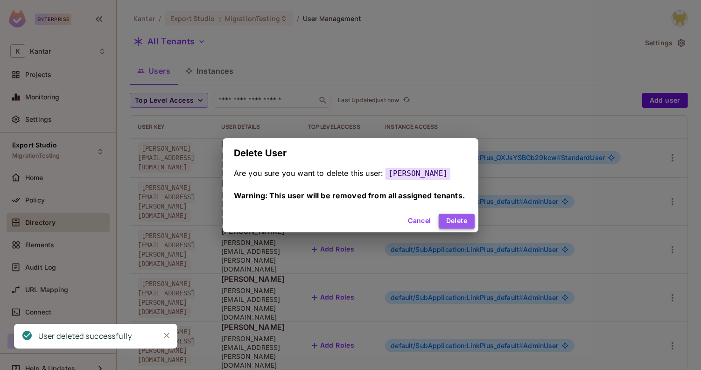
click at [473, 221] on button "Delete" at bounding box center [457, 221] width 36 height 15
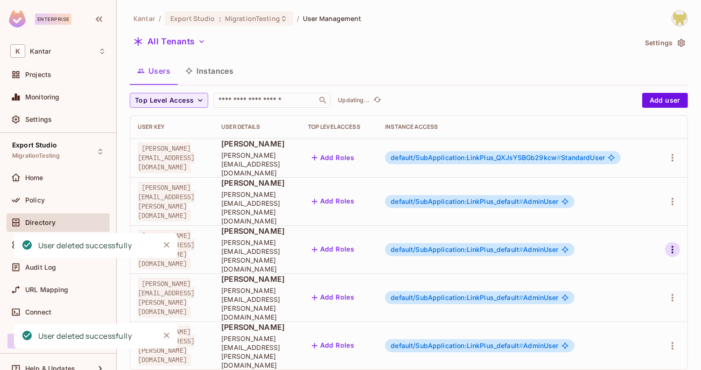
click at [676, 244] on icon "button" at bounding box center [672, 249] width 11 height 11
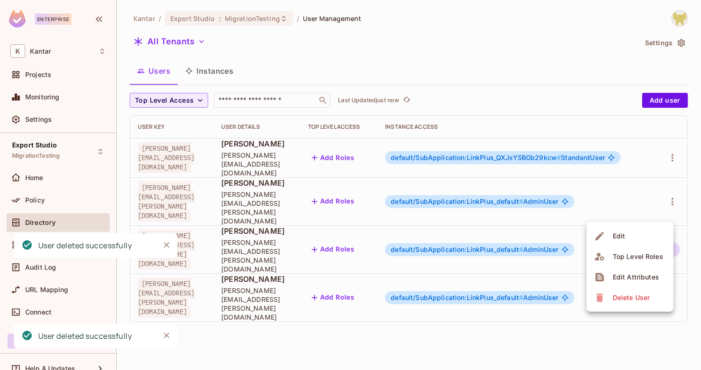
click at [624, 302] on span "Delete User" at bounding box center [631, 297] width 42 height 15
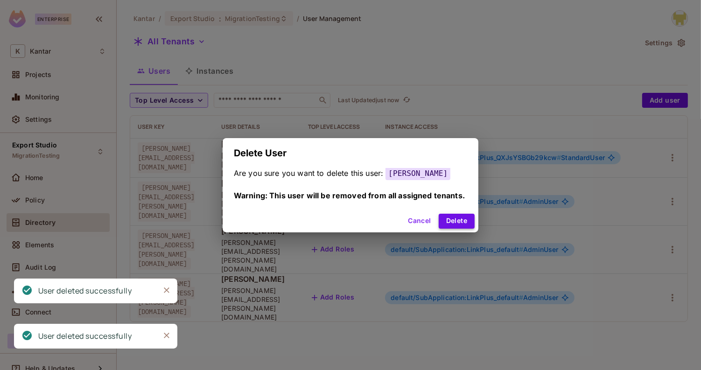
click at [444, 214] on button "Delete" at bounding box center [457, 221] width 36 height 15
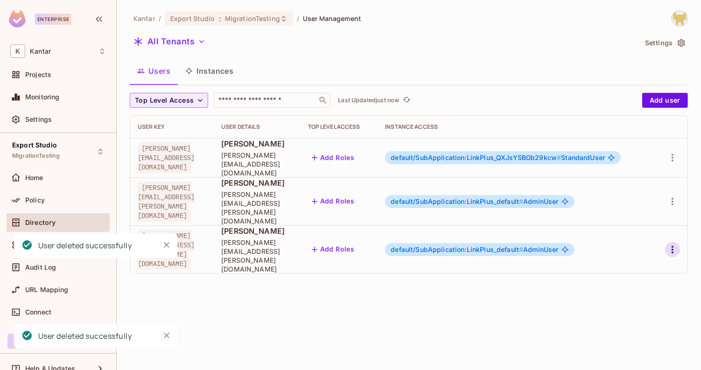
click at [670, 244] on icon "button" at bounding box center [672, 249] width 11 height 11
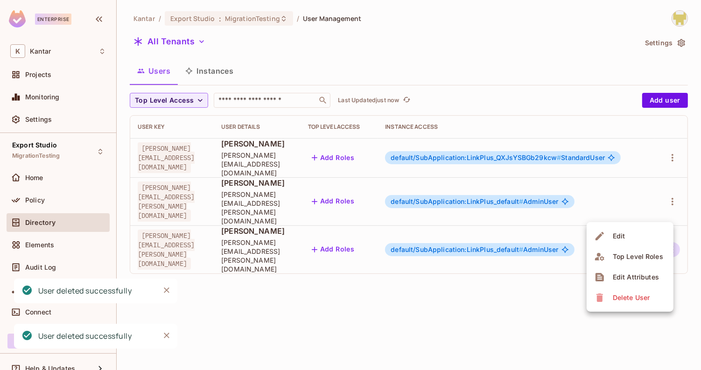
click at [623, 293] on span "Delete User" at bounding box center [631, 297] width 42 height 15
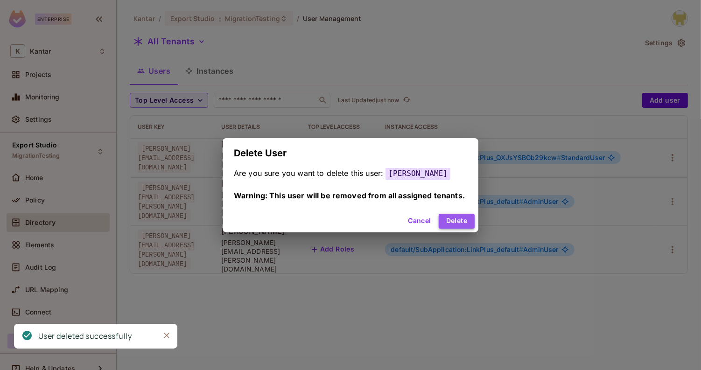
click at [464, 224] on button "Delete" at bounding box center [457, 221] width 36 height 15
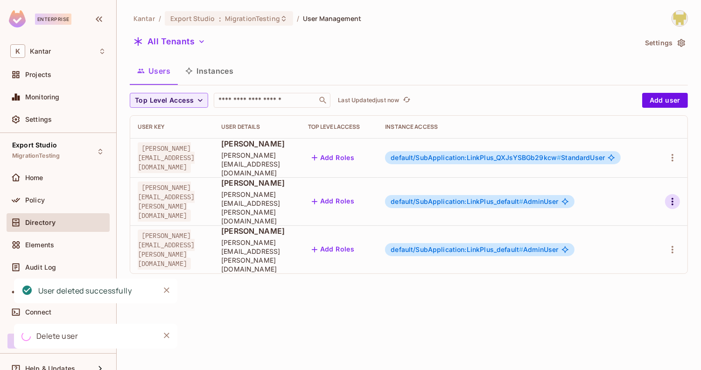
click at [674, 196] on icon "button" at bounding box center [672, 201] width 11 height 11
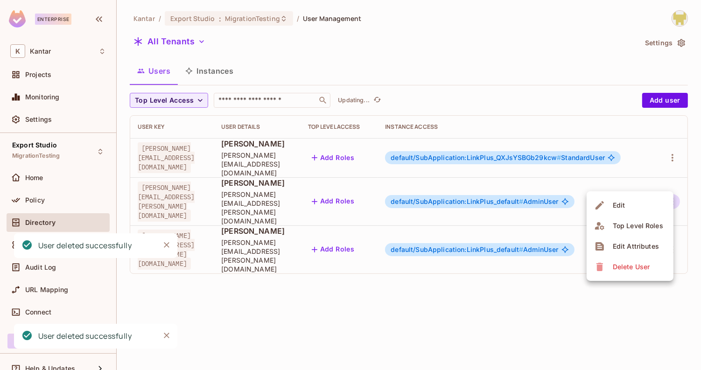
scroll to position [0, 11]
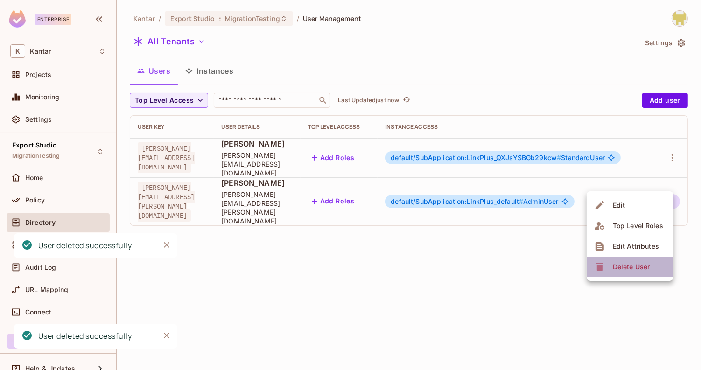
click at [621, 268] on div "Delete User" at bounding box center [631, 266] width 37 height 9
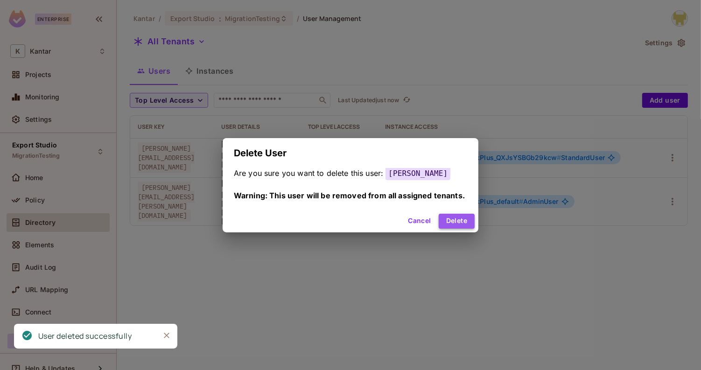
click at [467, 225] on button "Delete" at bounding box center [457, 221] width 36 height 15
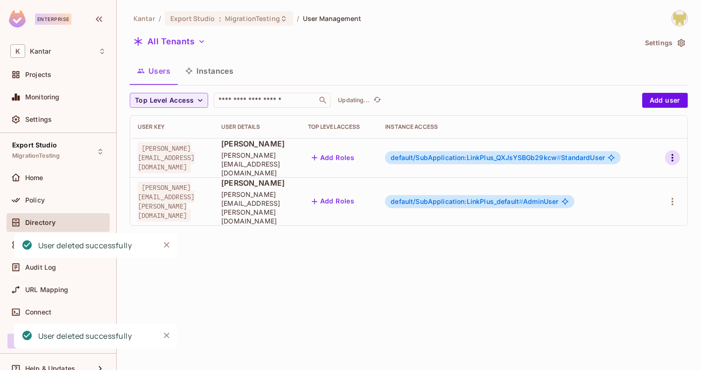
click at [675, 156] on icon "button" at bounding box center [672, 157] width 11 height 11
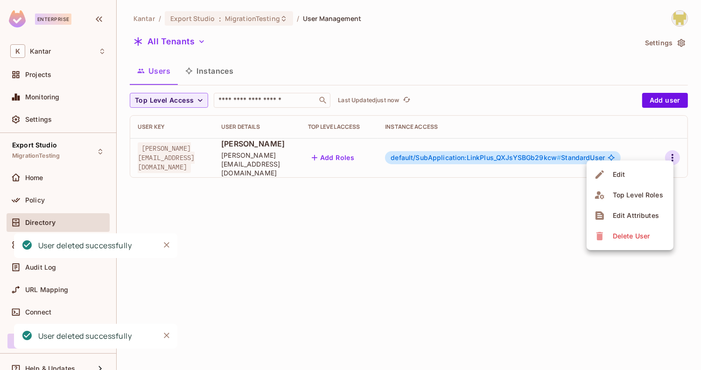
click at [619, 237] on div "Delete User" at bounding box center [631, 235] width 37 height 9
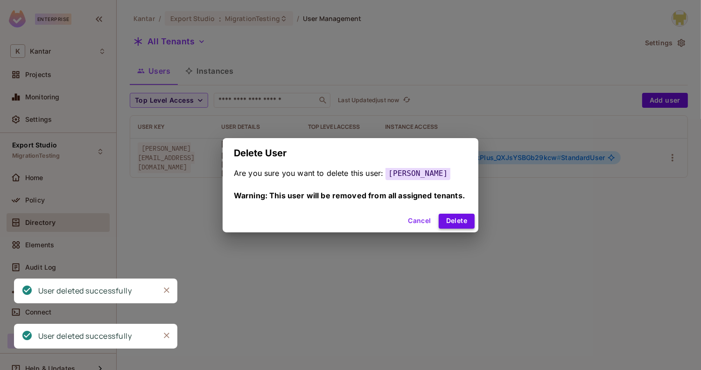
click at [466, 223] on button "Delete" at bounding box center [457, 221] width 36 height 15
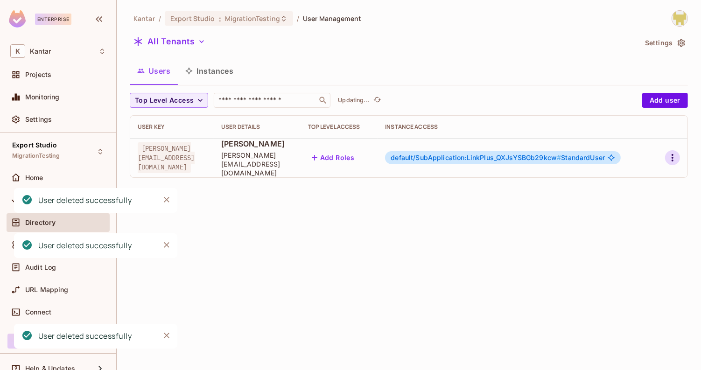
click at [672, 155] on icon "button" at bounding box center [672, 157] width 2 height 7
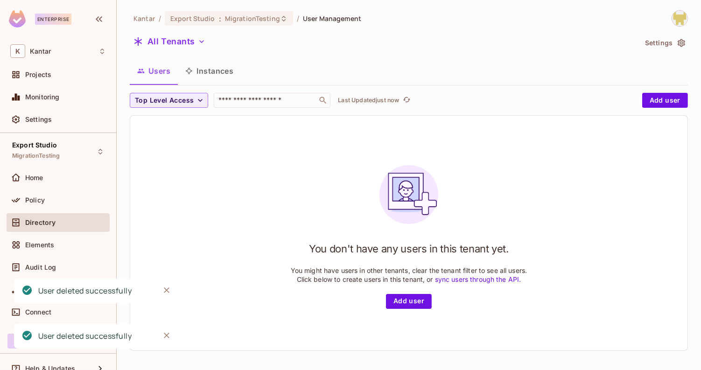
click at [203, 72] on button "Instances" at bounding box center [209, 70] width 63 height 23
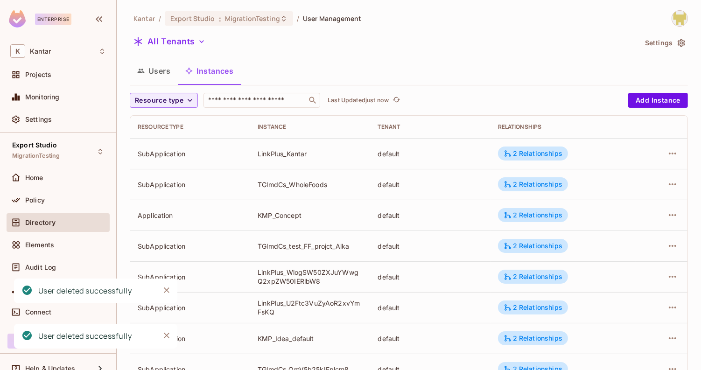
click at [146, 67] on button "Users" at bounding box center [154, 70] width 48 height 23
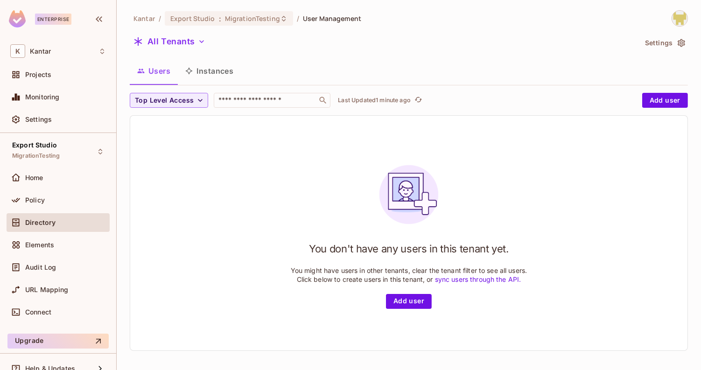
click at [218, 64] on button "Instances" at bounding box center [209, 70] width 63 height 23
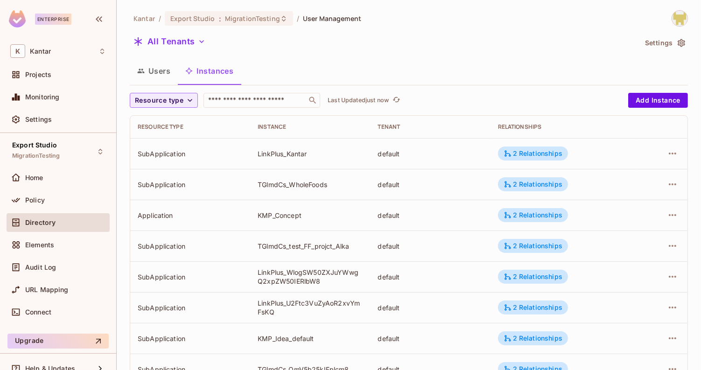
click at [159, 76] on button "Users" at bounding box center [154, 70] width 48 height 23
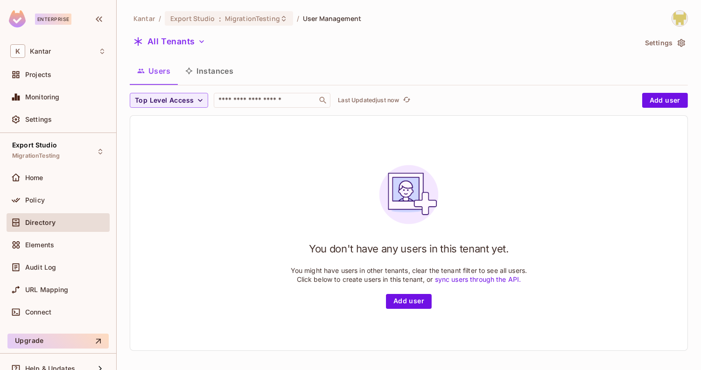
click at [207, 73] on button "Instances" at bounding box center [209, 70] width 63 height 23
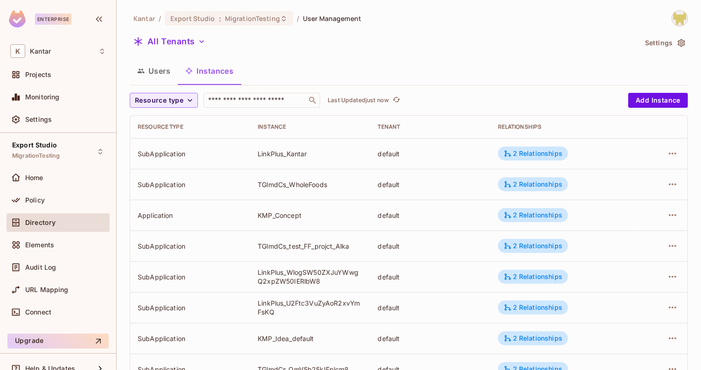
click at [158, 72] on button "Users" at bounding box center [154, 70] width 48 height 23
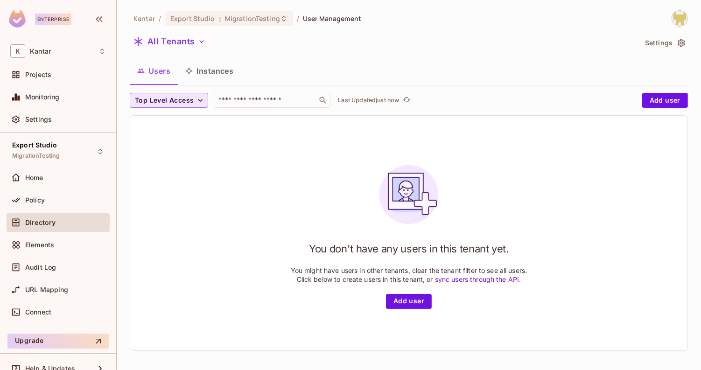
click at [176, 103] on span "Top Level Access" at bounding box center [164, 101] width 59 height 12
click at [272, 56] on div at bounding box center [350, 185] width 701 height 370
click at [228, 69] on button "Instances" at bounding box center [209, 70] width 63 height 23
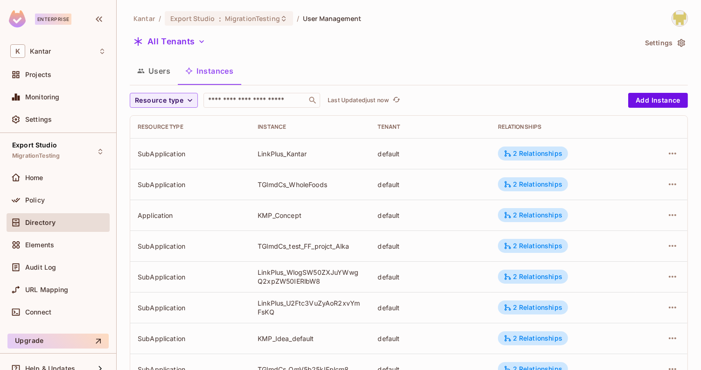
click at [162, 74] on button "Users" at bounding box center [154, 70] width 48 height 23
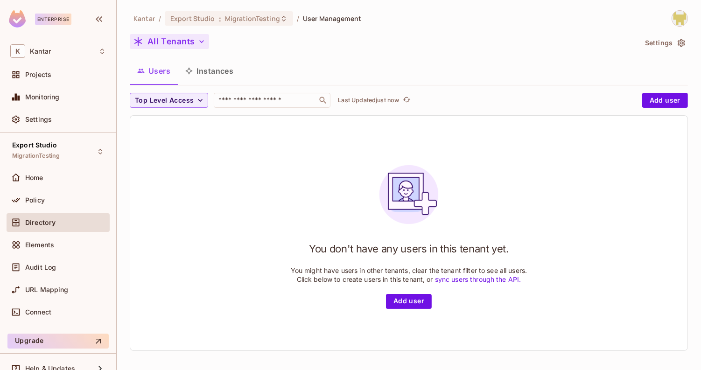
click at [165, 43] on button "All Tenants" at bounding box center [169, 41] width 79 height 15
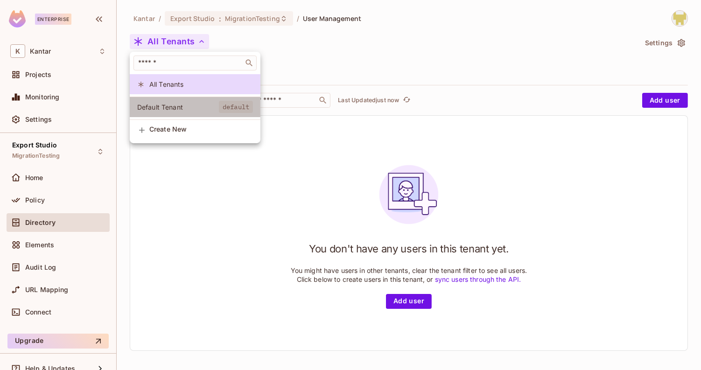
click at [184, 105] on span "Default Tenant" at bounding box center [178, 107] width 82 height 9
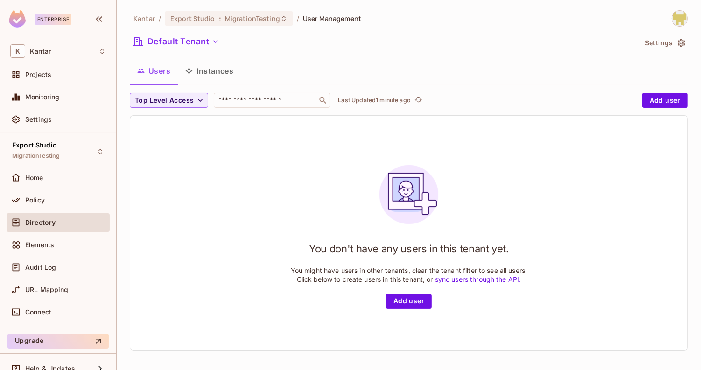
click at [219, 69] on button "Instances" at bounding box center [209, 70] width 63 height 23
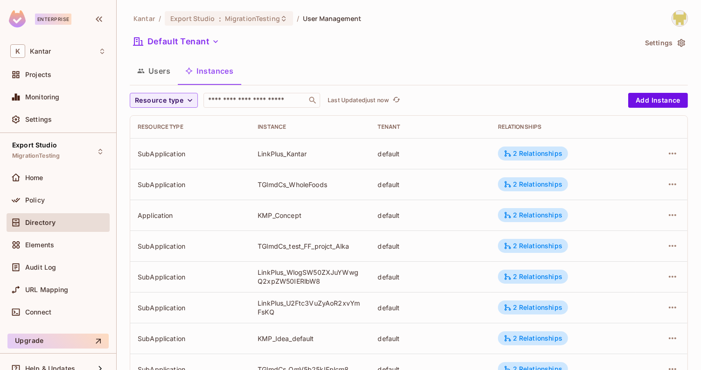
click at [171, 70] on button "Users" at bounding box center [154, 70] width 48 height 23
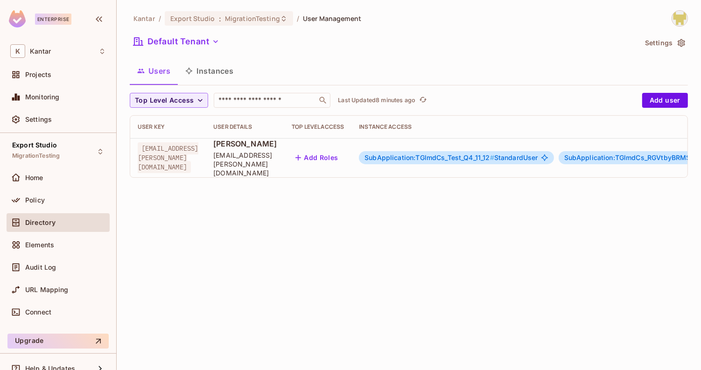
click at [218, 71] on button "Instances" at bounding box center [209, 70] width 63 height 23
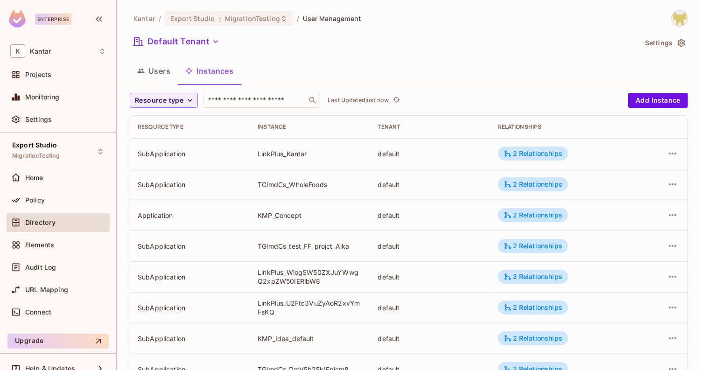
click at [173, 70] on button "Users" at bounding box center [154, 70] width 48 height 23
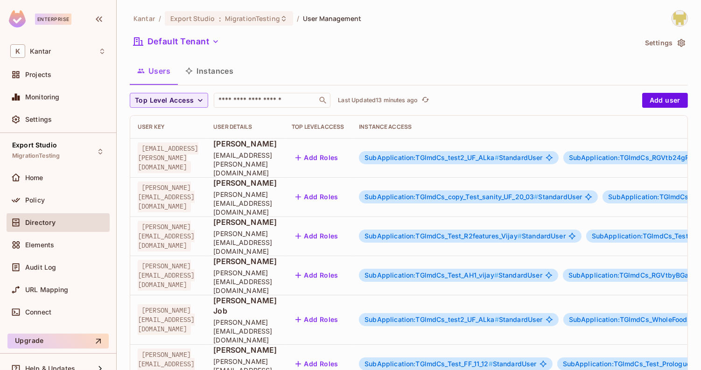
click at [211, 75] on button "Instances" at bounding box center [209, 70] width 63 height 23
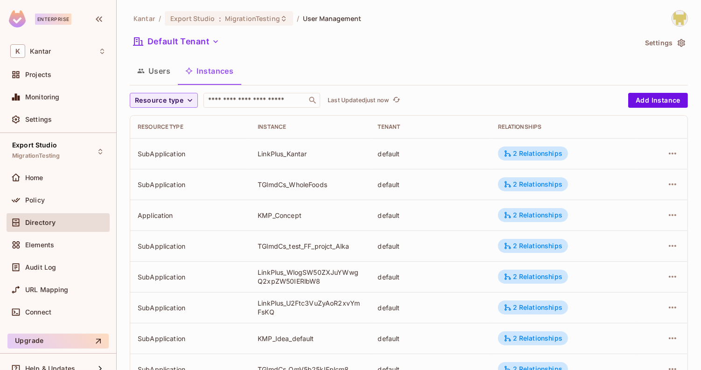
click at [154, 70] on button "Users" at bounding box center [154, 70] width 48 height 23
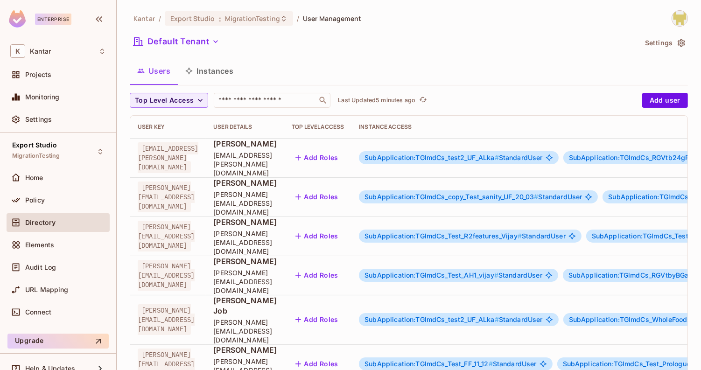
click at [210, 71] on button "Instances" at bounding box center [209, 70] width 63 height 23
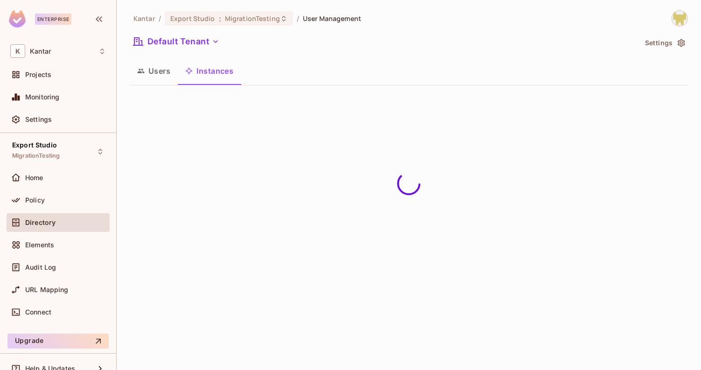
click at [163, 71] on button "Users" at bounding box center [154, 70] width 48 height 23
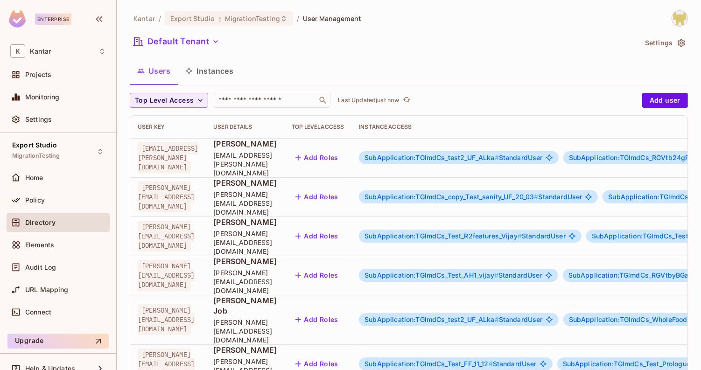
click at [203, 67] on button "Instances" at bounding box center [209, 70] width 63 height 23
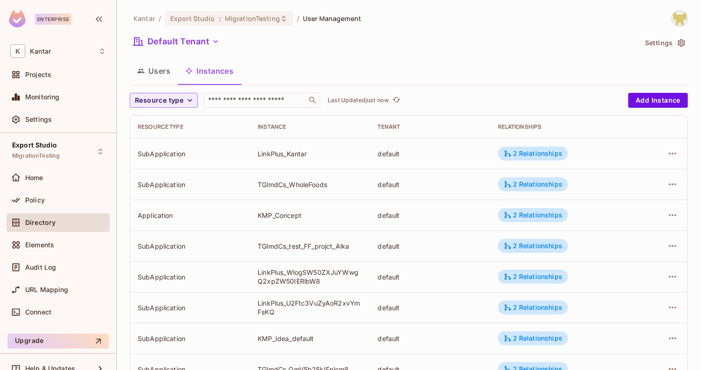
click at [166, 71] on button "Users" at bounding box center [154, 70] width 48 height 23
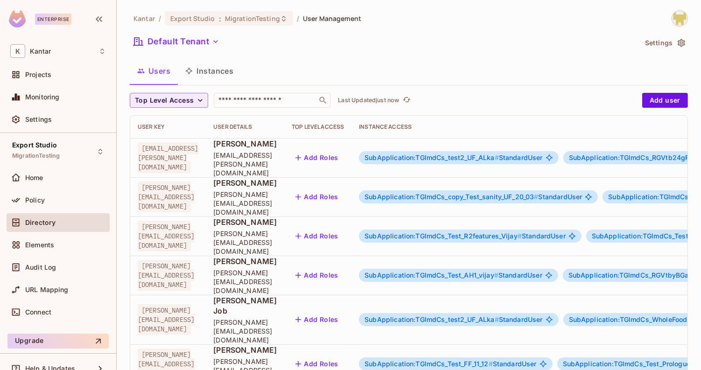
click at [200, 79] on button "Instances" at bounding box center [209, 70] width 63 height 23
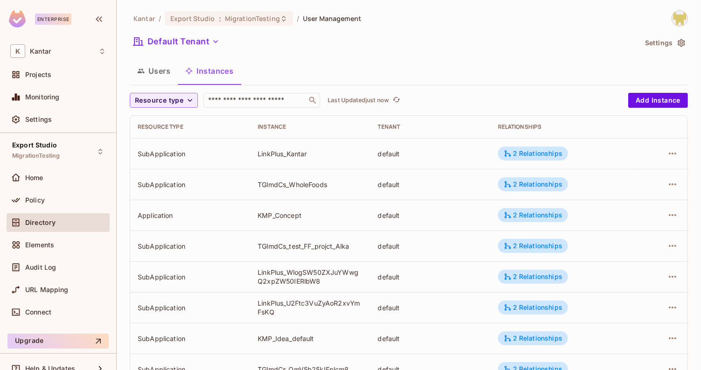
click at [171, 75] on button "Users" at bounding box center [154, 70] width 48 height 23
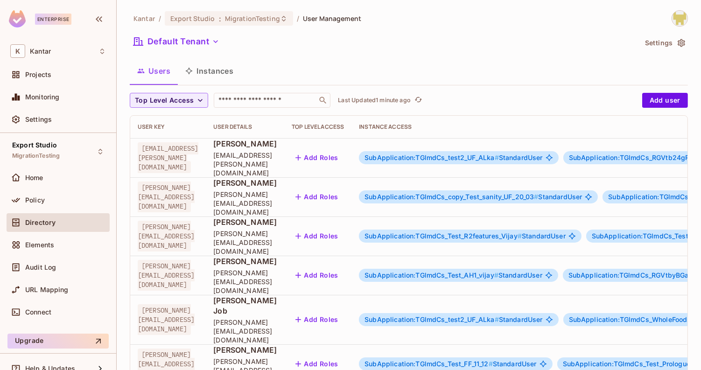
click at [225, 70] on button "Instances" at bounding box center [209, 70] width 63 height 23
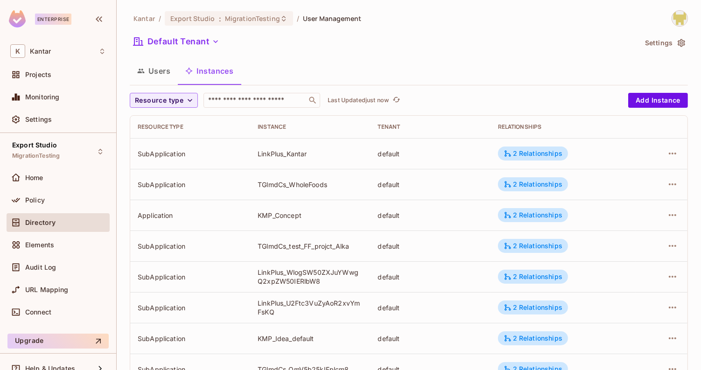
click at [164, 69] on button "Users" at bounding box center [154, 70] width 48 height 23
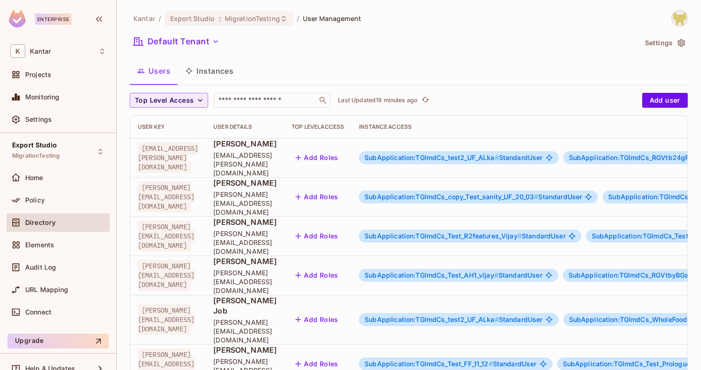
click at [683, 26] on img at bounding box center [679, 18] width 15 height 15
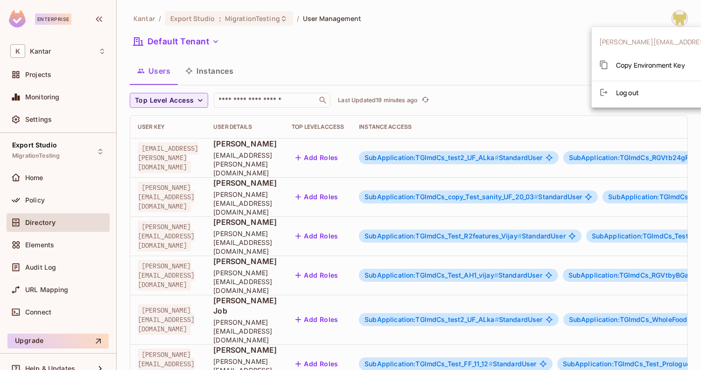
click at [654, 69] on span "Copy Environment Key" at bounding box center [650, 65] width 69 height 9
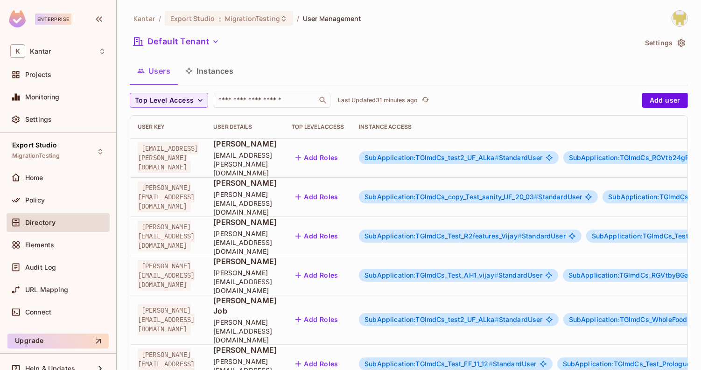
click at [208, 77] on button "Instances" at bounding box center [209, 70] width 63 height 23
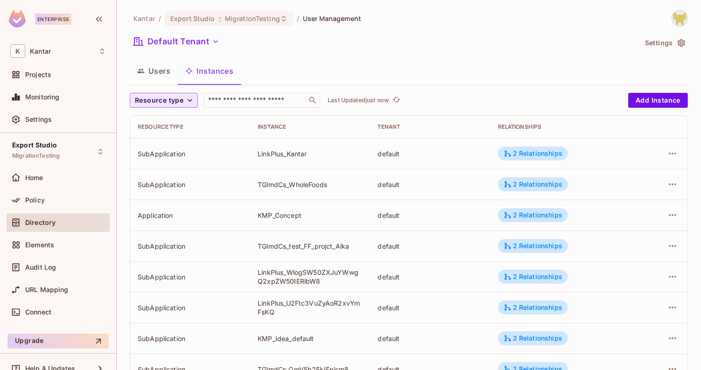
click at [164, 101] on span "Resource type" at bounding box center [159, 101] width 49 height 12
click at [174, 140] on span "Application" at bounding box center [161, 141] width 48 height 9
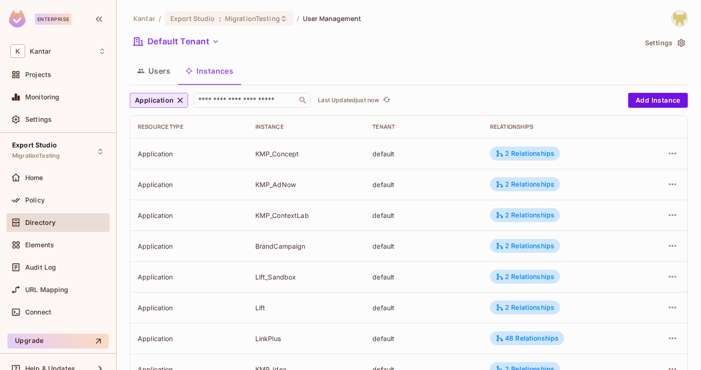
click at [166, 95] on span "Application" at bounding box center [154, 101] width 39 height 12
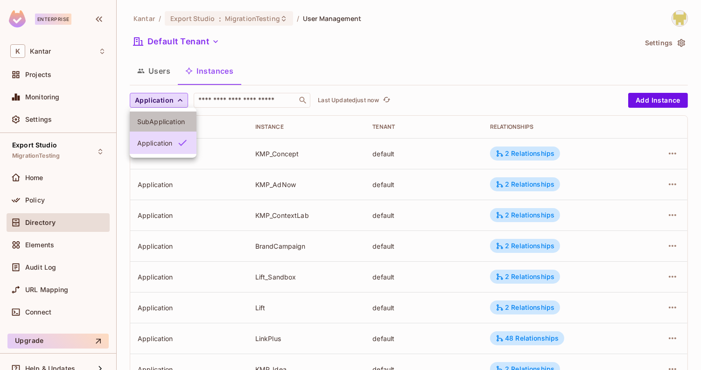
click at [167, 117] on li "SubApplication" at bounding box center [163, 122] width 67 height 20
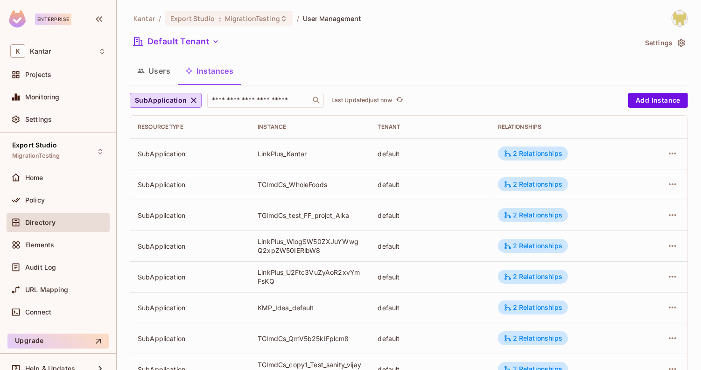
click at [153, 66] on button "Users" at bounding box center [154, 70] width 48 height 23
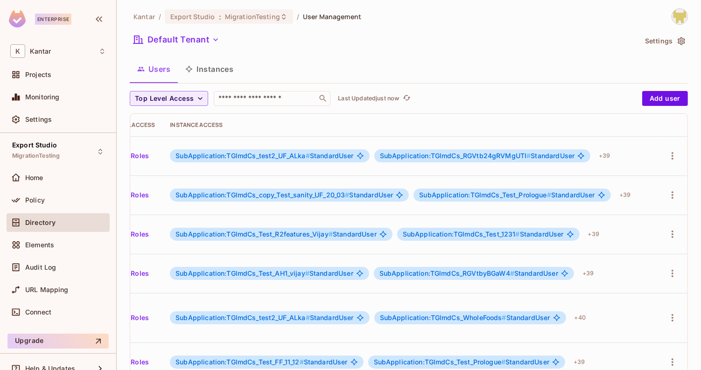
scroll to position [281, 0]
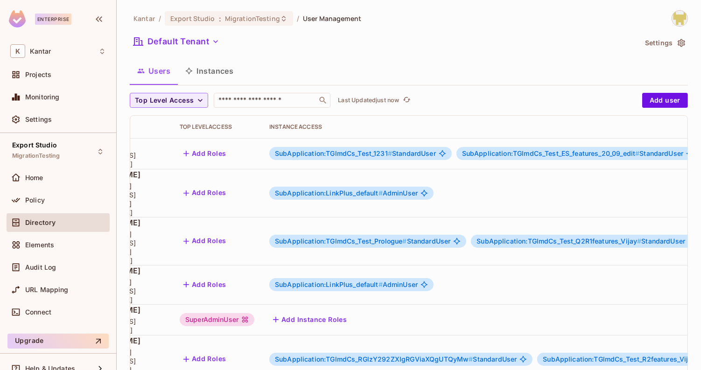
scroll to position [0, 0]
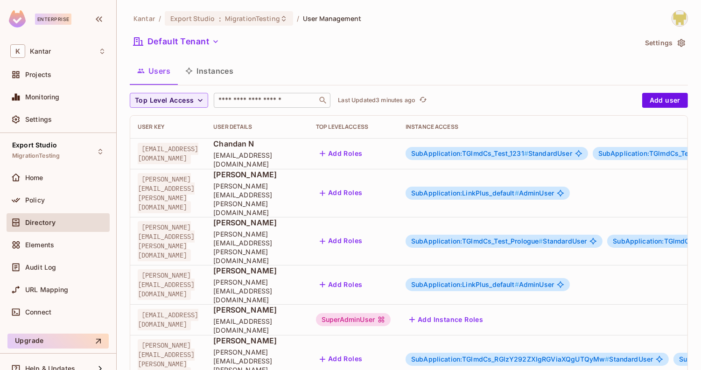
click at [251, 101] on input "text" at bounding box center [265, 100] width 98 height 9
paste input "**********"
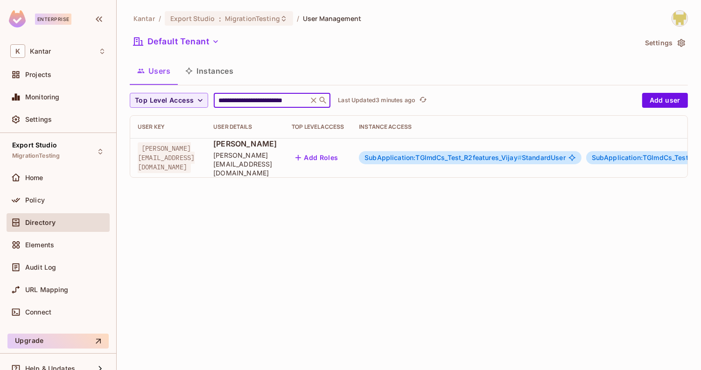
type input "**********"
drag, startPoint x: 304, startPoint y: 101, endPoint x: 181, endPoint y: 99, distance: 123.6
click at [181, 99] on div "**********" at bounding box center [384, 100] width 508 height 15
click at [238, 101] on input "**********" at bounding box center [260, 100] width 89 height 9
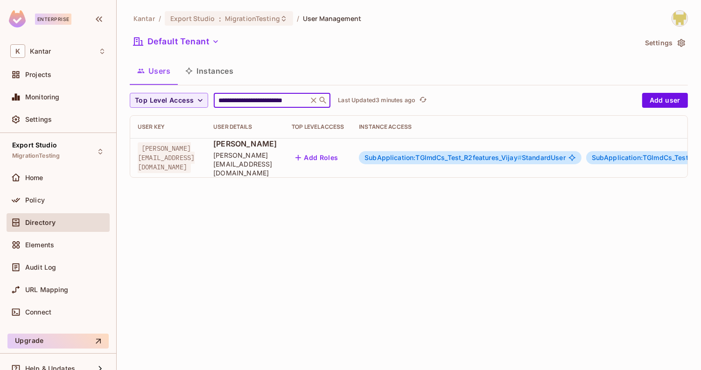
click at [238, 101] on input "**********" at bounding box center [260, 100] width 89 height 9
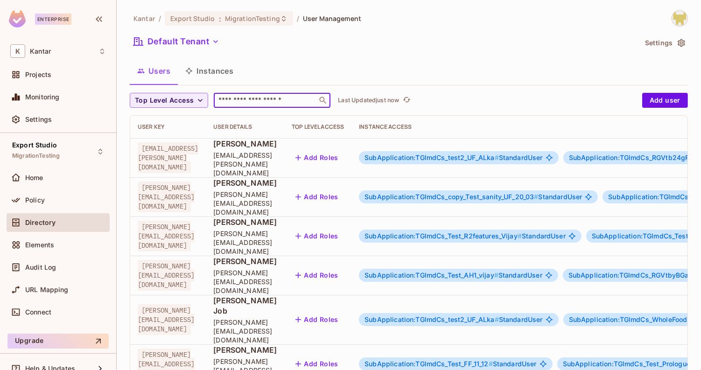
click at [263, 81] on div "Users Instances" at bounding box center [409, 70] width 558 height 23
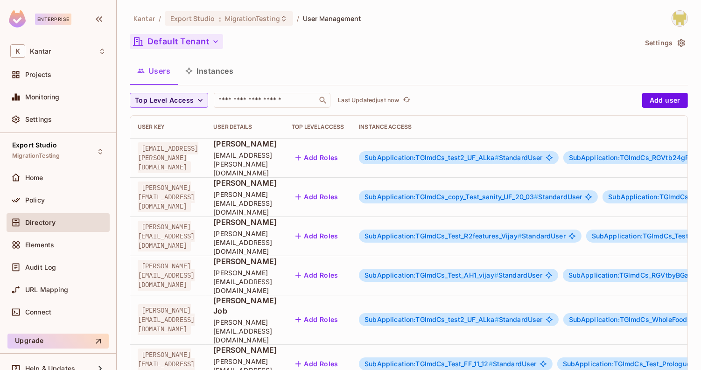
click at [198, 41] on button "Default Tenant" at bounding box center [176, 41] width 93 height 15
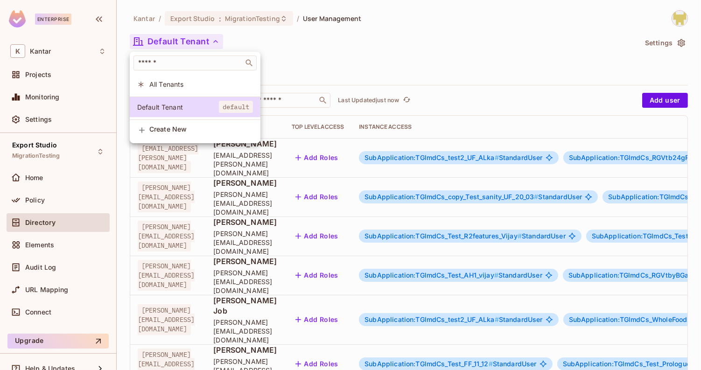
click at [193, 84] on span "All Tenants" at bounding box center [201, 84] width 104 height 9
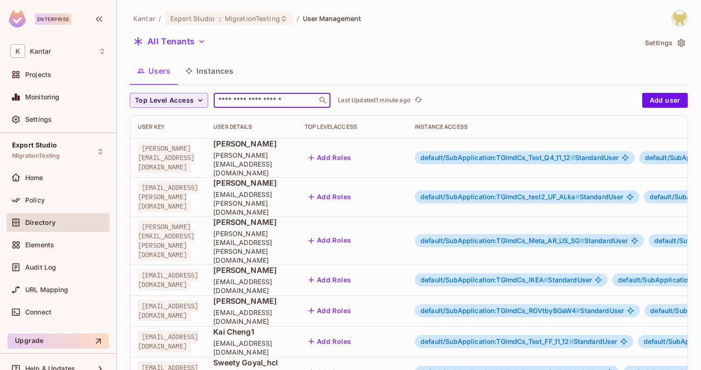
click at [241, 98] on input "text" at bounding box center [265, 100] width 98 height 9
paste input "******"
type input "******"
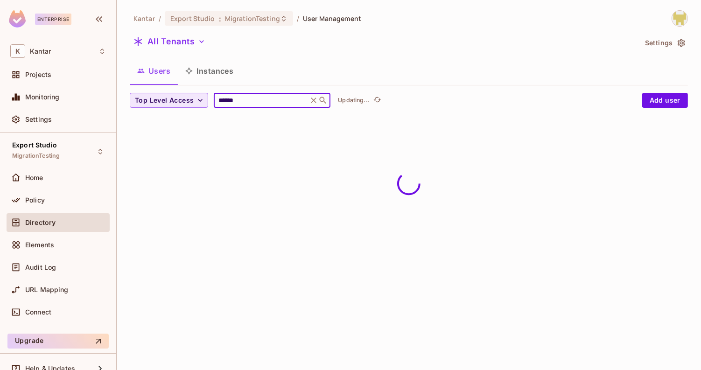
drag, startPoint x: 252, startPoint y: 99, endPoint x: 191, endPoint y: 99, distance: 61.1
click at [191, 99] on div "Top Level Access ****** ​ Updating..." at bounding box center [384, 100] width 508 height 15
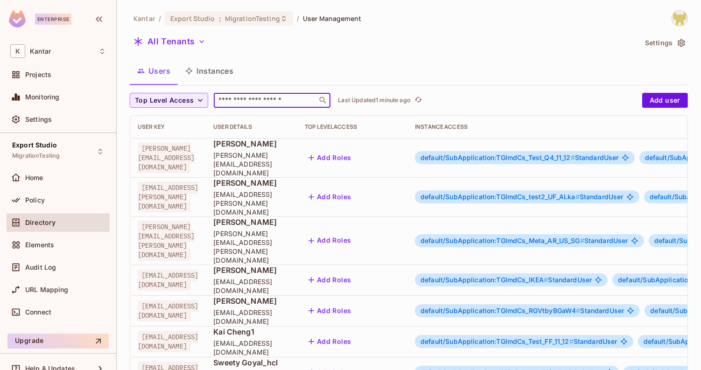
click at [260, 98] on input "text" at bounding box center [265, 100] width 98 height 9
paste input "**********"
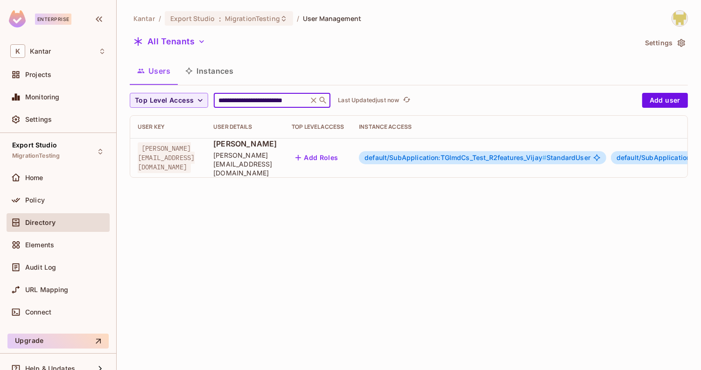
type input "**********"
click at [311, 99] on icon at bounding box center [313, 100] width 9 height 9
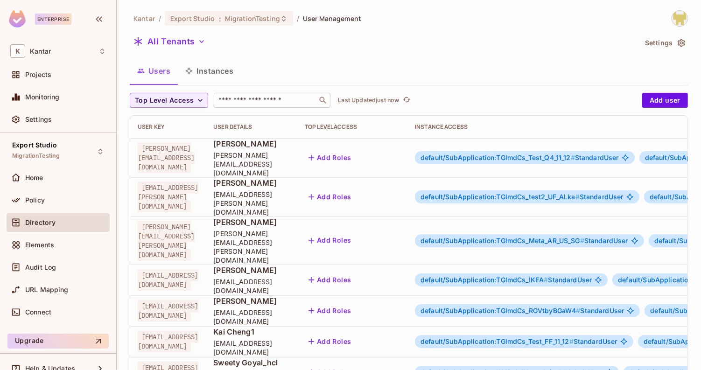
scroll to position [281, 0]
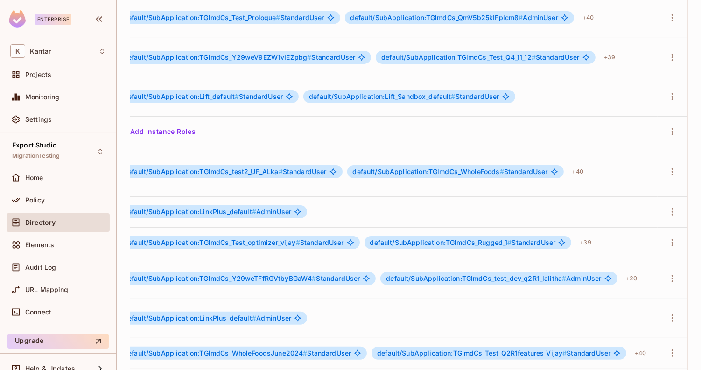
scroll to position [0, 0]
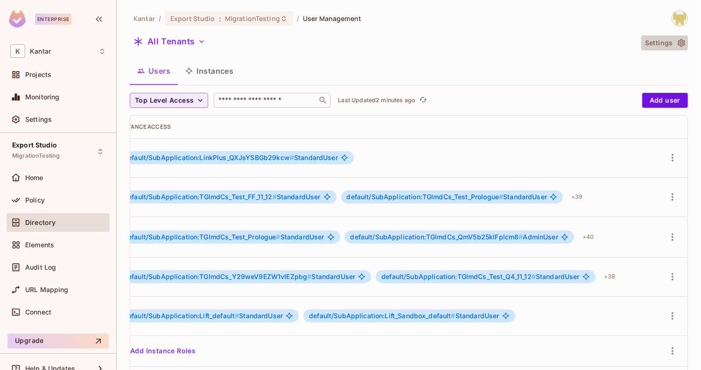
click at [672, 43] on button "Settings" at bounding box center [664, 42] width 47 height 15
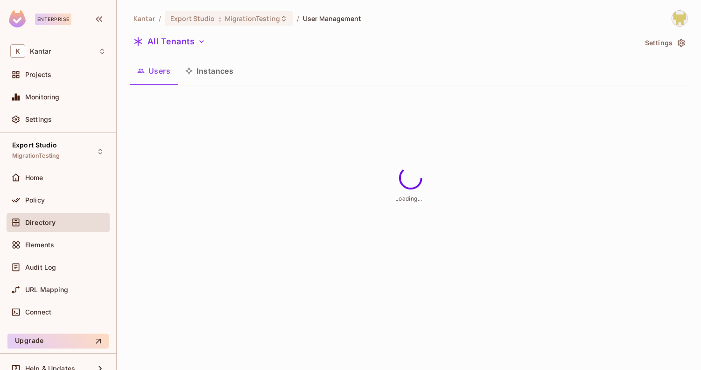
click at [682, 30] on div "Kantar / Export Studio : MigrationTesting / User Management All Tenants Setting…" at bounding box center [409, 51] width 558 height 83
click at [680, 21] on img at bounding box center [679, 18] width 15 height 15
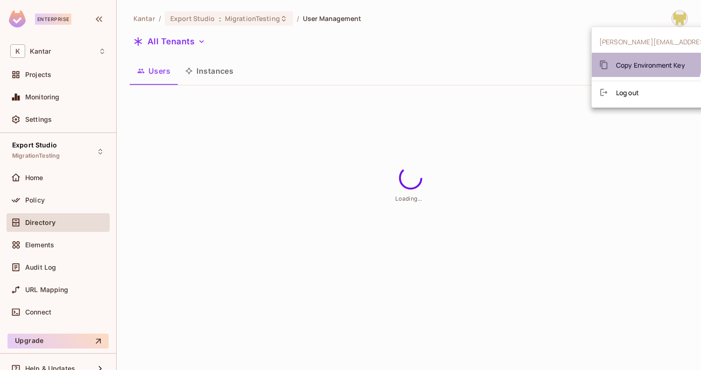
click at [645, 62] on span "Copy Environment Key" at bounding box center [650, 65] width 69 height 9
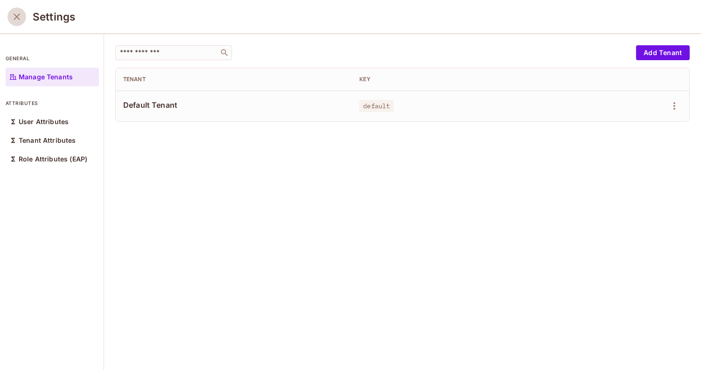
click at [14, 24] on button "close" at bounding box center [16, 16] width 19 height 19
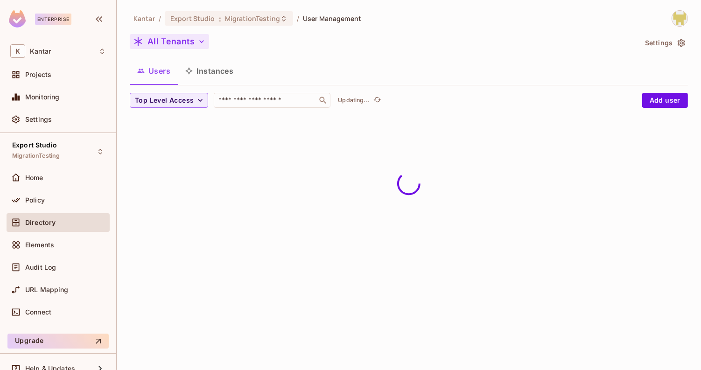
click at [168, 35] on button "All Tenants" at bounding box center [169, 41] width 79 height 15
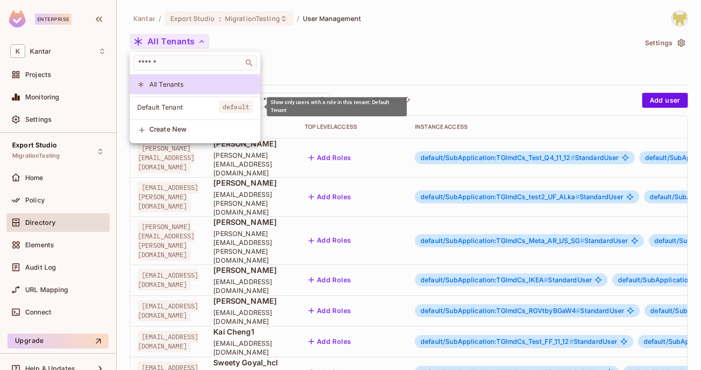
click at [182, 105] on span "Default Tenant" at bounding box center [178, 107] width 82 height 9
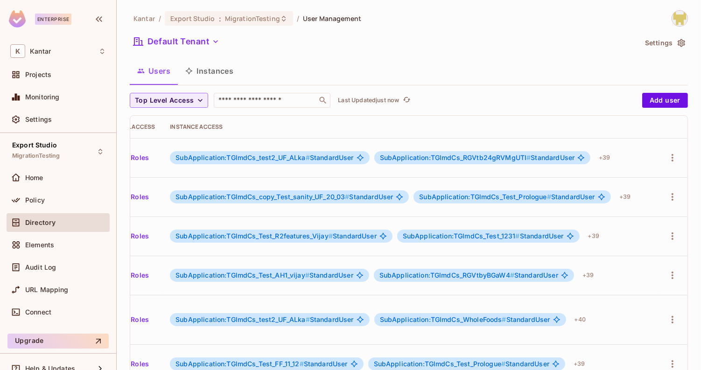
scroll to position [0, 295]
click at [501, 232] on span "SubApplication:TGlmdCs_Test_1231 #" at bounding box center [461, 236] width 117 height 8
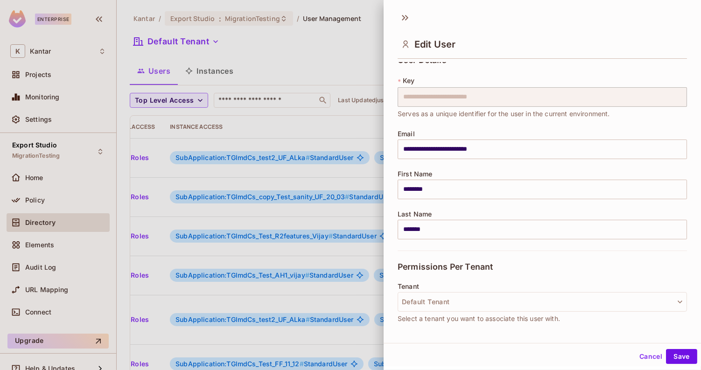
scroll to position [0, 0]
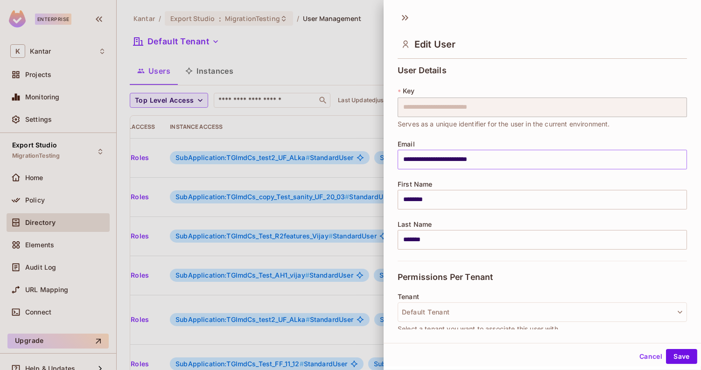
click at [403, 161] on input "**********" at bounding box center [541, 160] width 289 height 20
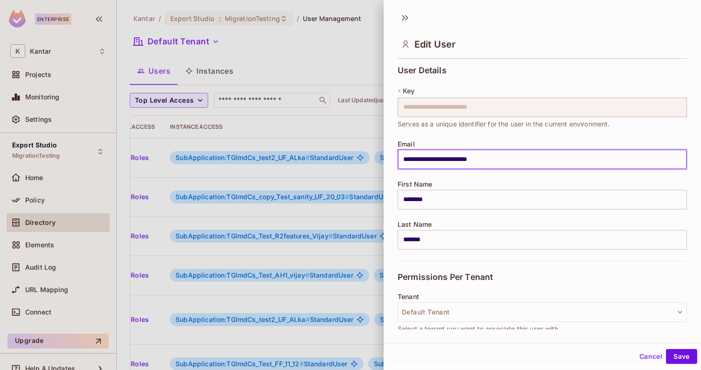
click at [471, 160] on input "**********" at bounding box center [541, 160] width 289 height 20
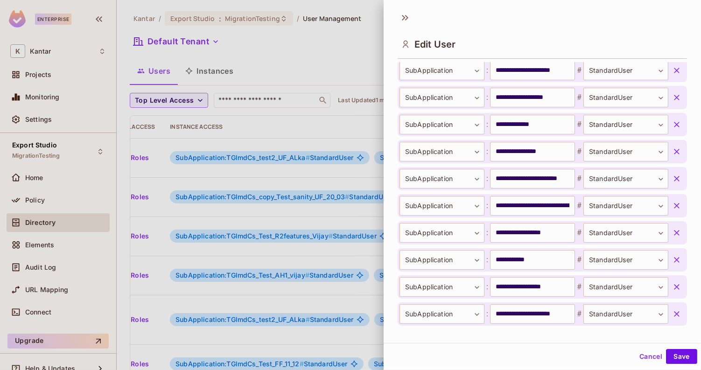
scroll to position [1234, 0]
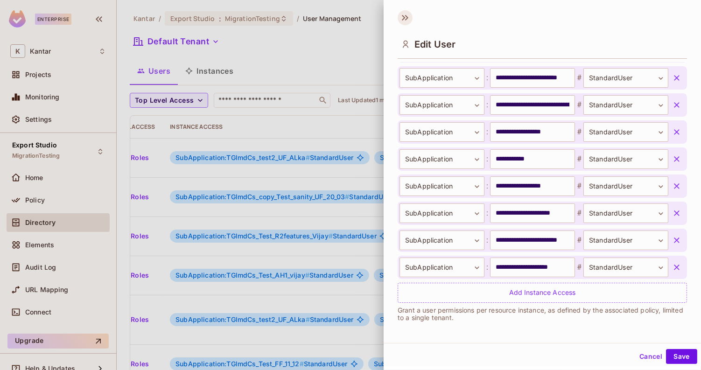
click at [409, 22] on icon at bounding box center [404, 17] width 15 height 15
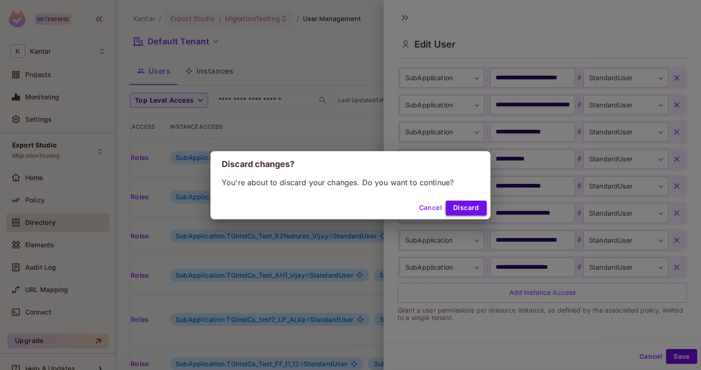
click at [464, 209] on button "Discard" at bounding box center [466, 208] width 41 height 15
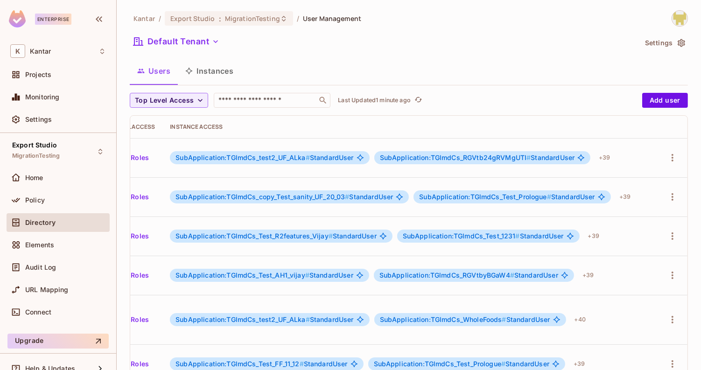
scroll to position [0, 295]
click at [523, 232] on span "SubApplication:TGlmdCs_Test_1231 # StandardUser" at bounding box center [483, 235] width 161 height 7
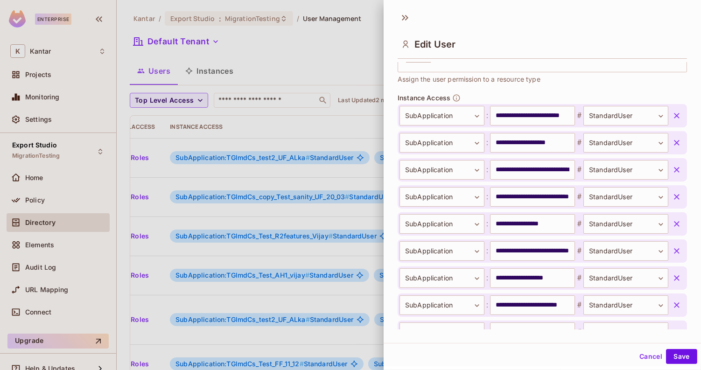
scroll to position [303, 0]
